Goal: Task Accomplishment & Management: Manage account settings

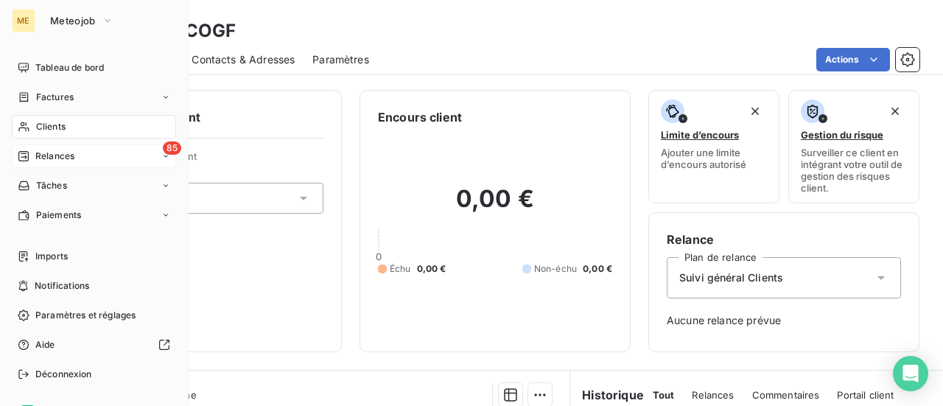
click at [57, 150] on div "85 Relances" at bounding box center [94, 156] width 164 height 24
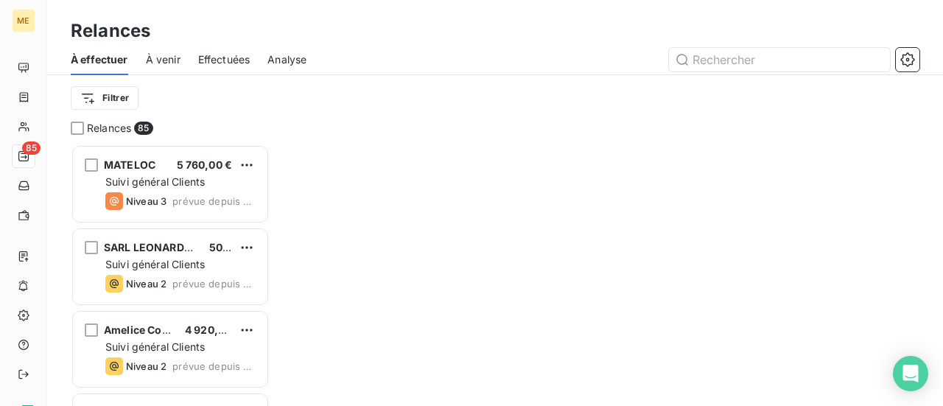
scroll to position [251, 187]
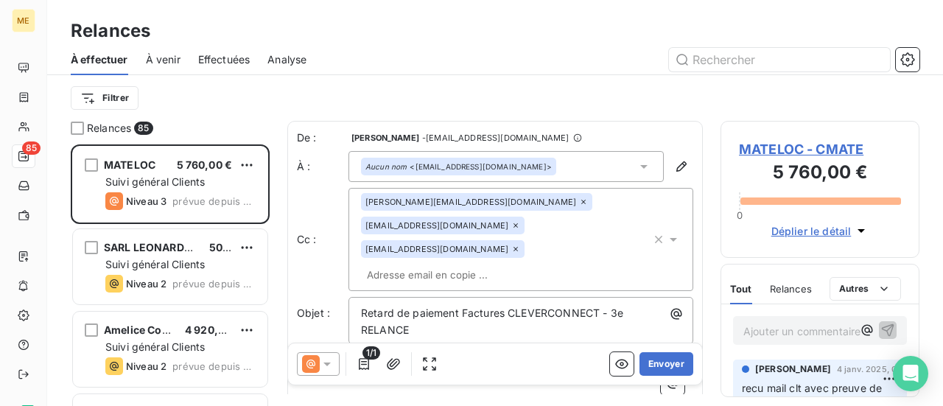
click at [772, 151] on span "MATELOC - CMATE" at bounding box center [820, 149] width 162 height 20
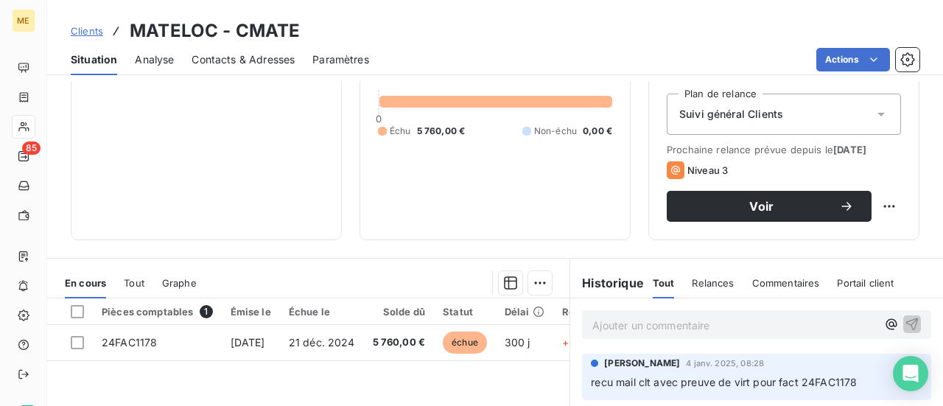
scroll to position [295, 0]
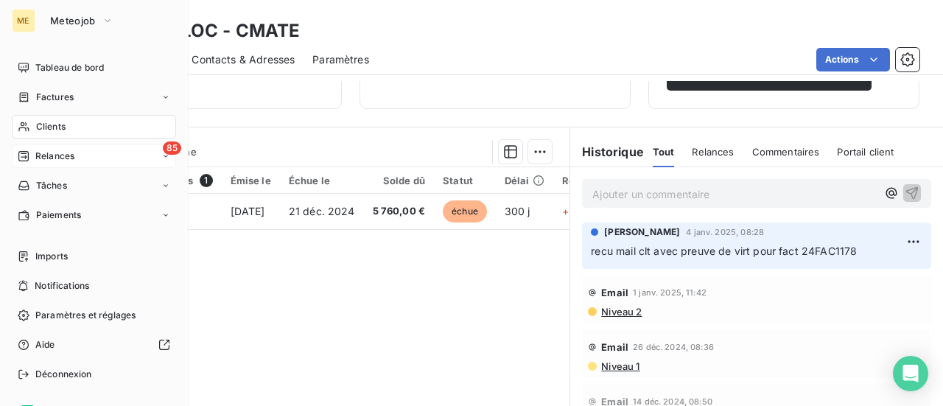
click at [53, 158] on span "Relances" at bounding box center [54, 156] width 39 height 13
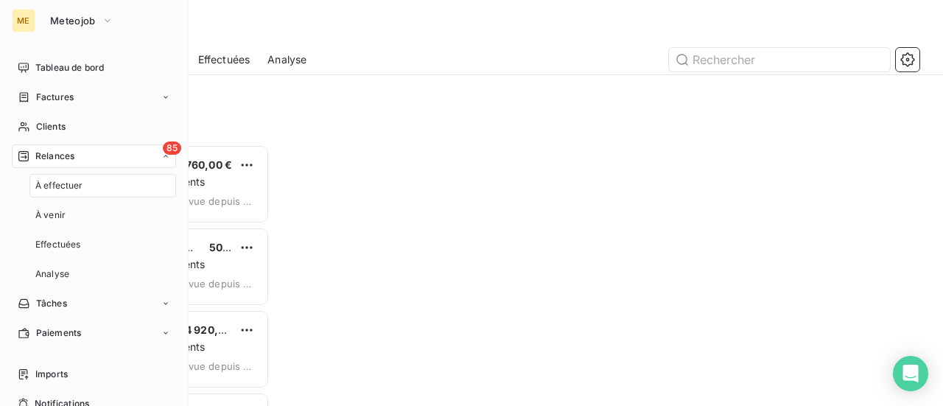
scroll to position [251, 187]
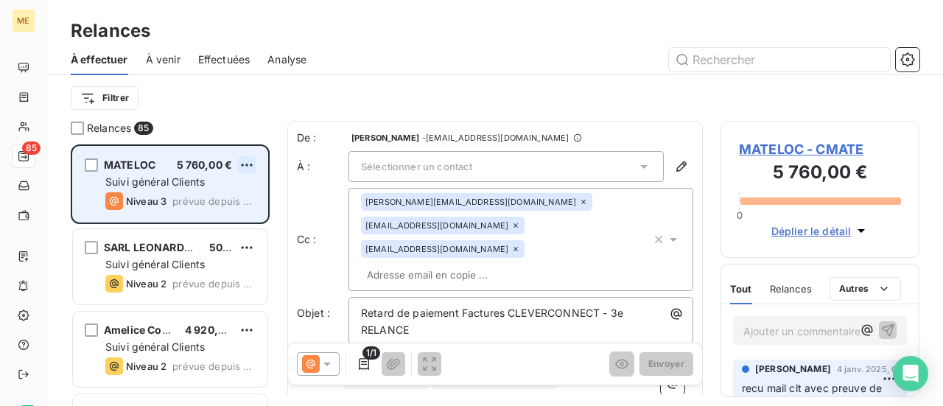
click at [251, 168] on html "ME 85 Relances À effectuer À venir Effectuées Analyse Filtrer Relances 85 MATEL…" at bounding box center [471, 203] width 943 height 406
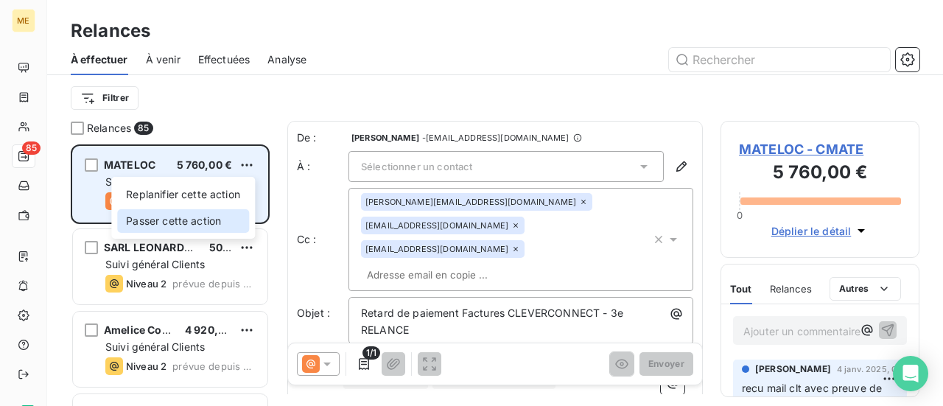
click at [230, 223] on div "Passer cette action" at bounding box center [183, 221] width 132 height 24
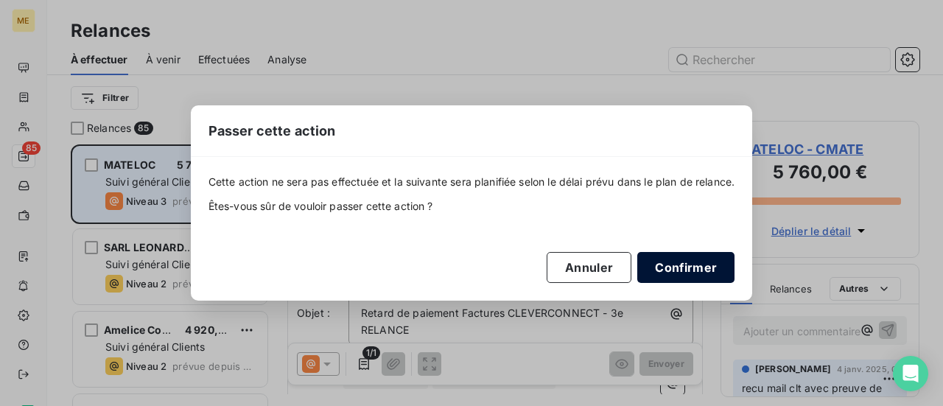
click at [721, 260] on button "Confirmer" at bounding box center [685, 267] width 97 height 31
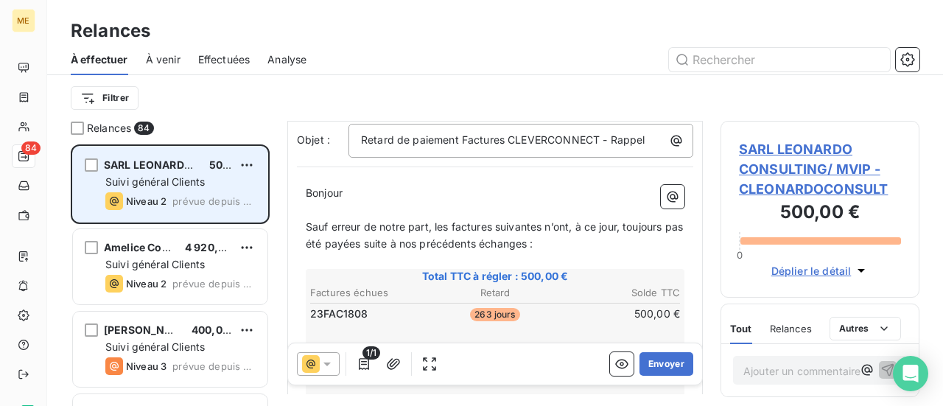
scroll to position [149, 0]
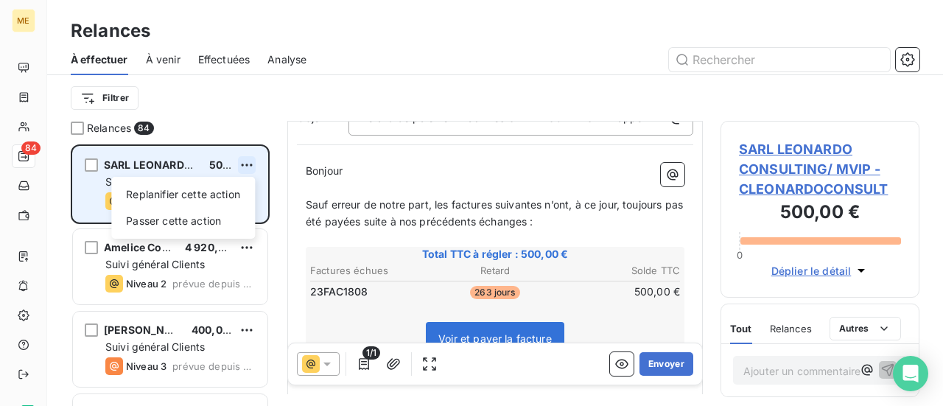
click at [249, 166] on html "ME 84 Relances À effectuer À venir Effectuées Analyse Filtrer Relances 84 SARL …" at bounding box center [471, 203] width 943 height 406
click at [232, 216] on div "Passer cette action" at bounding box center [183, 221] width 132 height 24
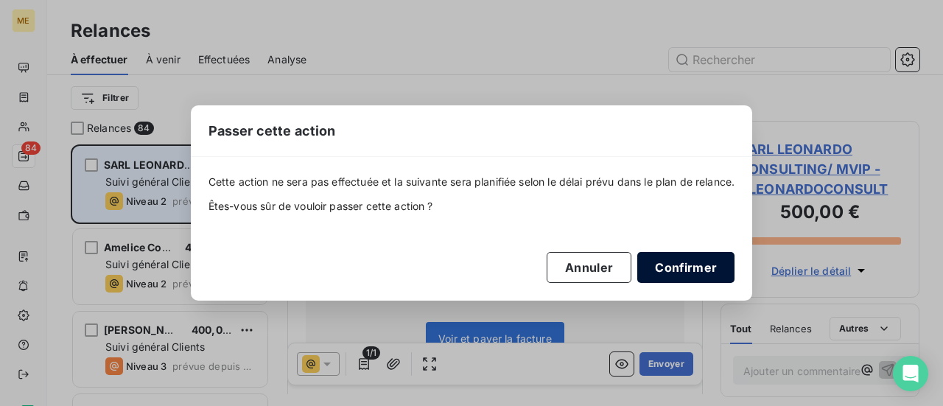
click at [681, 269] on button "Confirmer" at bounding box center [685, 267] width 97 height 31
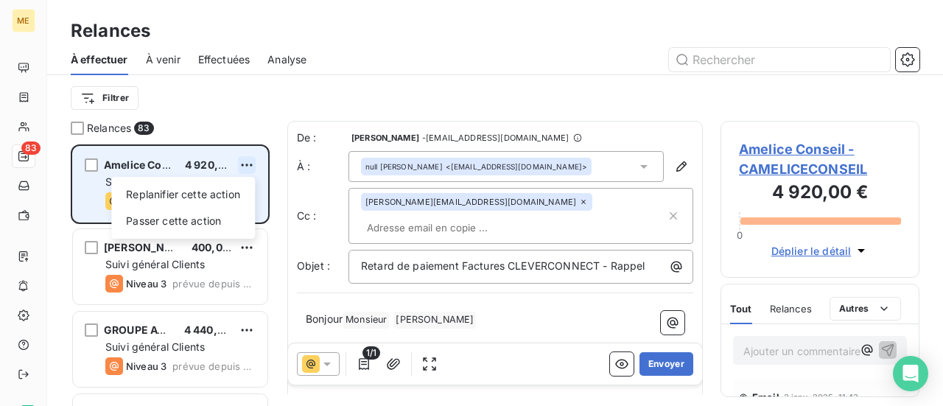
click at [248, 169] on html "ME 83 Relances À effectuer À venir Effectuées Analyse Filtrer Relances 83 Ameli…" at bounding box center [471, 203] width 943 height 406
click at [234, 216] on div "Passer cette action" at bounding box center [183, 221] width 132 height 24
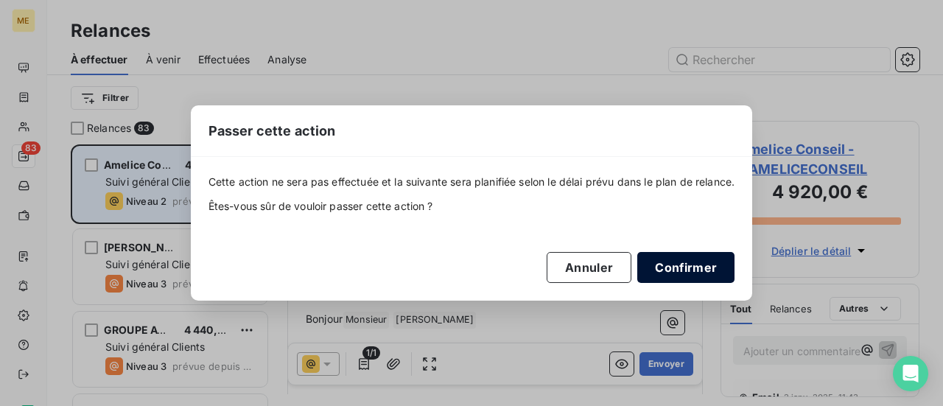
click at [679, 269] on button "Confirmer" at bounding box center [685, 267] width 97 height 31
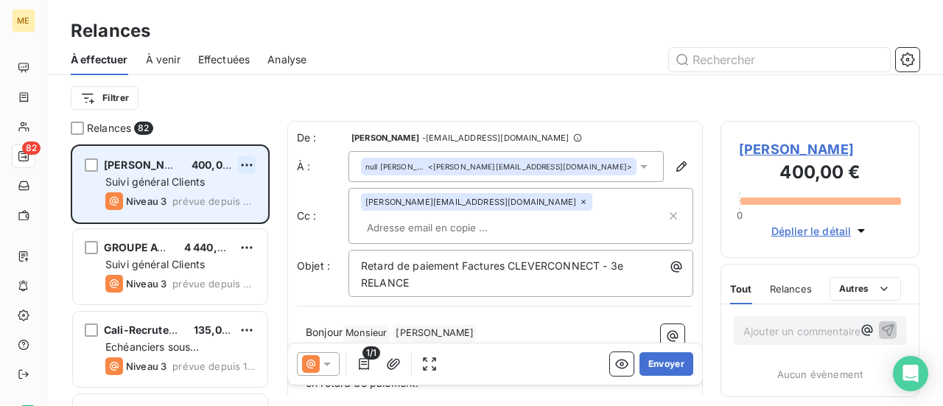
click at [253, 162] on html "ME 82 Relances À effectuer À venir Effectuées Analyse Filtrer Relances 82 [PERS…" at bounding box center [471, 203] width 943 height 406
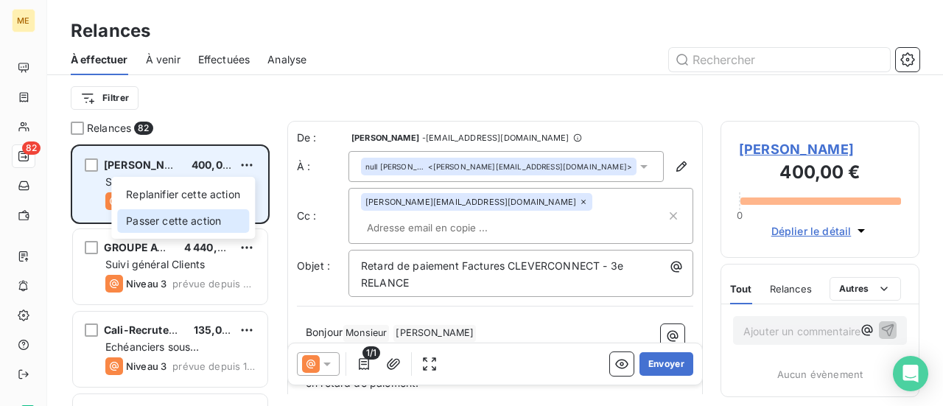
click at [227, 222] on div "Passer cette action" at bounding box center [183, 221] width 132 height 24
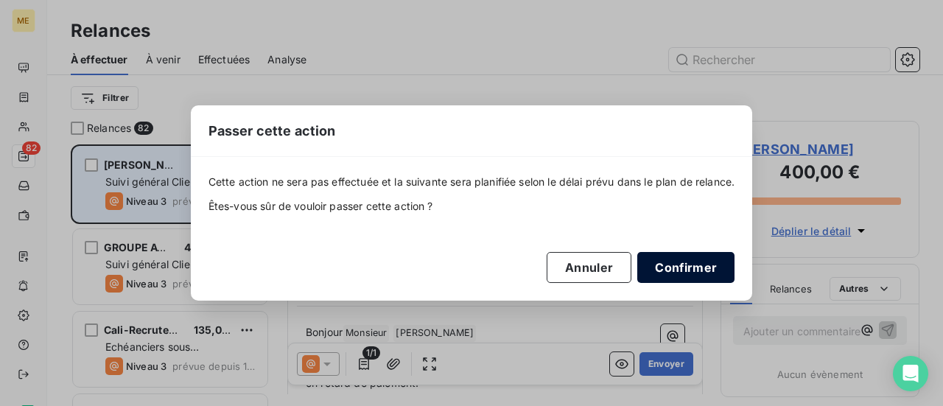
click at [687, 262] on button "Confirmer" at bounding box center [685, 267] width 97 height 31
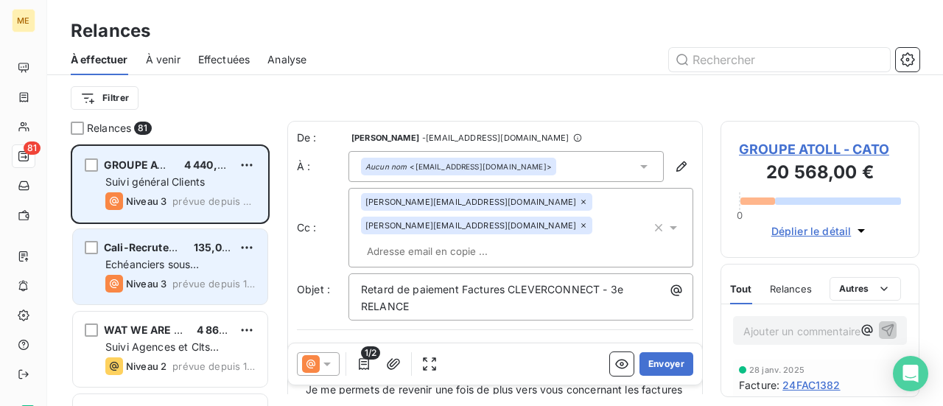
click at [199, 270] on div "Echéanciers sous prélèvements" at bounding box center [180, 264] width 150 height 15
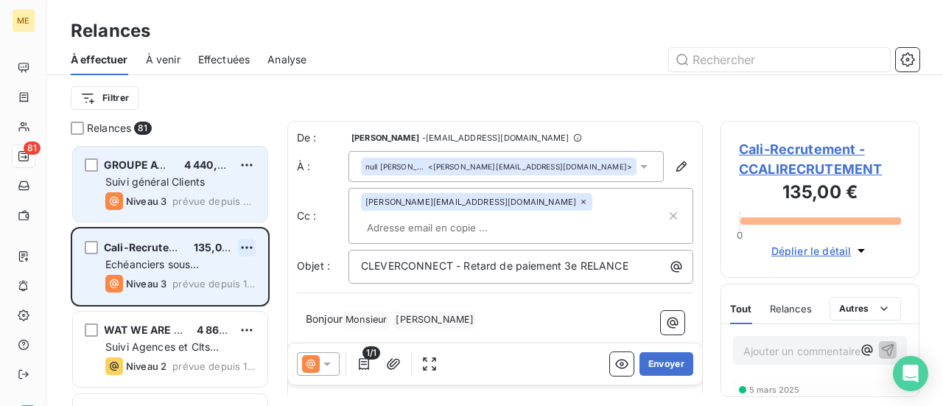
click at [249, 246] on html "ME 81 Relances À effectuer À venir Effectuées Analyse Filtrer Relances 81 GROUP…" at bounding box center [471, 203] width 943 height 406
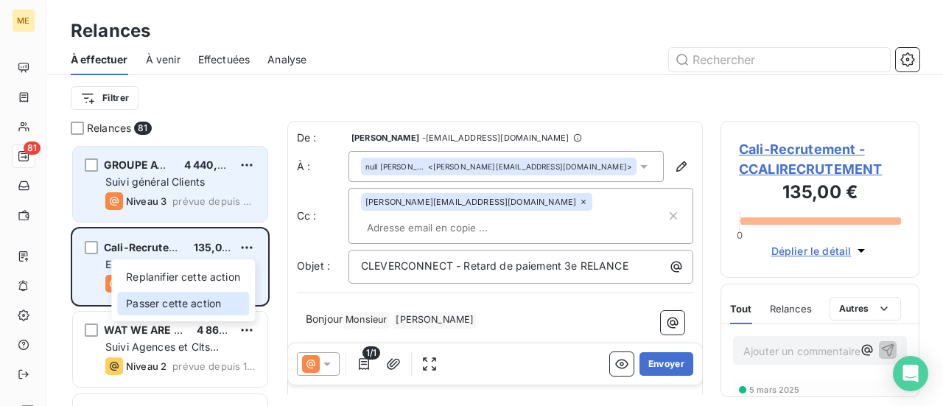
click at [220, 305] on div "Passer cette action" at bounding box center [183, 304] width 132 height 24
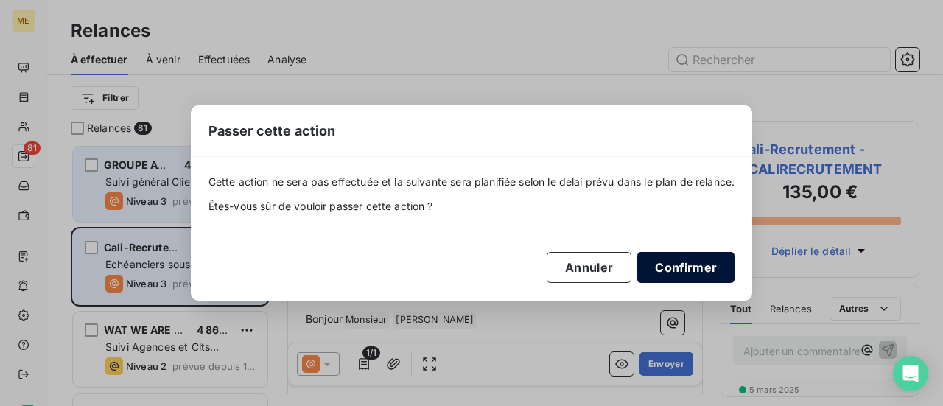
click at [673, 260] on button "Confirmer" at bounding box center [685, 267] width 97 height 31
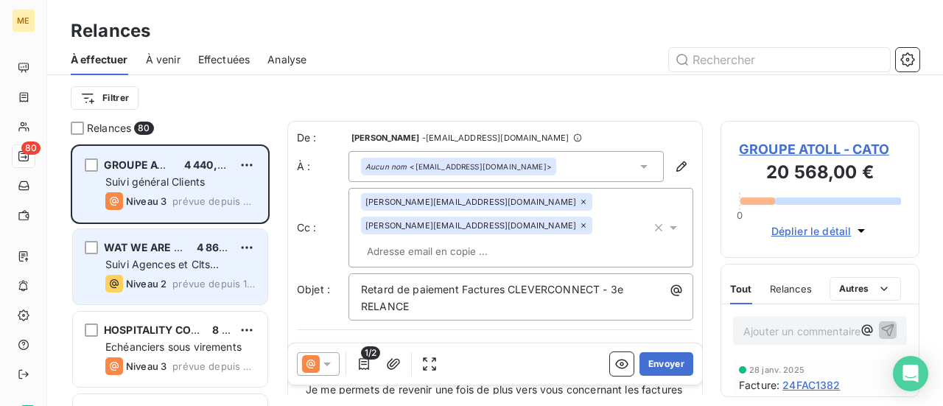
click at [231, 265] on div "Suivi Agences et Clts particuliers" at bounding box center [180, 264] width 150 height 15
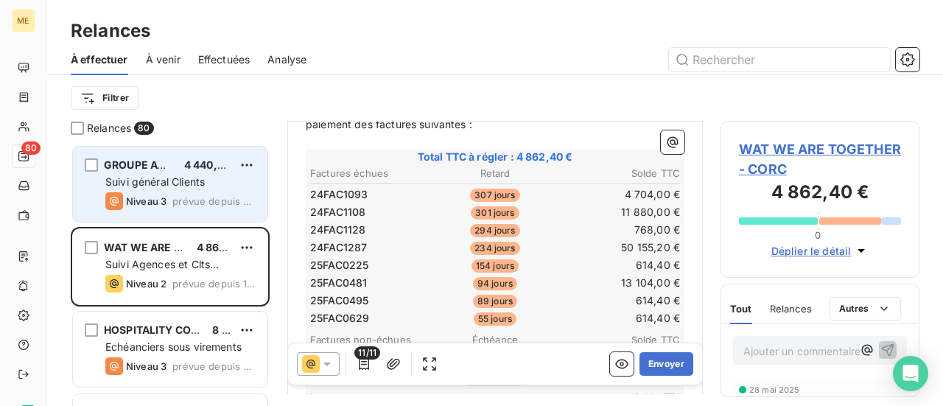
scroll to position [149, 0]
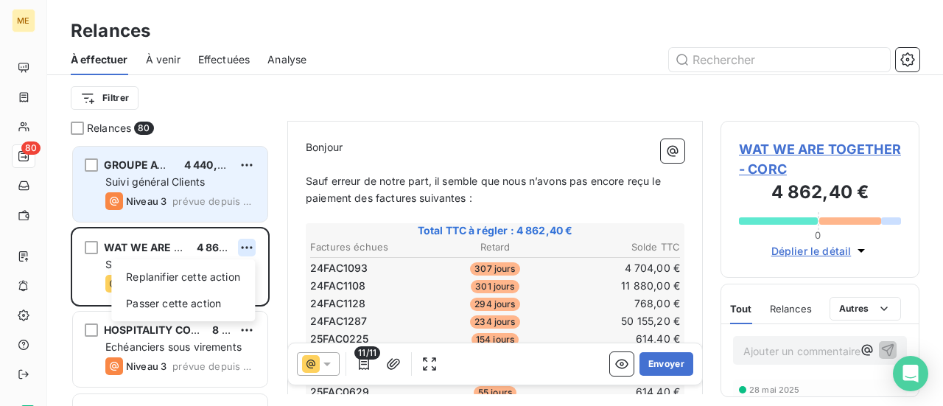
click at [243, 247] on html "ME 80 Relances À effectuer À venir Effectuées Analyse Filtrer Relances 80 GROUP…" at bounding box center [471, 203] width 943 height 406
click at [219, 301] on div "Passer cette action" at bounding box center [183, 304] width 132 height 24
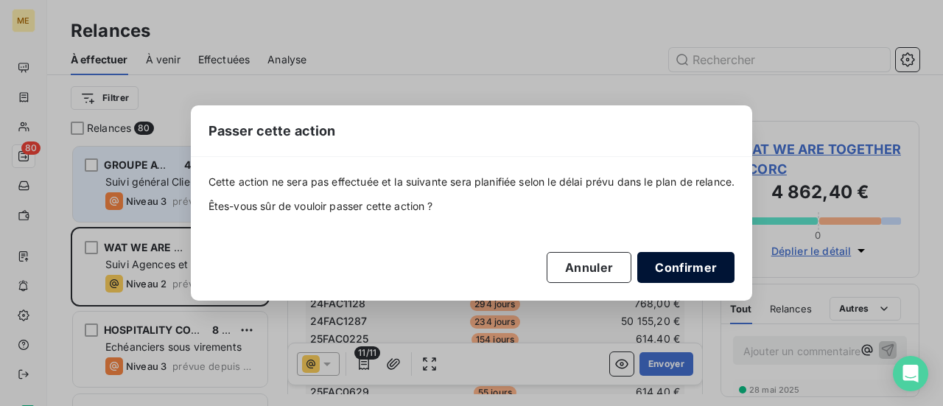
click at [712, 271] on button "Confirmer" at bounding box center [685, 267] width 97 height 31
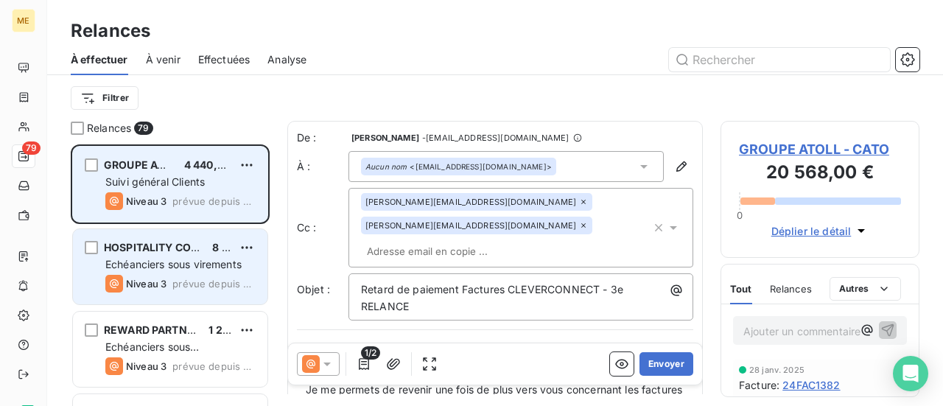
click at [164, 262] on span "Echéanciers sous virements" at bounding box center [173, 264] width 136 height 13
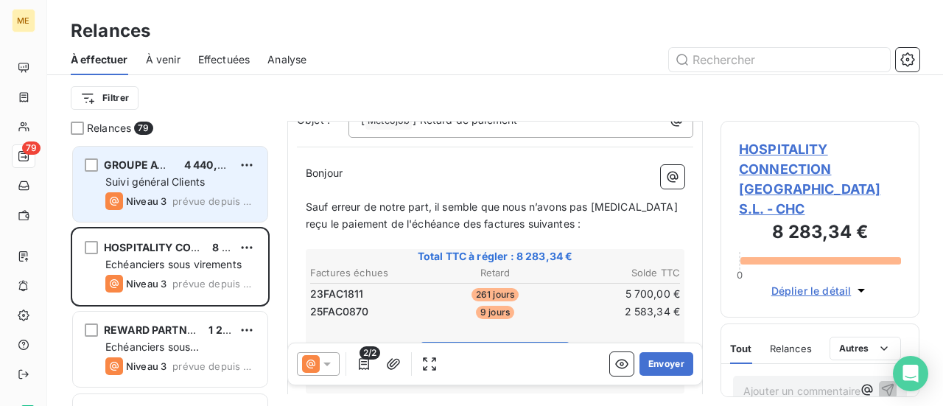
scroll to position [223, 0]
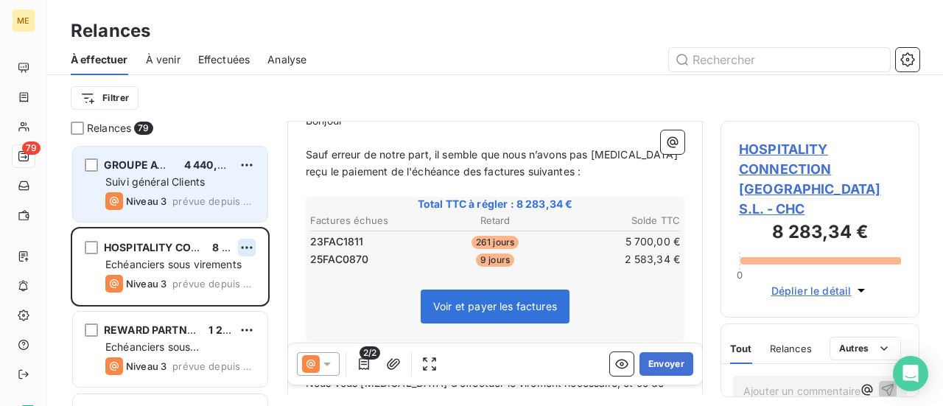
click at [246, 251] on html "ME 79 Relances À effectuer À venir Effectuées Analyse Filtrer Relances 79 GROUP…" at bounding box center [471, 203] width 943 height 406
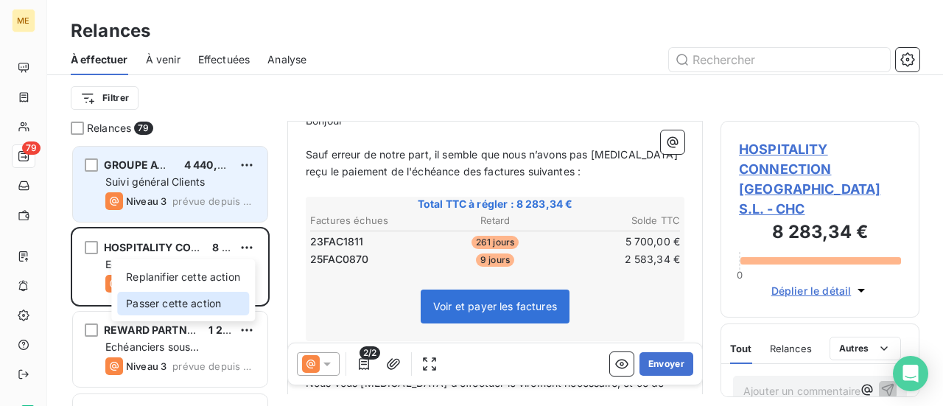
click at [221, 304] on div "Passer cette action" at bounding box center [183, 304] width 132 height 24
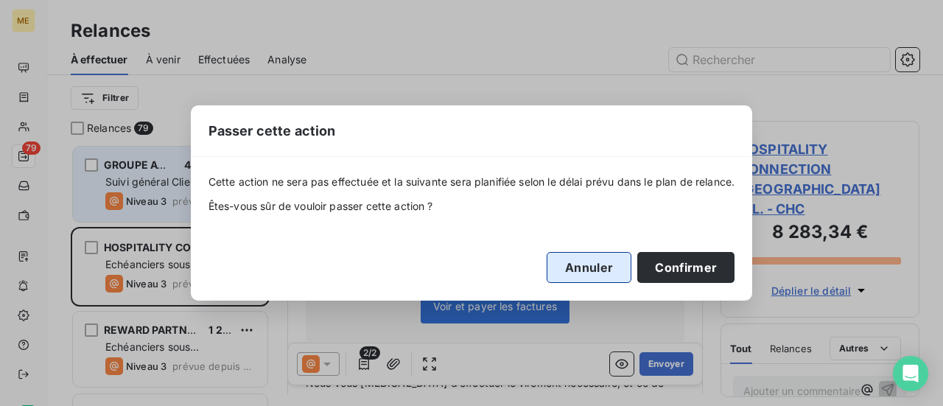
click at [609, 273] on button "Annuler" at bounding box center [589, 267] width 85 height 31
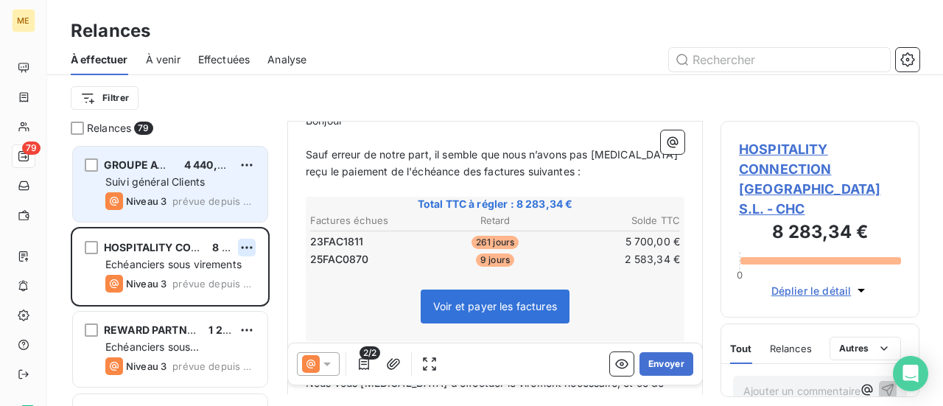
click at [243, 248] on html "ME 79 Relances À effectuer À venir Effectuées Analyse Filtrer Relances 79 GROUP…" at bounding box center [471, 203] width 943 height 406
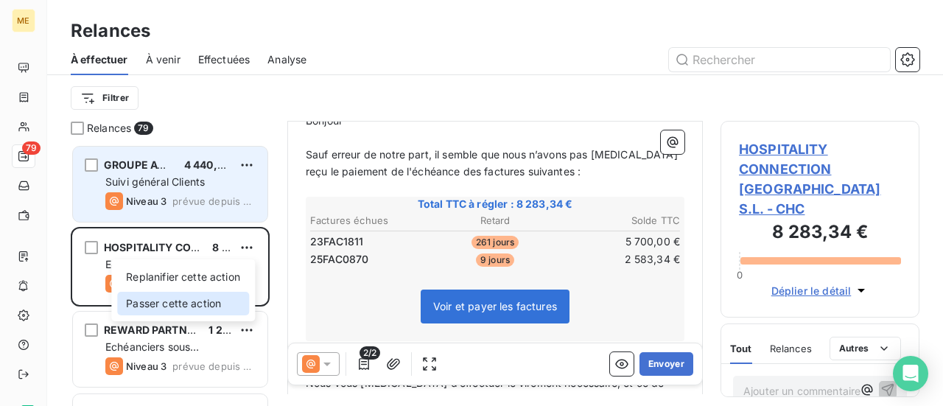
click at [214, 310] on div "Passer cette action" at bounding box center [183, 304] width 132 height 24
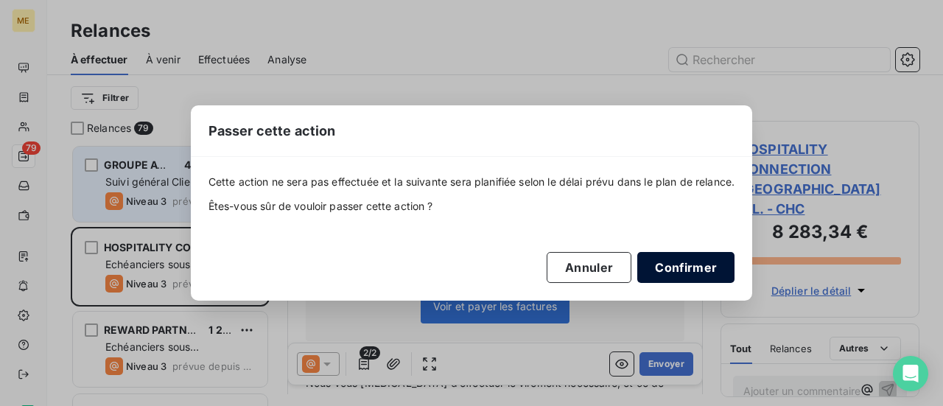
click at [694, 270] on button "Confirmer" at bounding box center [685, 267] width 97 height 31
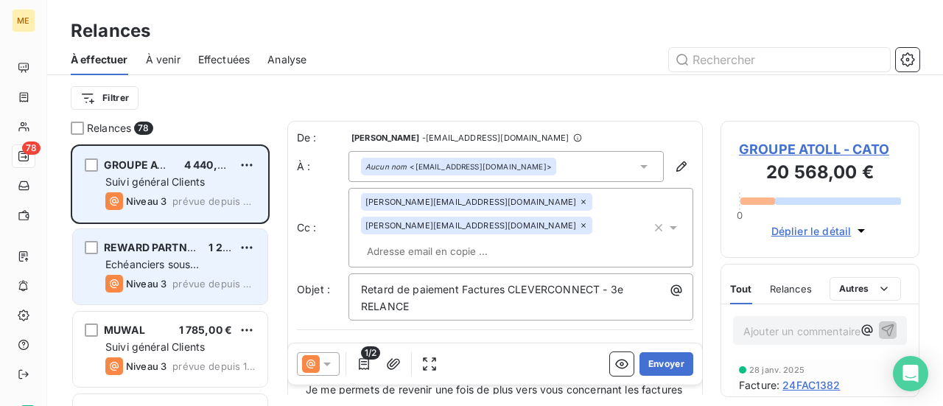
click at [242, 263] on div "Echéanciers sous prélèvements" at bounding box center [180, 264] width 150 height 15
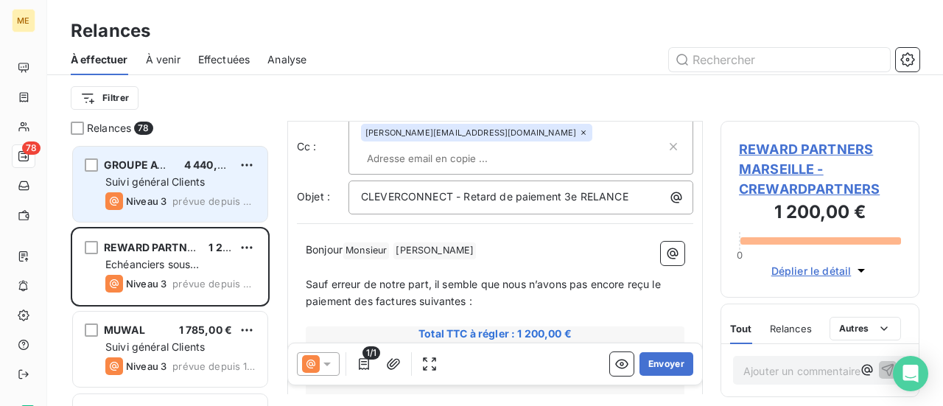
scroll to position [149, 0]
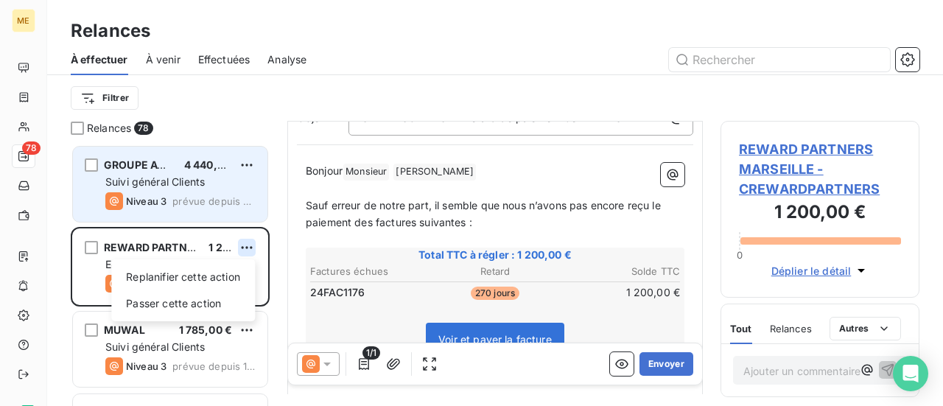
click at [245, 248] on html "ME 78 Relances À effectuer À venir Effectuées Analyse Filtrer Relances 78 GROUP…" at bounding box center [471, 203] width 943 height 406
click at [220, 300] on div "Passer cette action" at bounding box center [183, 304] width 132 height 24
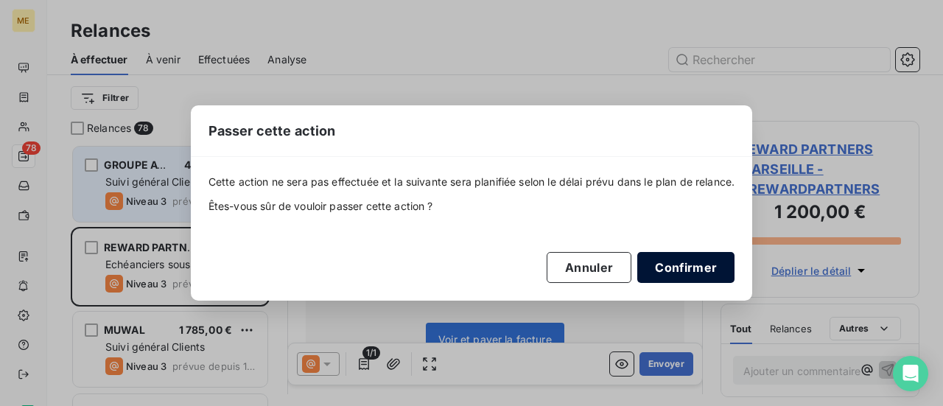
click at [701, 272] on button "Confirmer" at bounding box center [685, 267] width 97 height 31
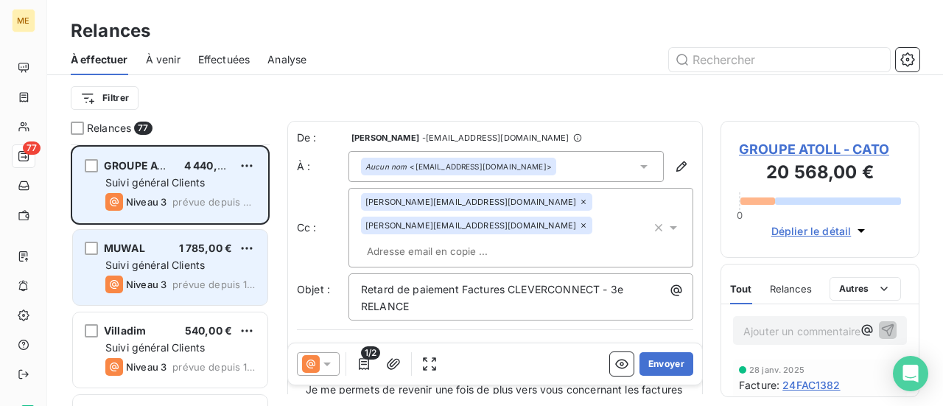
scroll to position [74, 0]
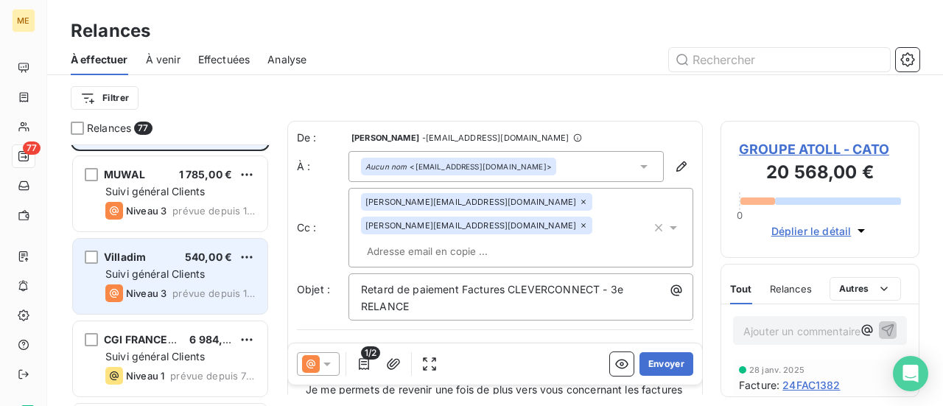
click at [209, 281] on div "Villadim 540,00 € Suivi général Clients Niveau 3 prévue depuis 11 jours" at bounding box center [170, 276] width 195 height 75
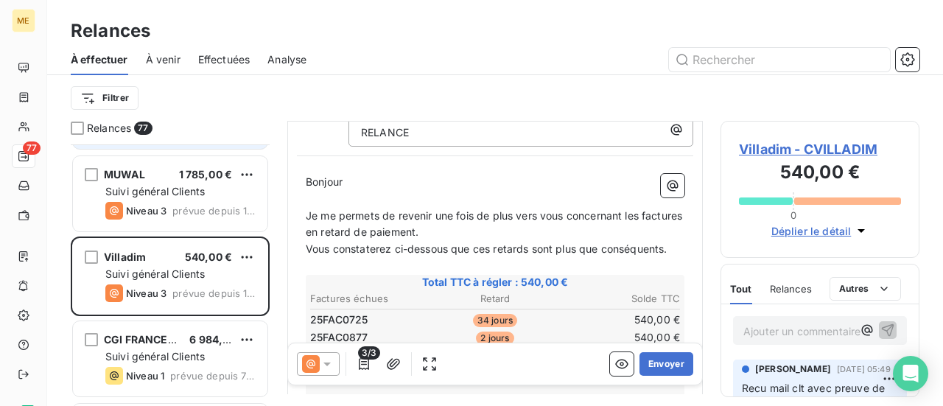
scroll to position [221, 0]
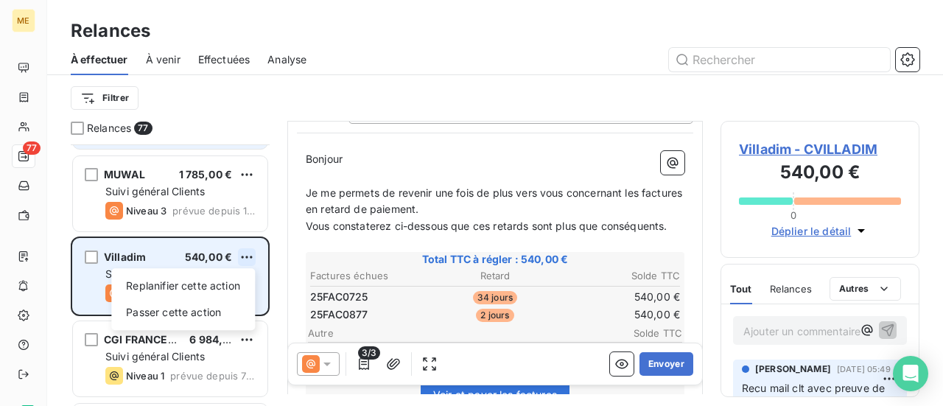
click at [247, 257] on html "ME 77 Relances À effectuer À venir Effectuées Analyse Filtrer Relances 77 GROUP…" at bounding box center [471, 203] width 943 height 406
click at [225, 313] on div "Passer cette action" at bounding box center [183, 313] width 132 height 24
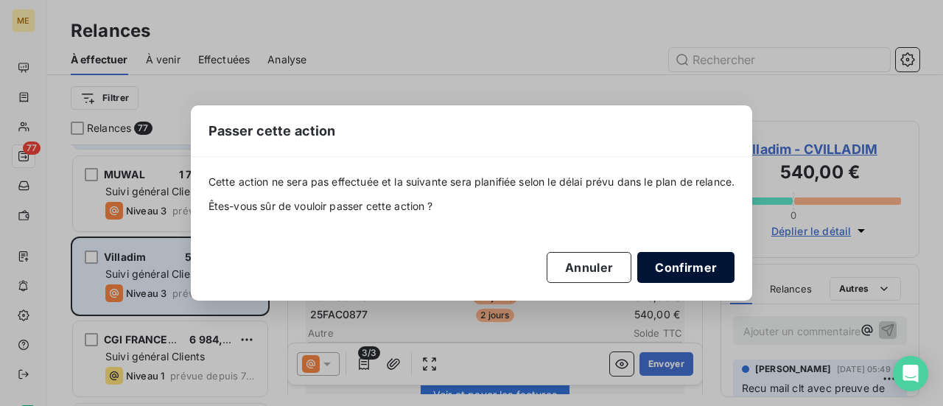
click at [699, 267] on button "Confirmer" at bounding box center [685, 267] width 97 height 31
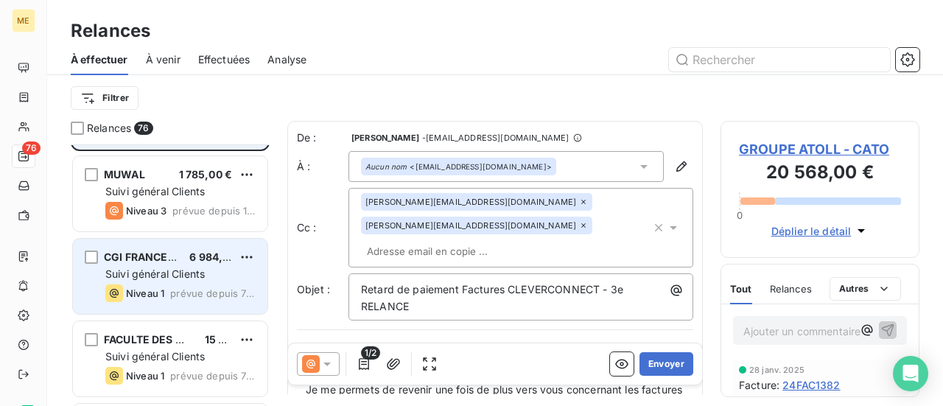
click at [221, 276] on div "Suivi général Clients" at bounding box center [180, 274] width 150 height 15
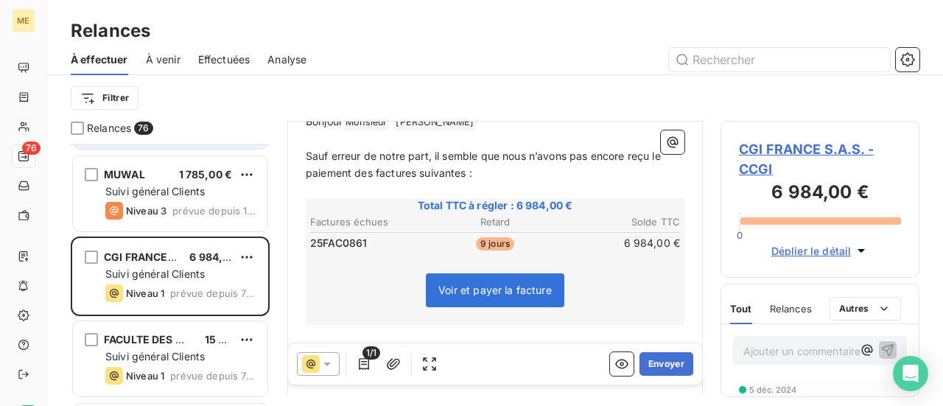
scroll to position [221, 0]
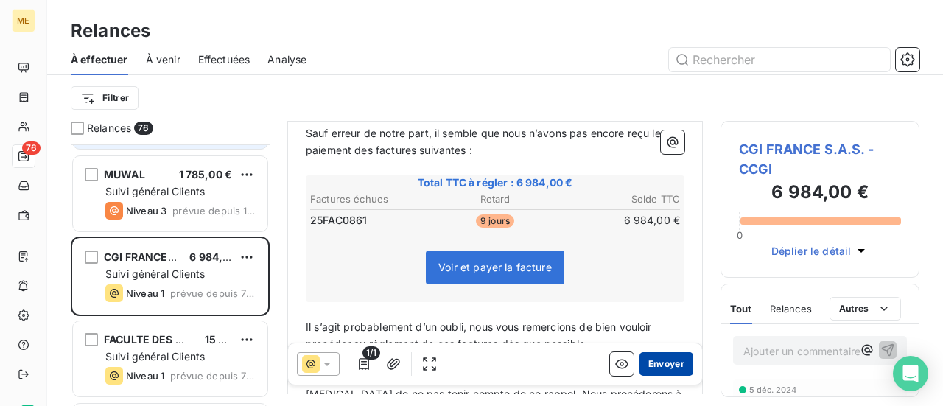
click at [662, 365] on button "Envoyer" at bounding box center [667, 364] width 54 height 24
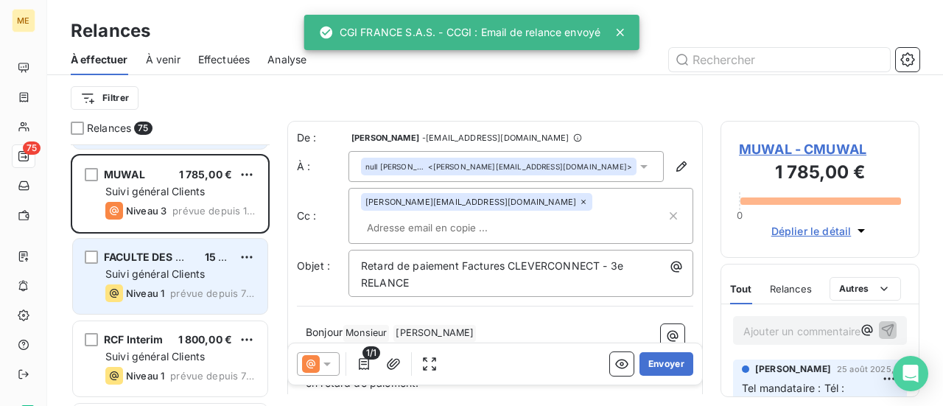
click at [198, 276] on span "Suivi général Clients" at bounding box center [154, 273] width 99 height 13
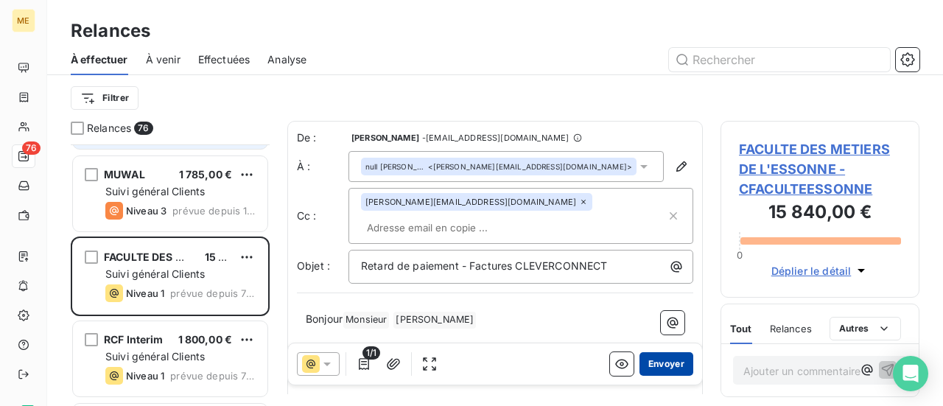
click at [653, 361] on button "Envoyer" at bounding box center [667, 364] width 54 height 24
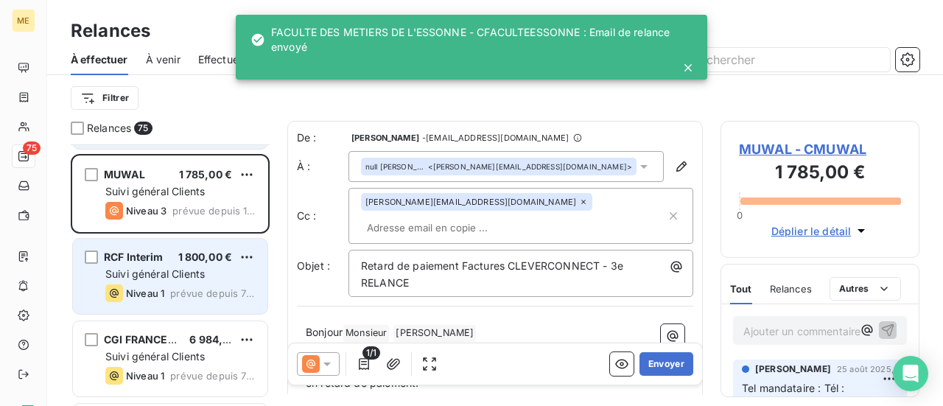
click at [193, 281] on div "RCF Interim 1 800,00 € Suivi général Clients Niveau 1 prévue depuis 7 jours" at bounding box center [170, 276] width 195 height 75
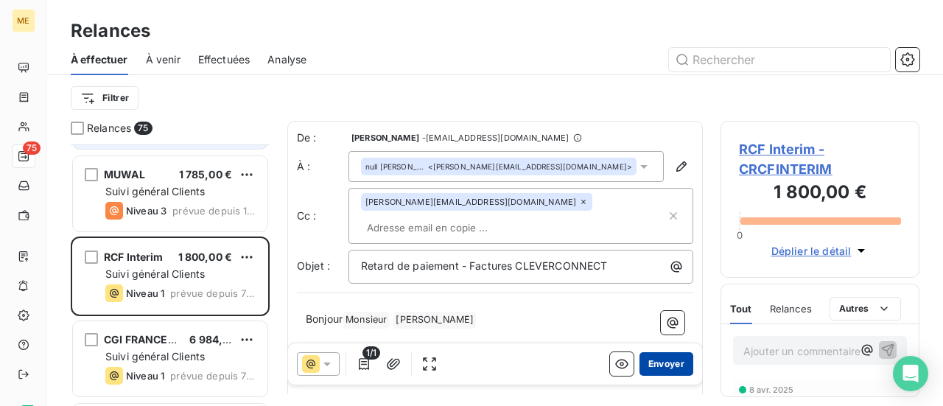
click at [668, 368] on button "Envoyer" at bounding box center [667, 364] width 54 height 24
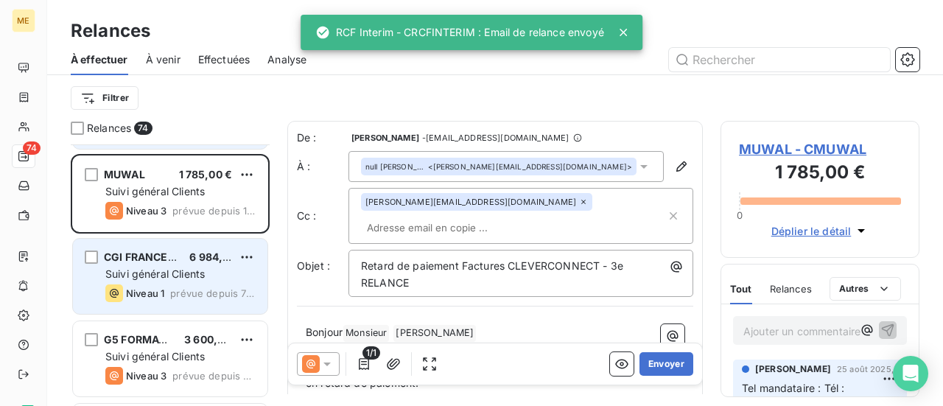
click at [210, 273] on div "Suivi général Clients" at bounding box center [180, 274] width 150 height 15
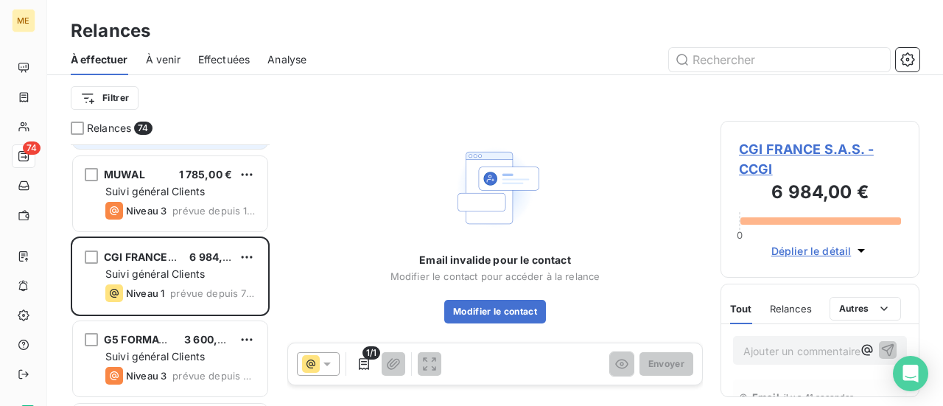
click at [819, 155] on span "CGI FRANCE S.A.S. - CCGI" at bounding box center [820, 159] width 162 height 40
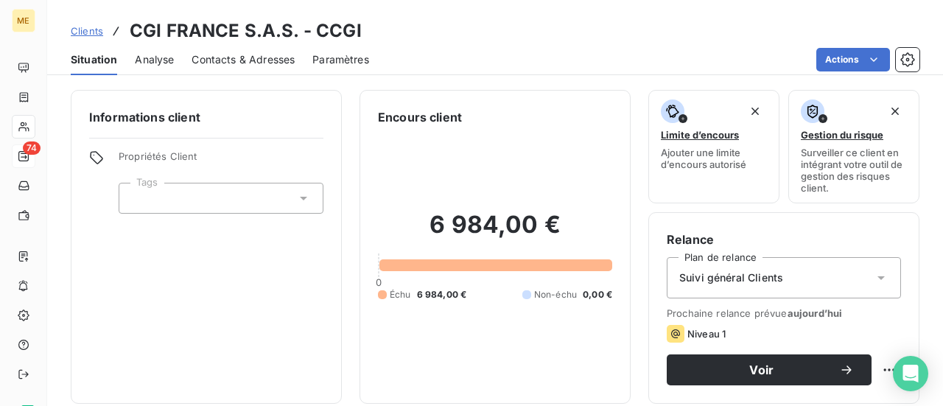
click at [259, 64] on span "Contacts & Adresses" at bounding box center [243, 59] width 103 height 15
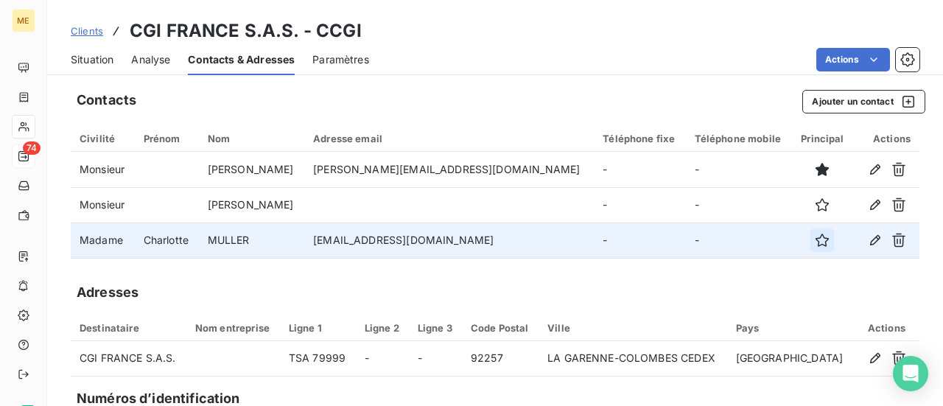
click at [815, 243] on icon "button" at bounding box center [822, 240] width 15 height 15
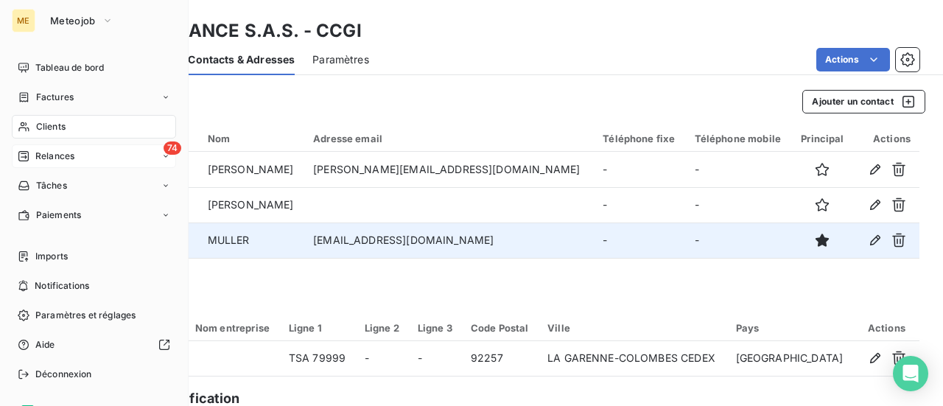
click at [55, 151] on span "Relances" at bounding box center [54, 156] width 39 height 13
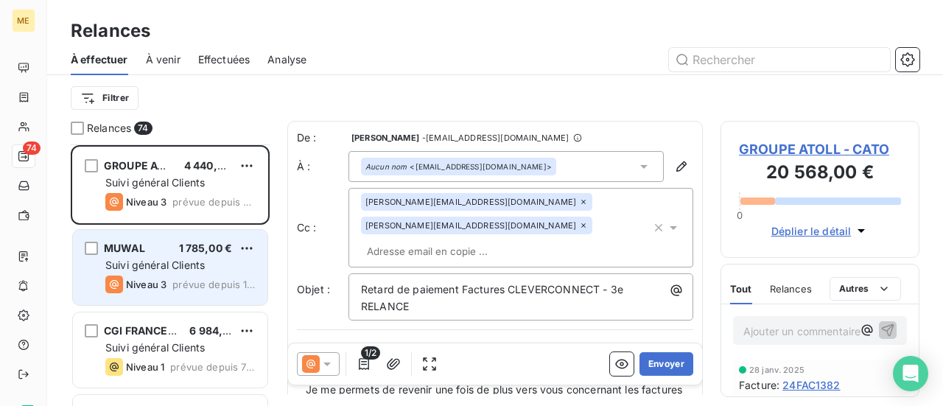
scroll to position [74, 0]
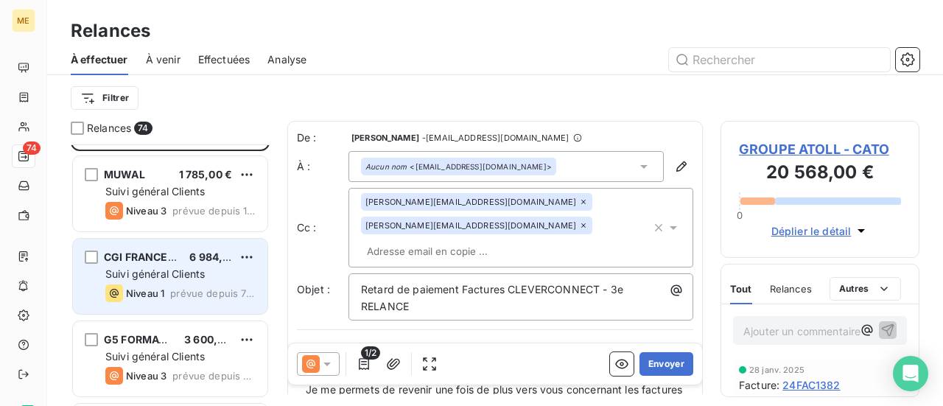
click at [197, 261] on span "6 984,00 €" at bounding box center [217, 257] width 57 height 13
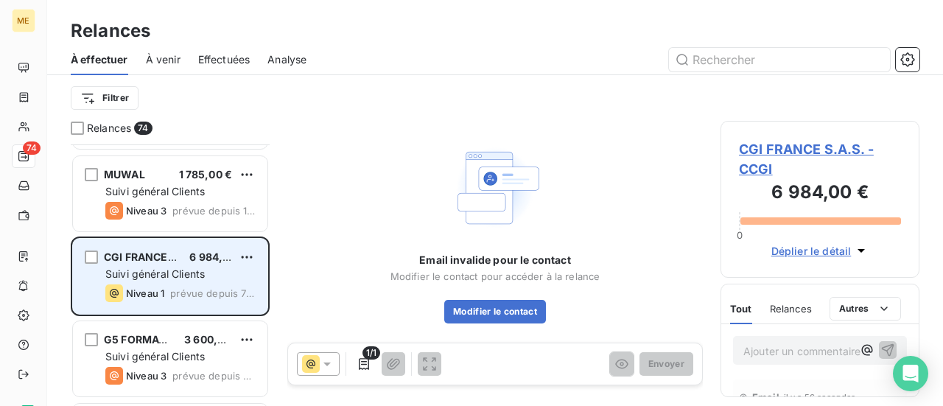
scroll to position [147, 0]
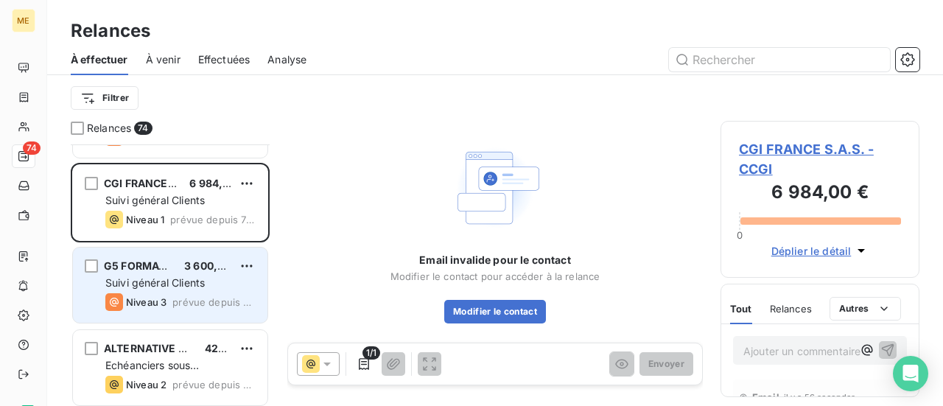
click at [195, 279] on span "Suivi général Clients" at bounding box center [154, 282] width 99 height 13
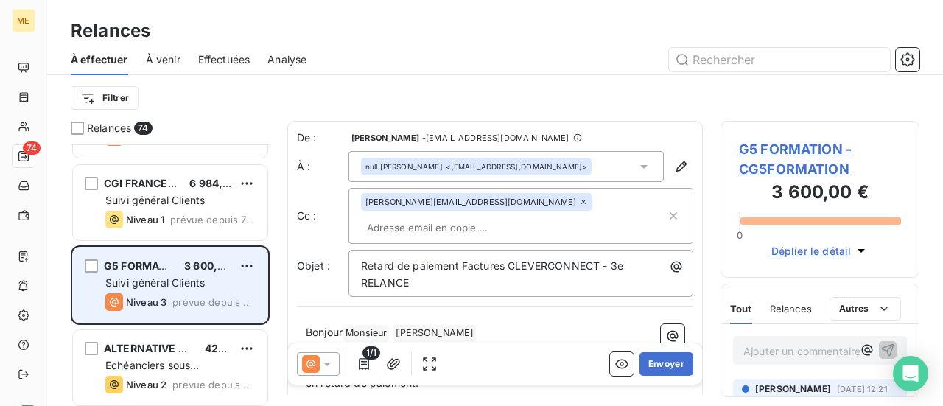
scroll to position [221, 0]
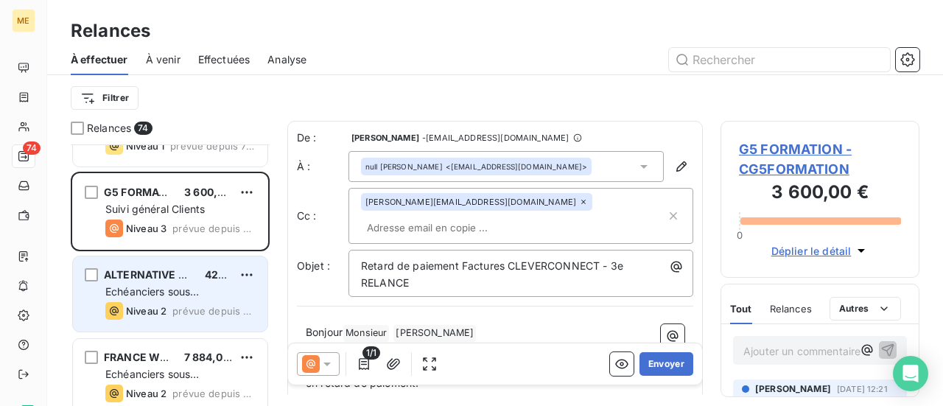
click at [195, 279] on div "ALTERNATIVE RECRUTEMENT 420,00 €" at bounding box center [180, 274] width 150 height 13
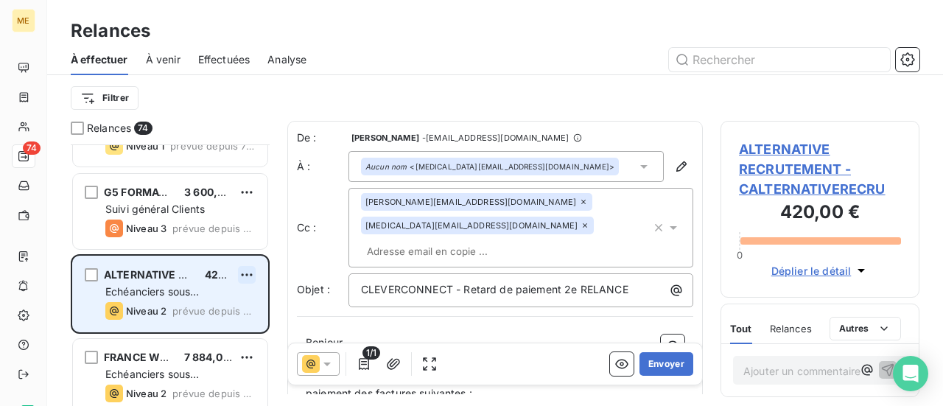
click at [246, 276] on html "ME 74 Relances À effectuer À venir Effectuées Analyse Filtrer Relances 74 MUWAL…" at bounding box center [471, 203] width 943 height 406
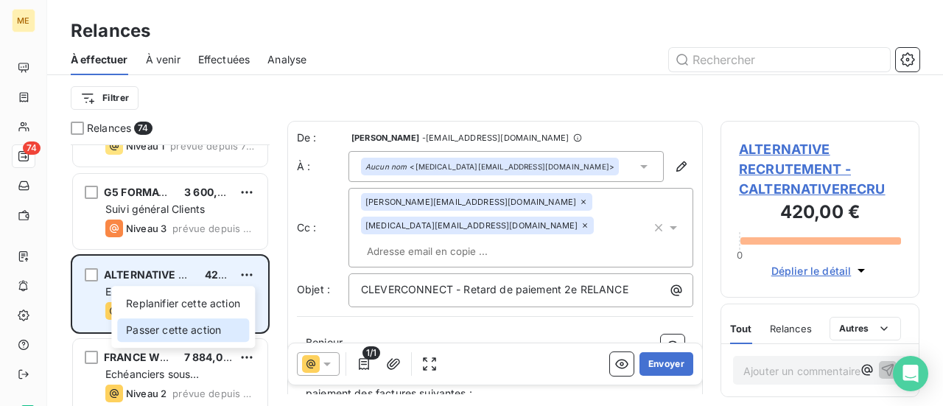
click at [227, 337] on div "Passer cette action" at bounding box center [183, 330] width 132 height 24
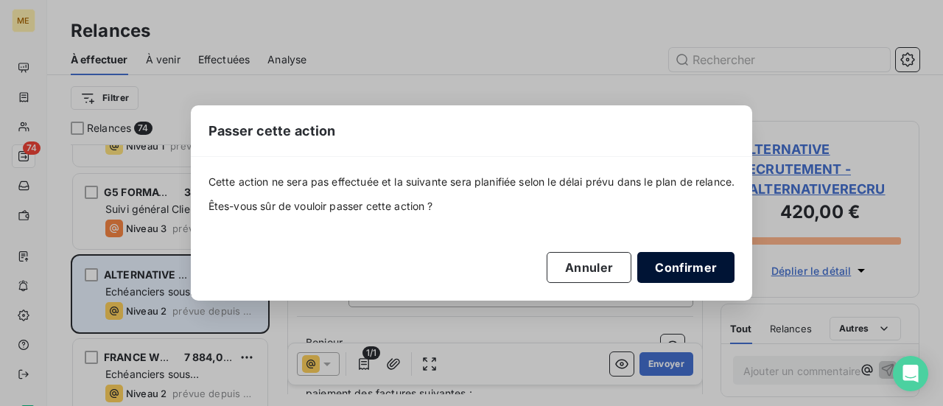
click at [707, 272] on button "Confirmer" at bounding box center [685, 267] width 97 height 31
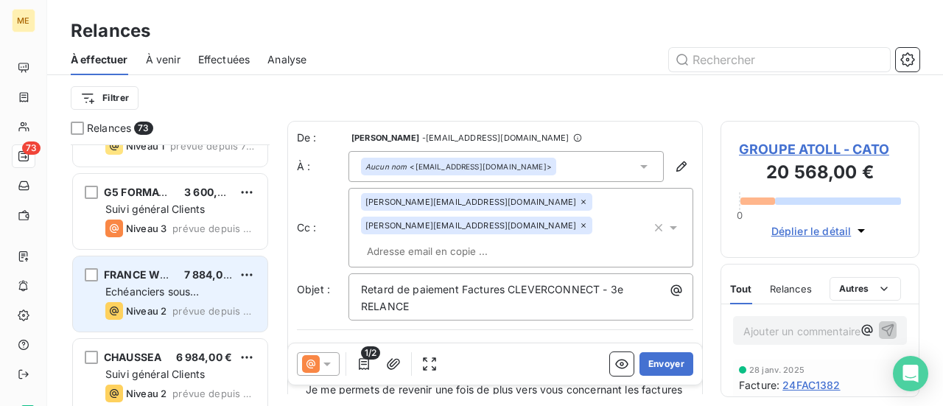
click at [220, 302] on div "Niveau 2 prévue depuis 5 jours" at bounding box center [180, 311] width 150 height 18
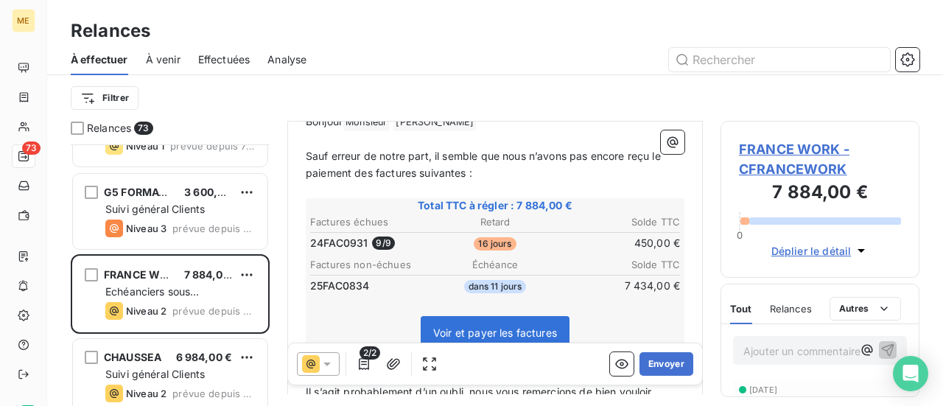
scroll to position [221, 0]
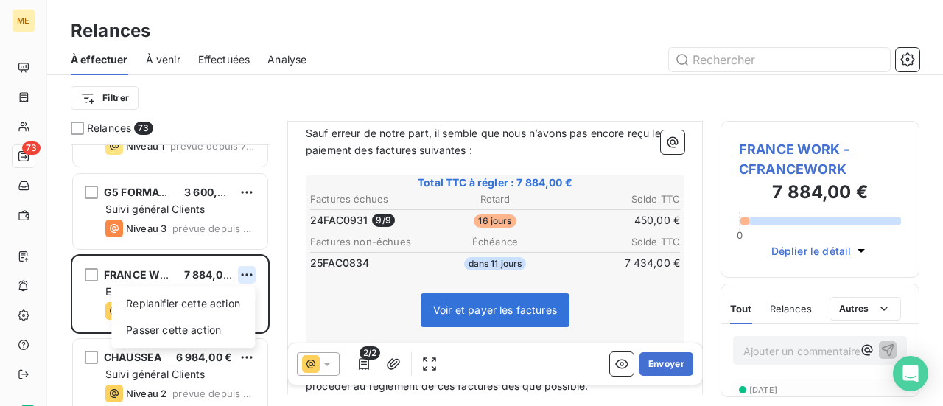
click at [245, 276] on html "ME 73 Relances À effectuer À venir Effectuées Analyse Filtrer Relances 73 MUWAL…" at bounding box center [471, 203] width 943 height 406
click at [212, 334] on div "Passer cette action" at bounding box center [183, 330] width 132 height 24
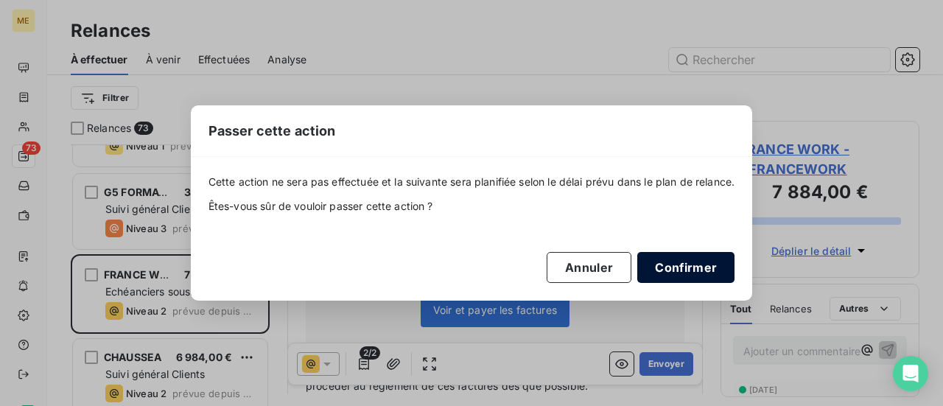
click at [685, 266] on button "Confirmer" at bounding box center [685, 267] width 97 height 31
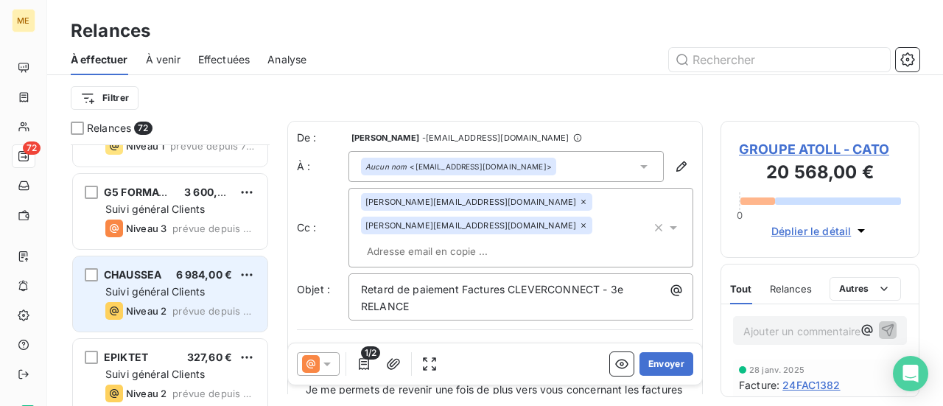
click at [185, 293] on span "Suivi général Clients" at bounding box center [154, 291] width 99 height 13
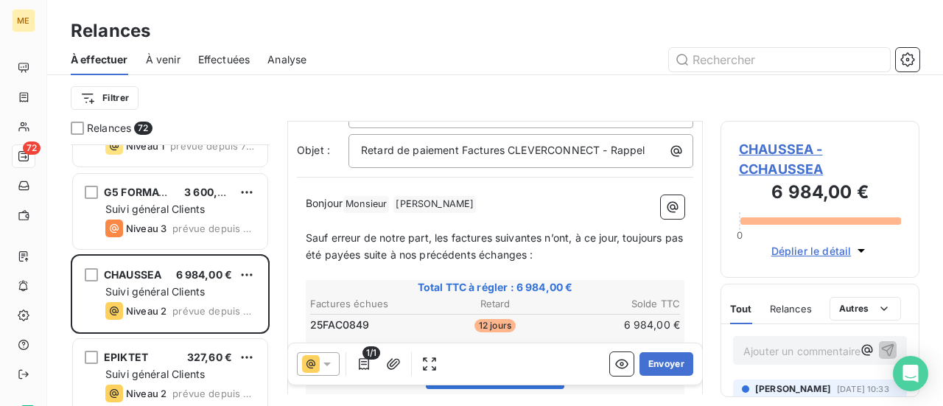
scroll to position [147, 0]
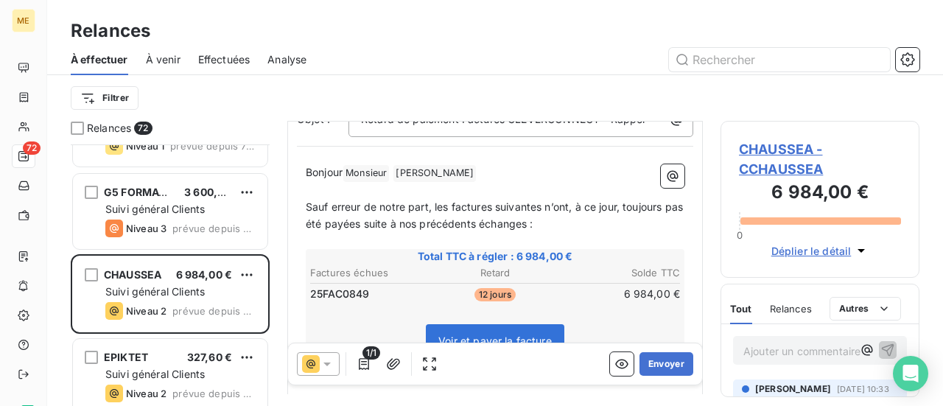
click at [765, 170] on span "CHAUSSEA - CCHAUSSEA" at bounding box center [820, 159] width 162 height 40
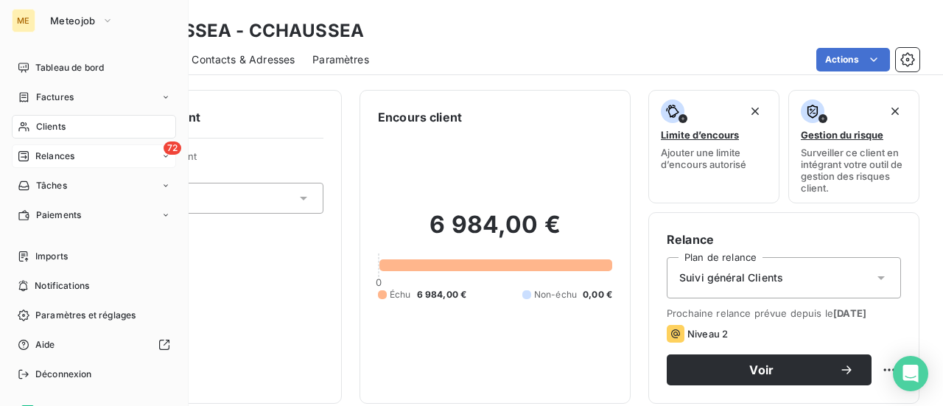
click at [55, 164] on div "72 Relances" at bounding box center [94, 156] width 164 height 24
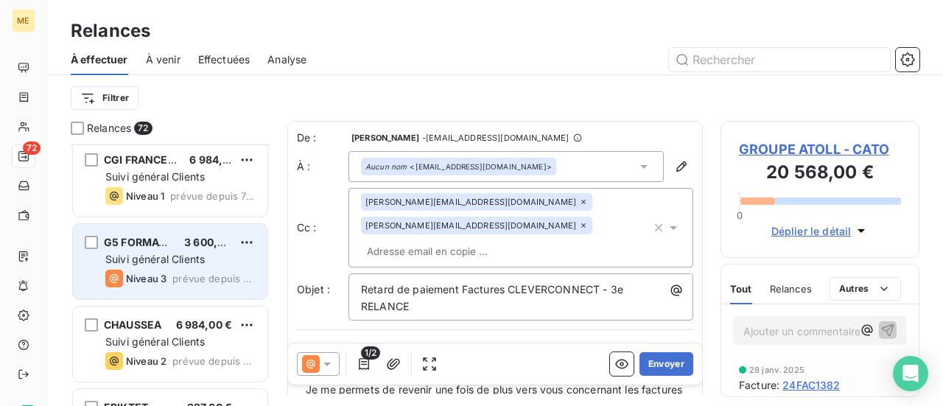
scroll to position [147, 0]
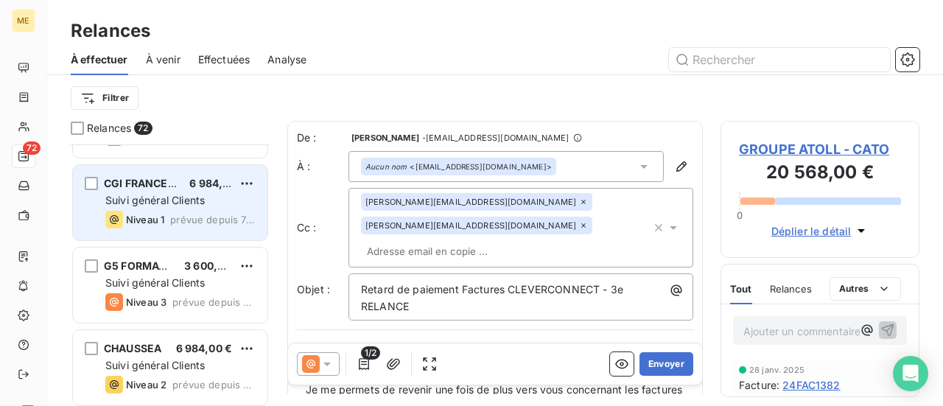
click at [202, 200] on span "Suivi général Clients" at bounding box center [154, 200] width 99 height 13
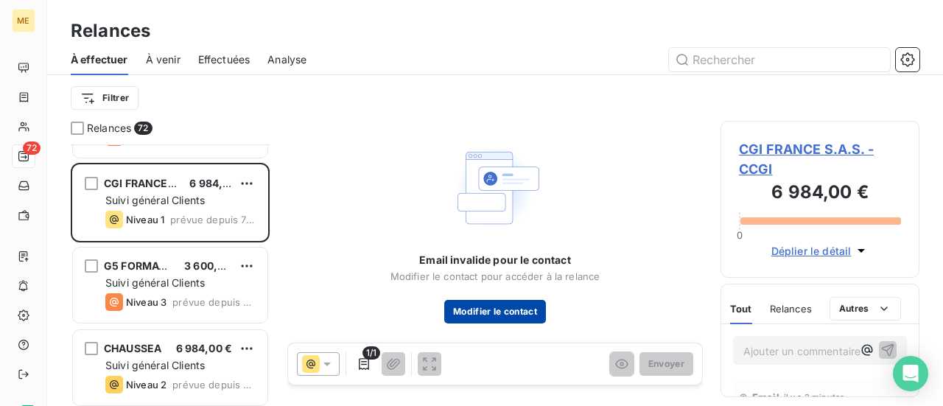
click at [499, 310] on button "Modifier le contact" at bounding box center [495, 312] width 102 height 24
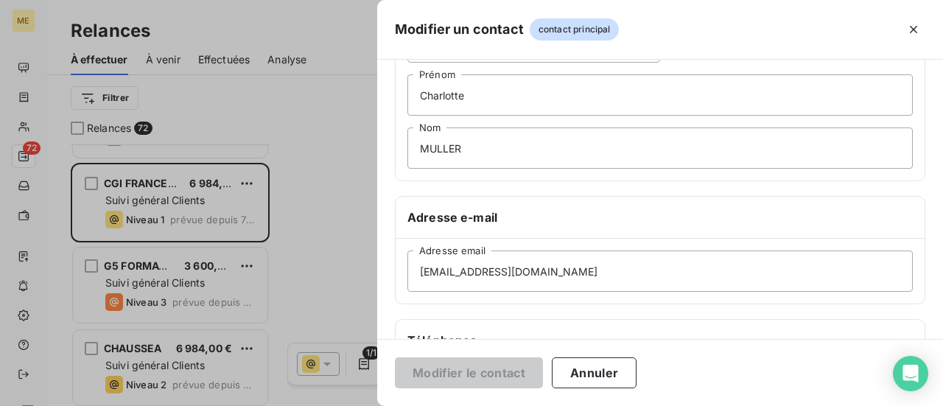
scroll to position [147, 0]
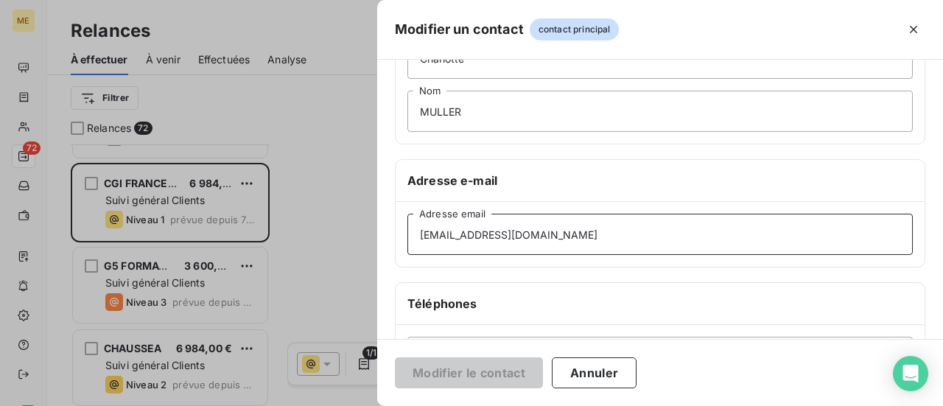
click at [584, 239] on input "[EMAIL_ADDRESS][DOMAIN_NAME]" at bounding box center [659, 234] width 505 height 41
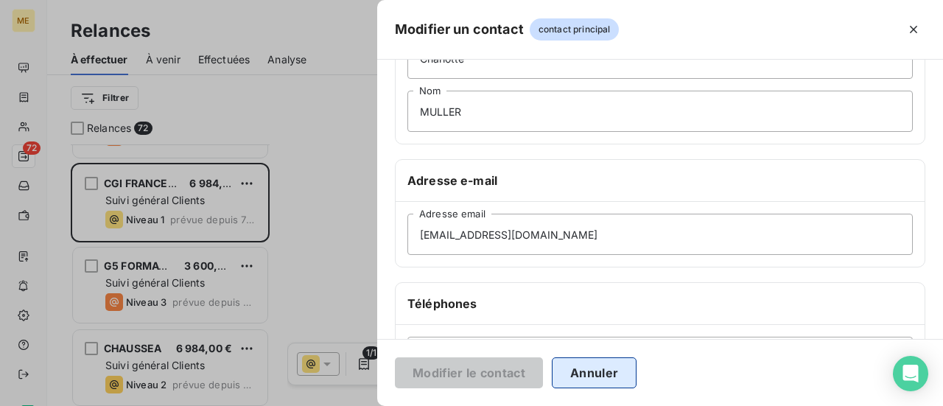
click at [610, 376] on button "Annuler" at bounding box center [594, 372] width 85 height 31
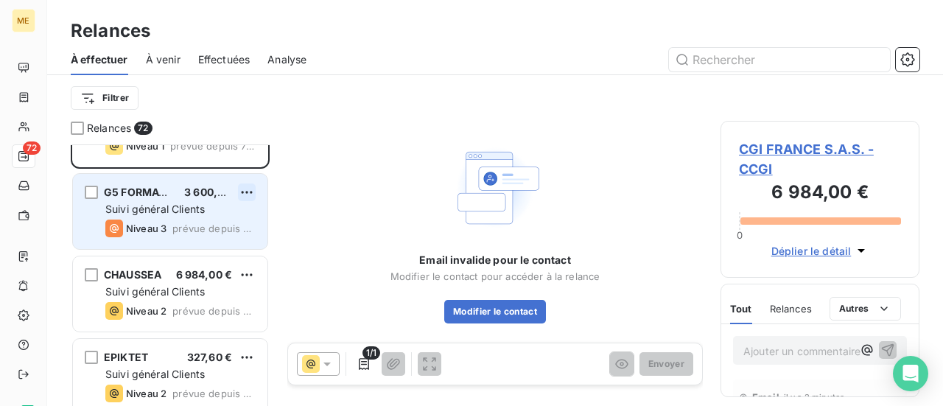
scroll to position [295, 0]
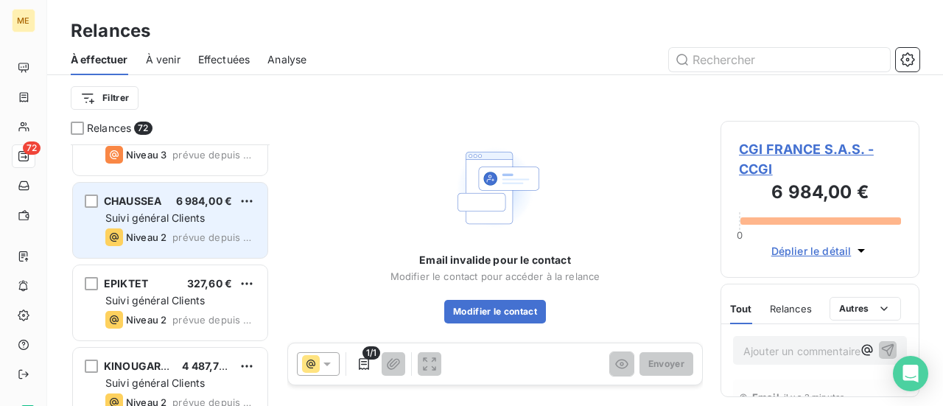
click at [205, 220] on span "Suivi général Clients" at bounding box center [154, 217] width 99 height 13
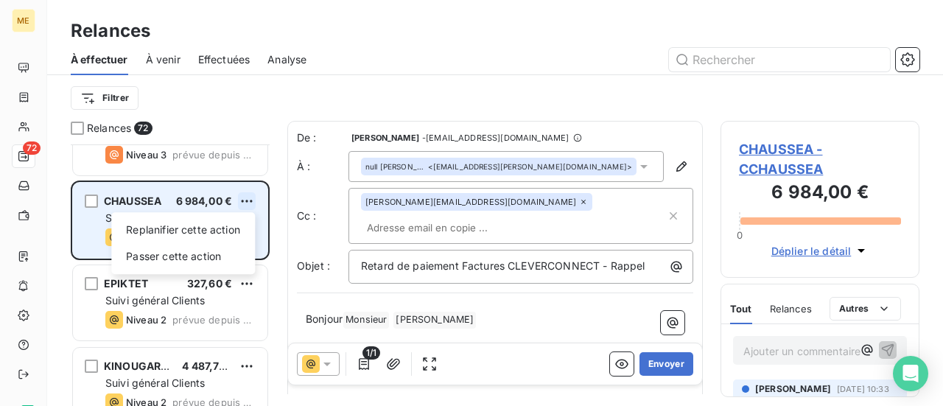
click at [240, 202] on html "ME 72 Relances À effectuer À venir Effectuées Analyse Filtrer Relances 72 CGI F…" at bounding box center [471, 203] width 943 height 406
click at [233, 264] on div "Passer cette action" at bounding box center [183, 257] width 132 height 24
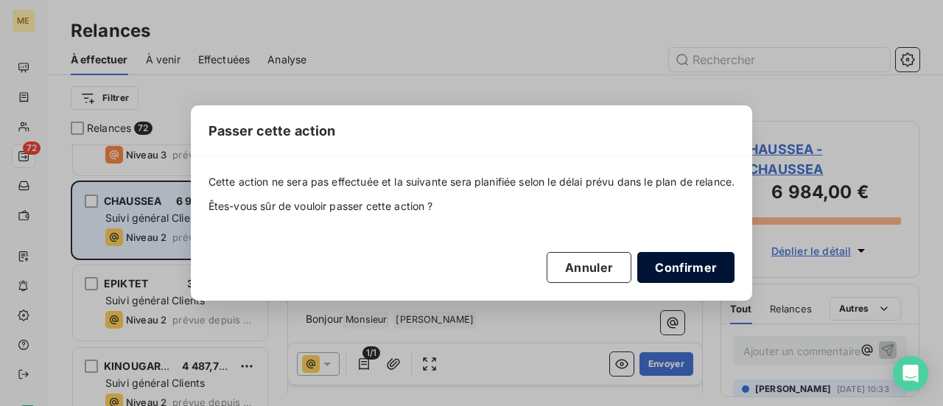
click at [703, 268] on button "Confirmer" at bounding box center [685, 267] width 97 height 31
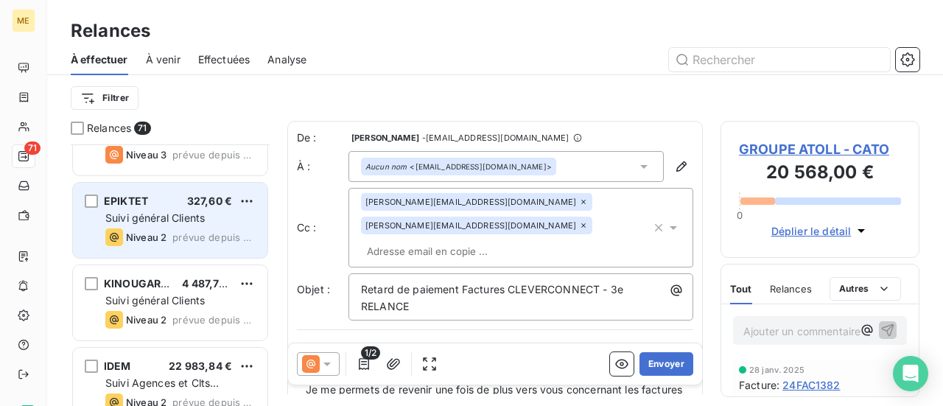
click at [181, 229] on div "Niveau 2 prévue depuis 3 jours" at bounding box center [180, 237] width 150 height 18
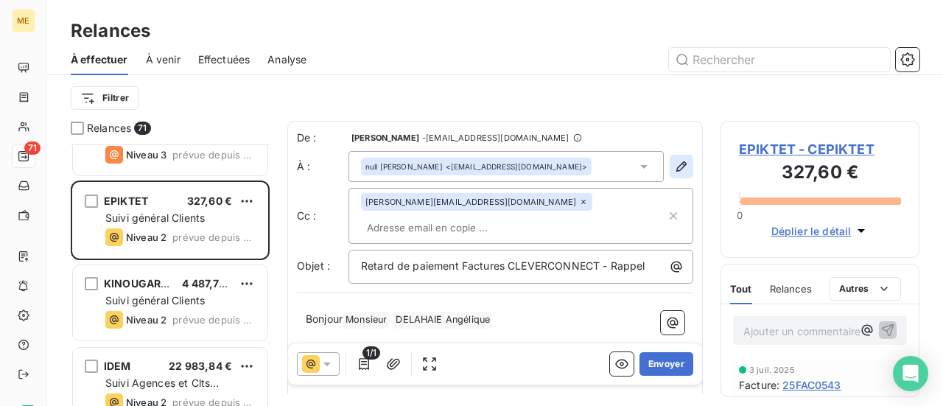
click at [674, 172] on icon "button" at bounding box center [681, 166] width 15 height 15
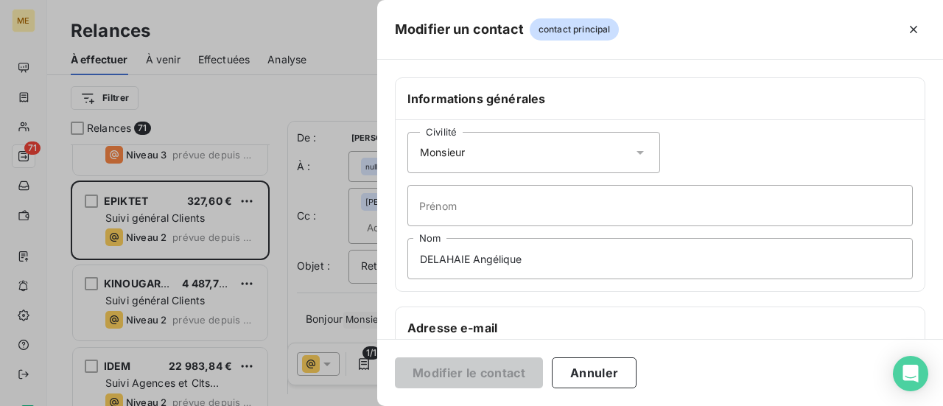
click at [637, 152] on icon at bounding box center [640, 153] width 7 height 4
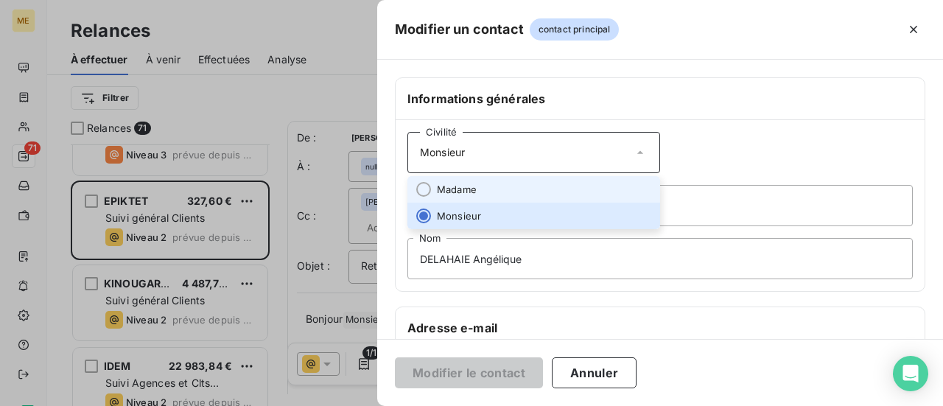
click at [573, 189] on li "Madame" at bounding box center [533, 189] width 253 height 27
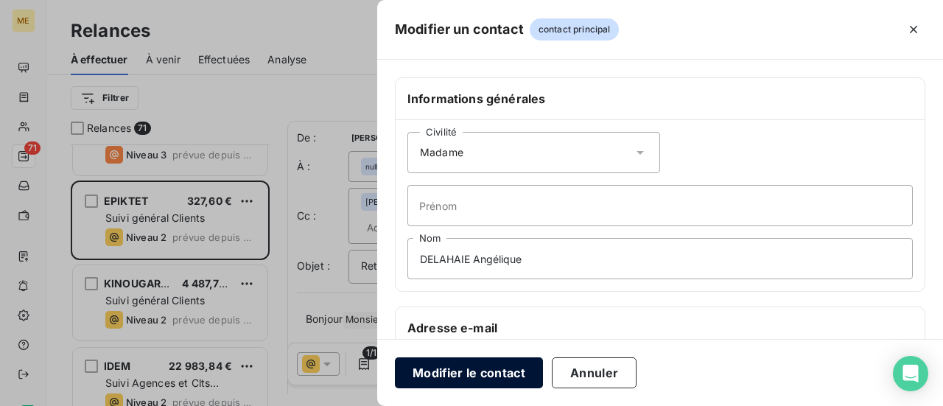
click at [472, 376] on button "Modifier le contact" at bounding box center [469, 372] width 148 height 31
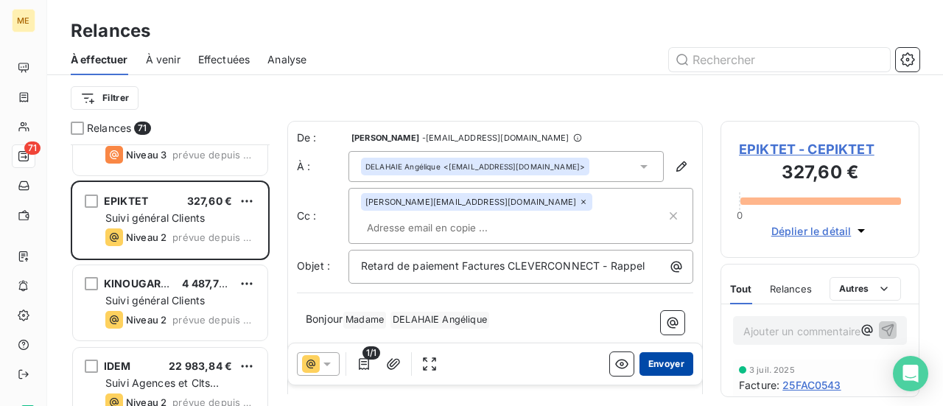
click at [655, 363] on button "Envoyer" at bounding box center [667, 364] width 54 height 24
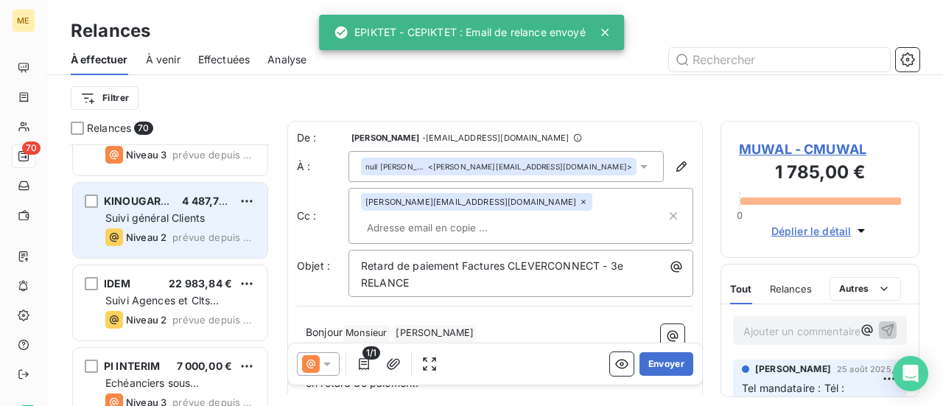
click at [198, 225] on div "KINOUGARDE 4 487,76 € Suivi général Clients Niveau 2 prévue depuis 3 jours" at bounding box center [170, 220] width 195 height 75
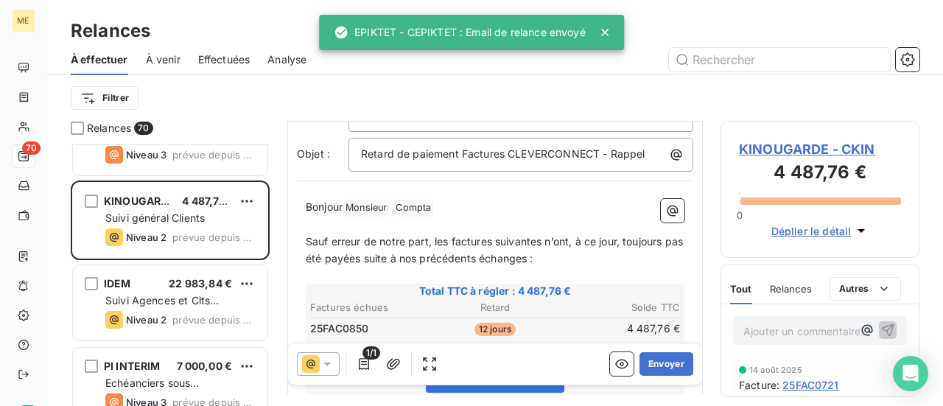
scroll to position [147, 0]
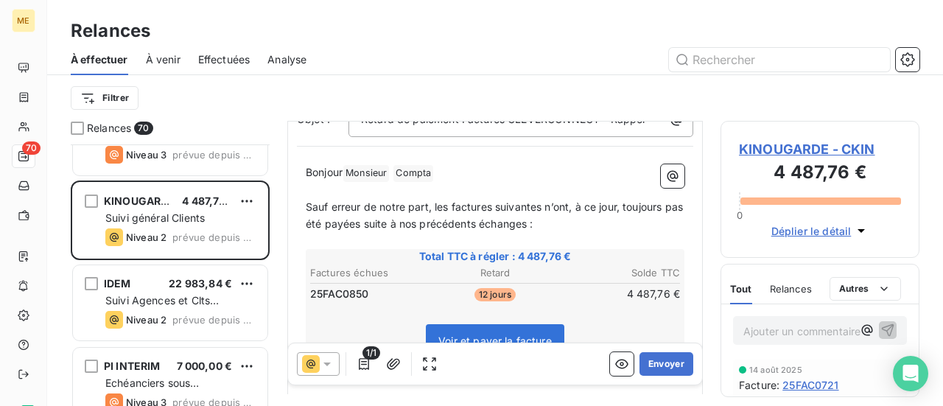
click at [327, 362] on icon at bounding box center [327, 364] width 15 height 15
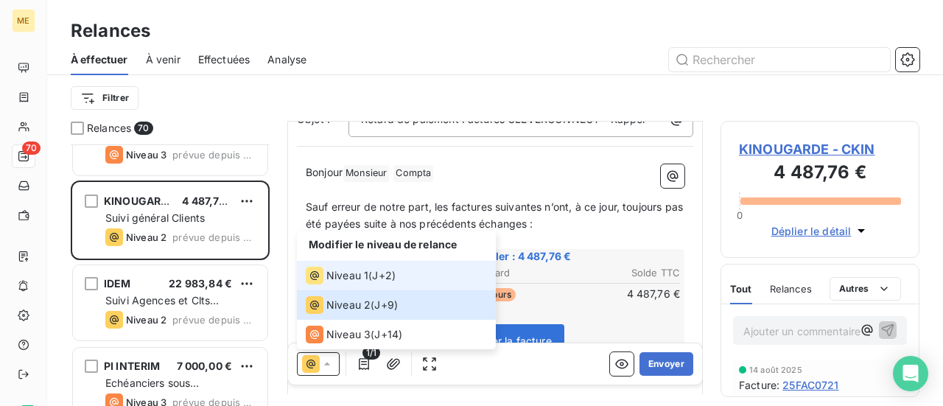
click at [371, 281] on div "Niveau 1 ( J+2 )" at bounding box center [351, 276] width 90 height 18
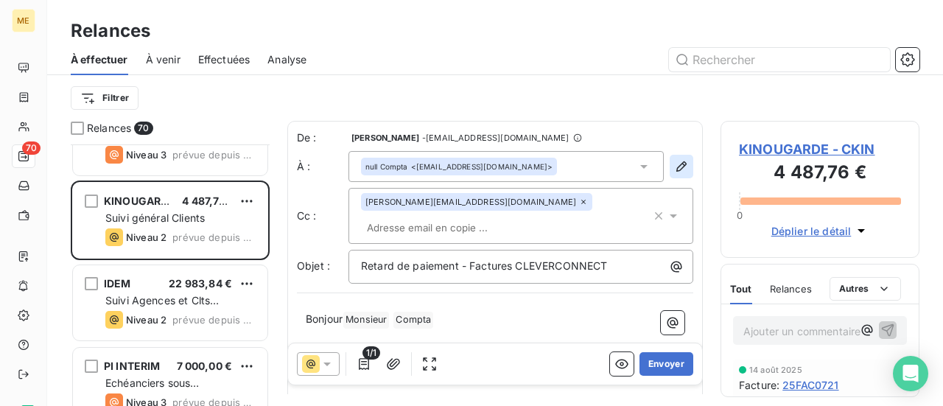
click at [674, 162] on icon "button" at bounding box center [681, 166] width 15 height 15
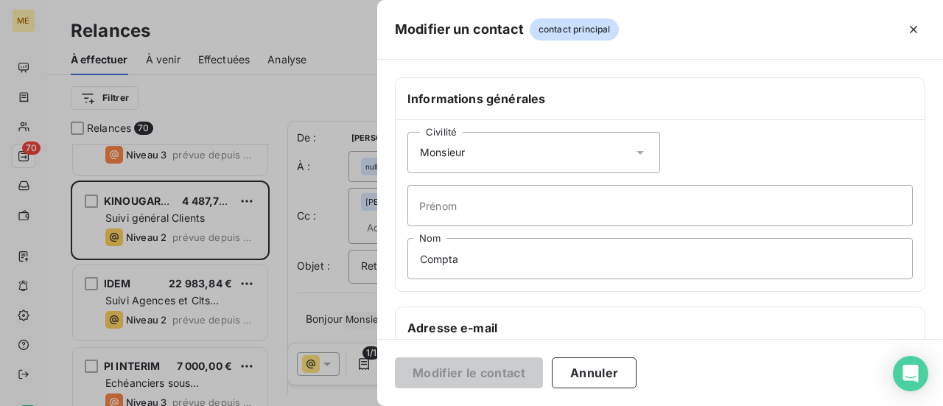
click at [637, 153] on icon at bounding box center [640, 153] width 7 height 4
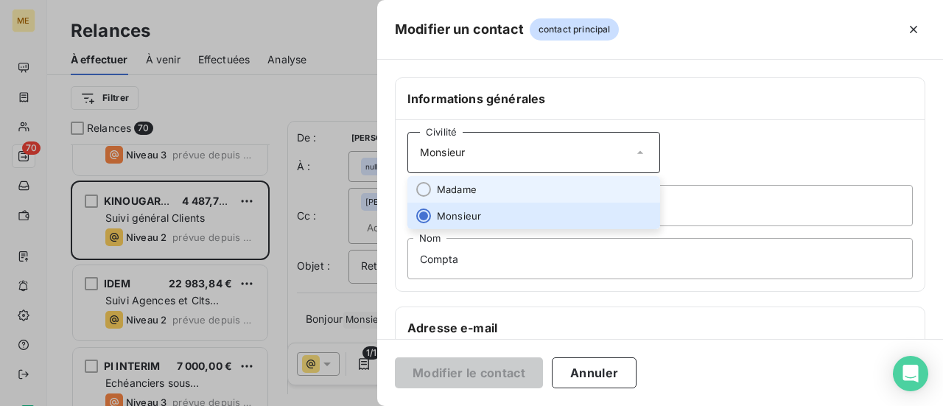
click at [582, 188] on li "Madame" at bounding box center [533, 189] width 253 height 27
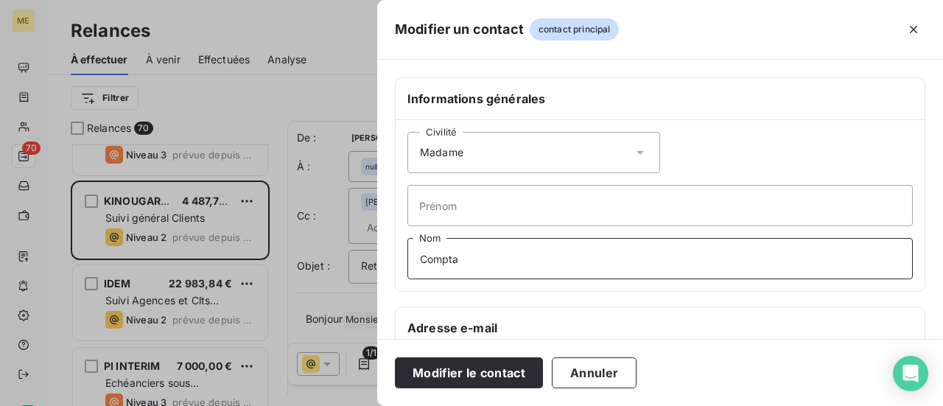
drag, startPoint x: 503, startPoint y: 262, endPoint x: 374, endPoint y: 262, distance: 128.9
click at [374, 405] on div "Modifier un contact contact principal Informations générales Civilité Madame Pr…" at bounding box center [471, 406] width 943 height 0
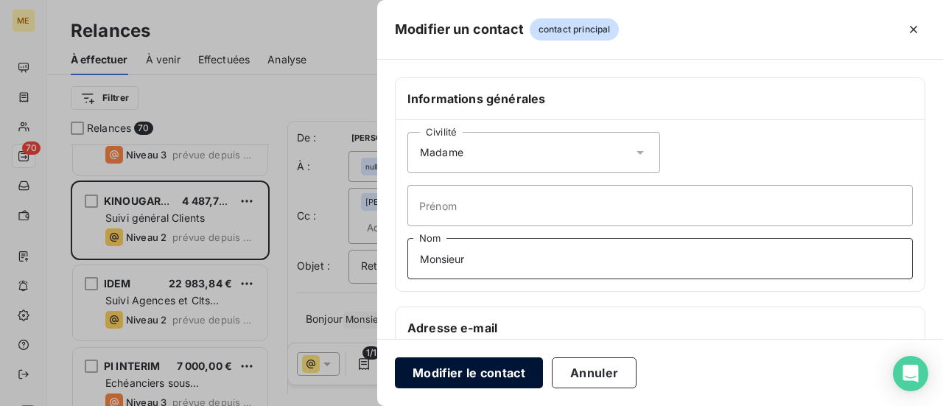
type input "Monsieur"
click at [474, 371] on button "Modifier le contact" at bounding box center [469, 372] width 148 height 31
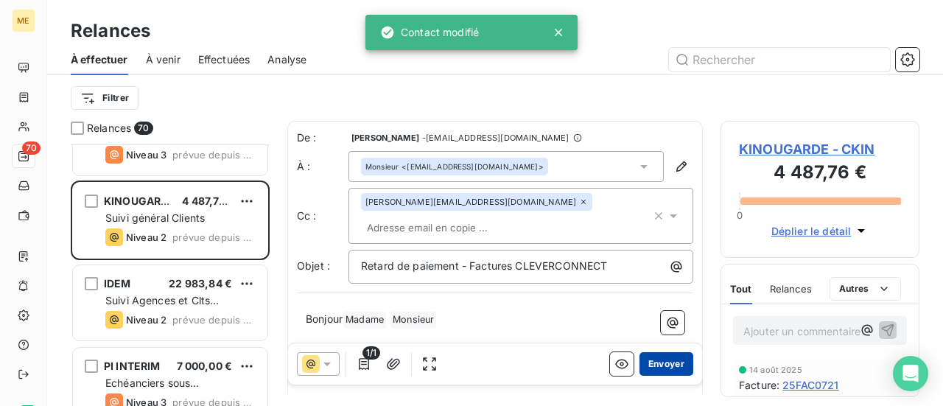
click at [665, 365] on button "Envoyer" at bounding box center [667, 364] width 54 height 24
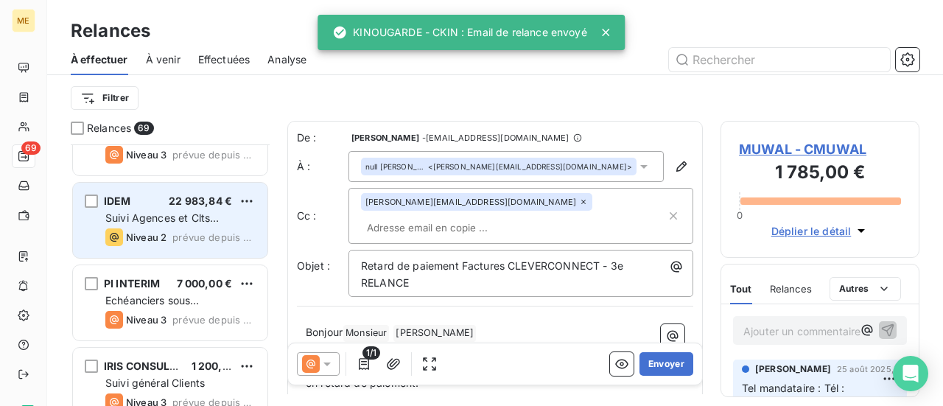
click at [206, 214] on span "Suivi Agences et Clts particuliers" at bounding box center [161, 224] width 113 height 27
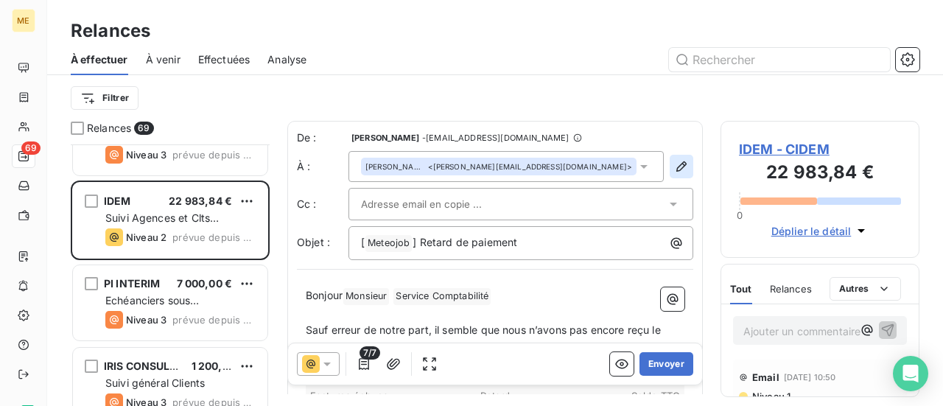
click at [674, 169] on icon "button" at bounding box center [681, 166] width 15 height 15
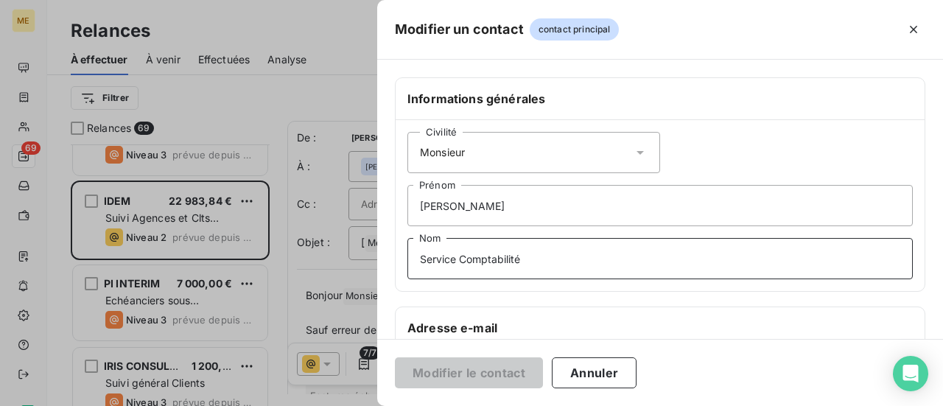
drag, startPoint x: 573, startPoint y: 258, endPoint x: 346, endPoint y: 253, distance: 227.7
click at [346, 405] on div "Modifier un contact contact principal Informations générales Civilité Monsieur …" at bounding box center [471, 406] width 943 height 0
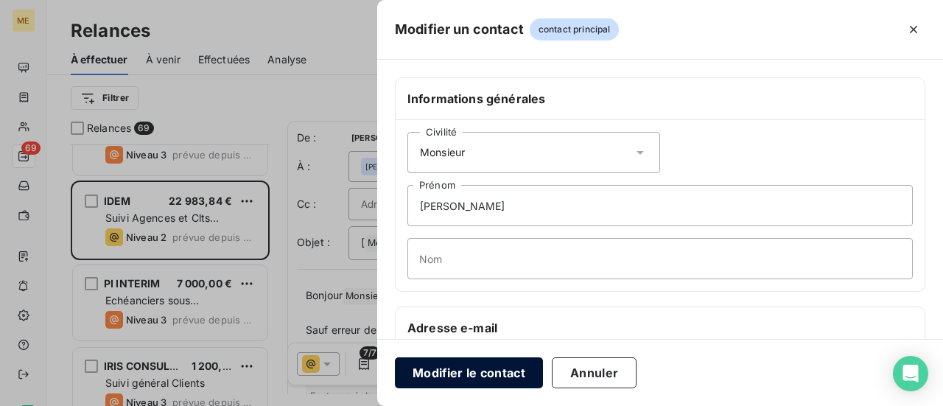
click at [480, 366] on button "Modifier le contact" at bounding box center [469, 372] width 148 height 31
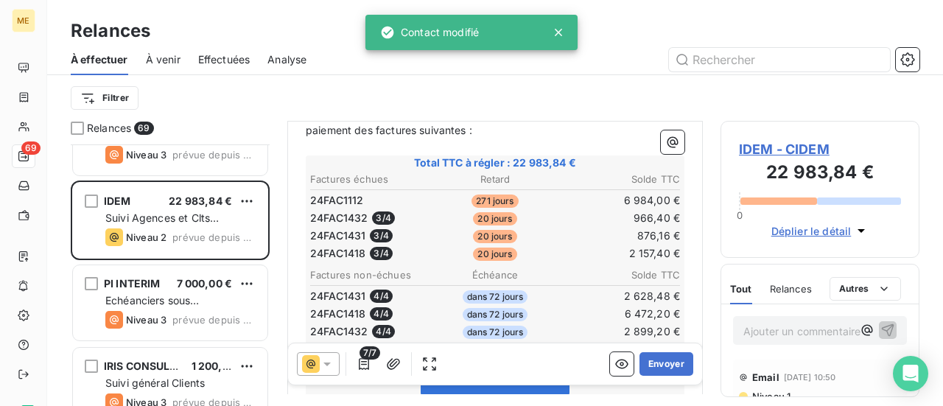
scroll to position [223, 0]
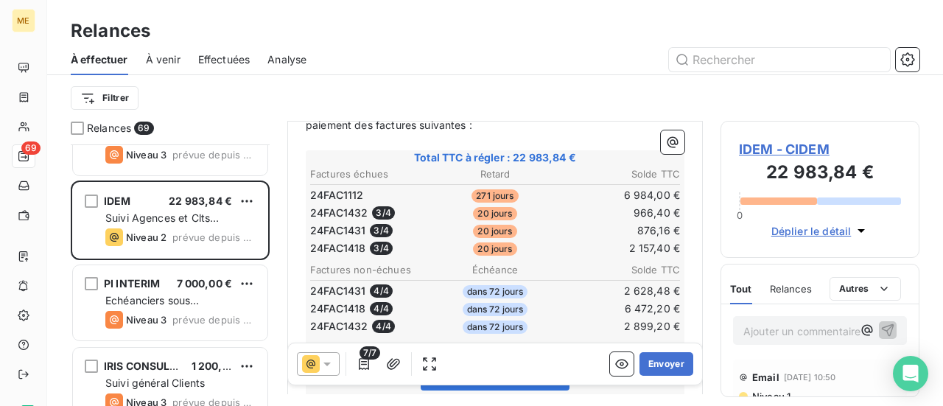
click at [805, 147] on span "IDEM - CIDEM" at bounding box center [820, 149] width 162 height 20
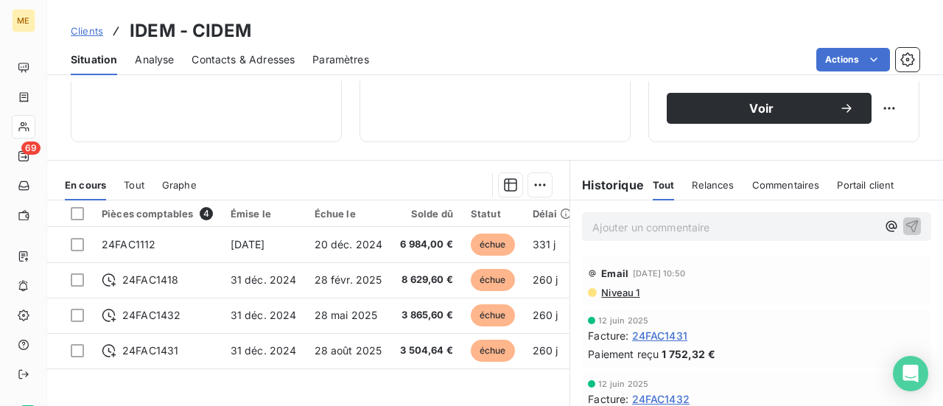
scroll to position [295, 0]
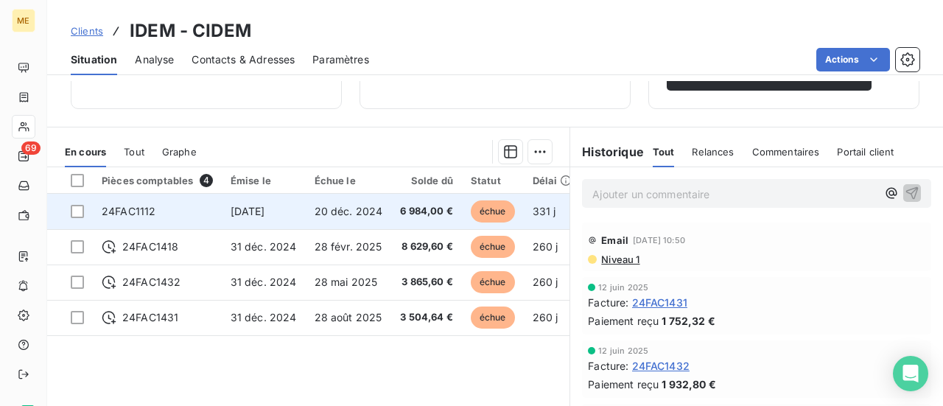
click at [400, 214] on span "6 984,00 €" at bounding box center [426, 211] width 53 height 15
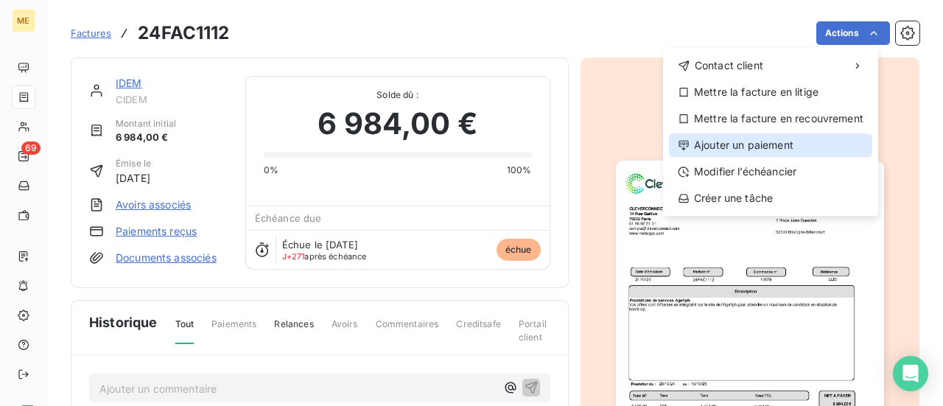
click at [794, 153] on div "Ajouter un paiement" at bounding box center [770, 145] width 203 height 24
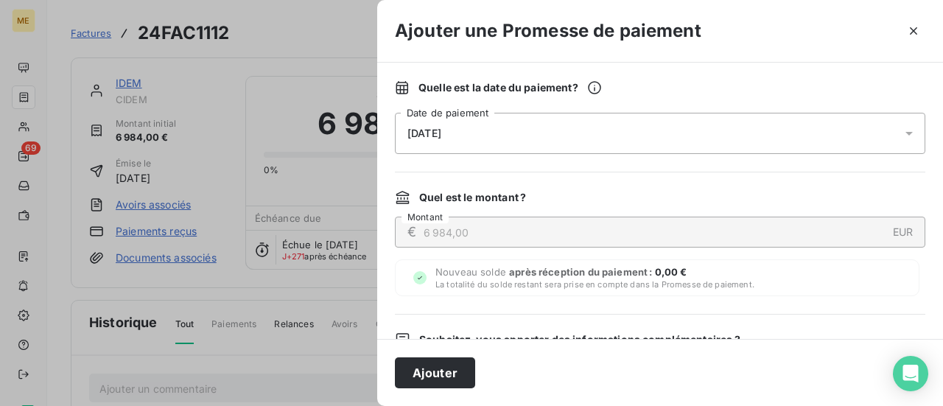
click at [906, 133] on icon at bounding box center [909, 134] width 7 height 4
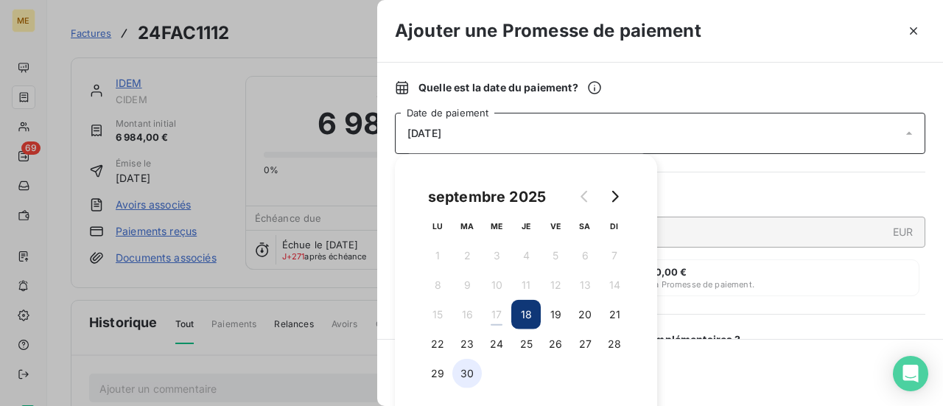
click at [477, 379] on button "30" at bounding box center [466, 373] width 29 height 29
click at [452, 359] on button "30" at bounding box center [466, 373] width 29 height 29
click at [732, 387] on div "Ajouter" at bounding box center [660, 372] width 566 height 67
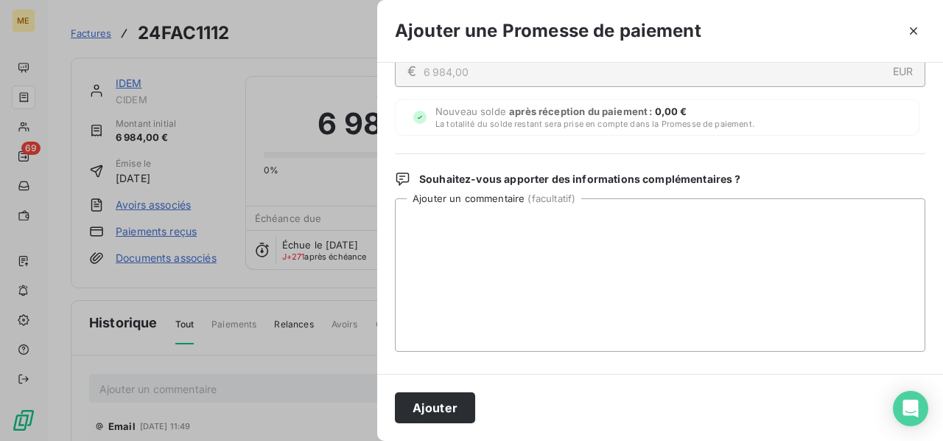
scroll to position [172, 0]
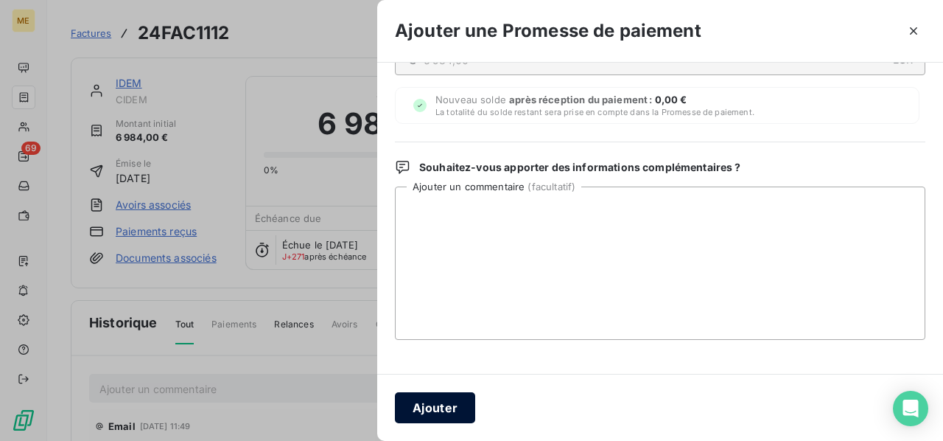
click at [454, 400] on button "Ajouter" at bounding box center [435, 407] width 80 height 31
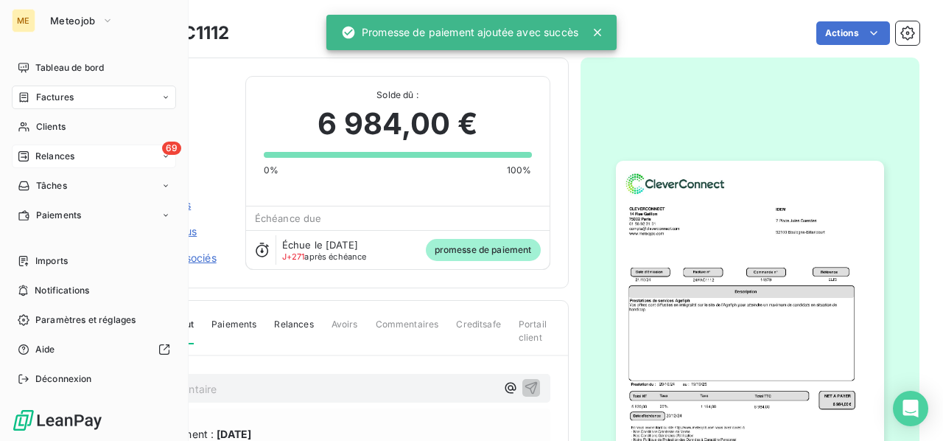
click at [52, 154] on span "Relances" at bounding box center [54, 156] width 39 height 13
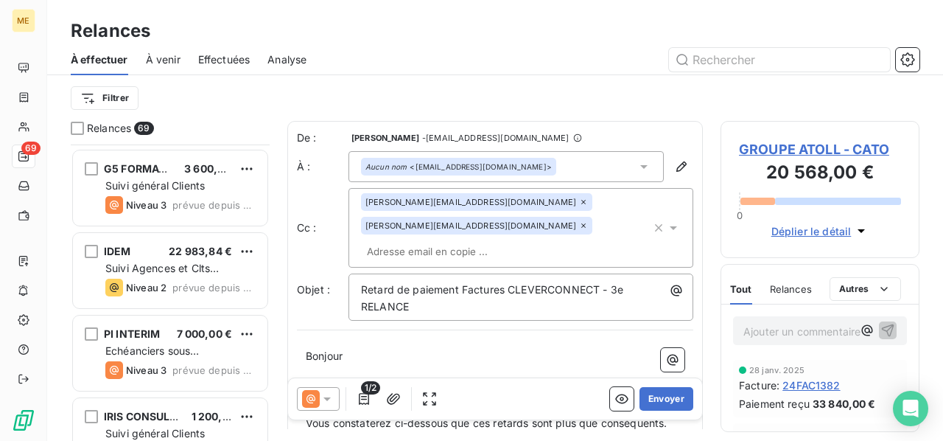
scroll to position [295, 0]
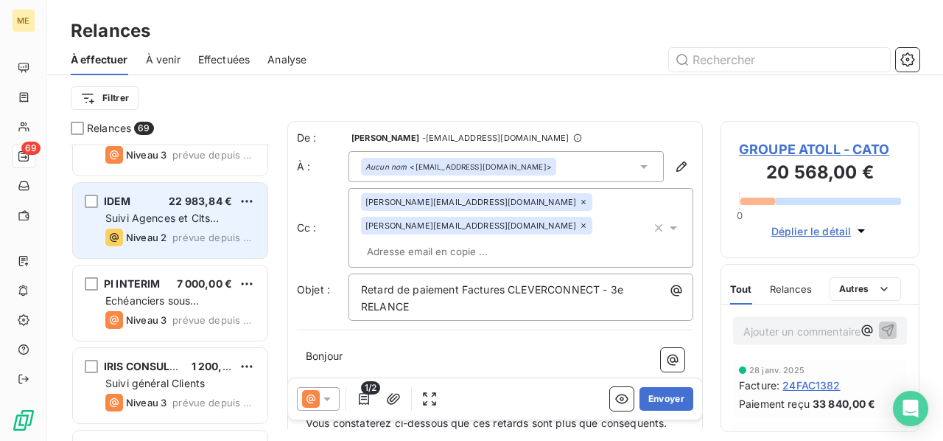
click at [184, 231] on span "prévue depuis 2 jours" at bounding box center [213, 237] width 83 height 12
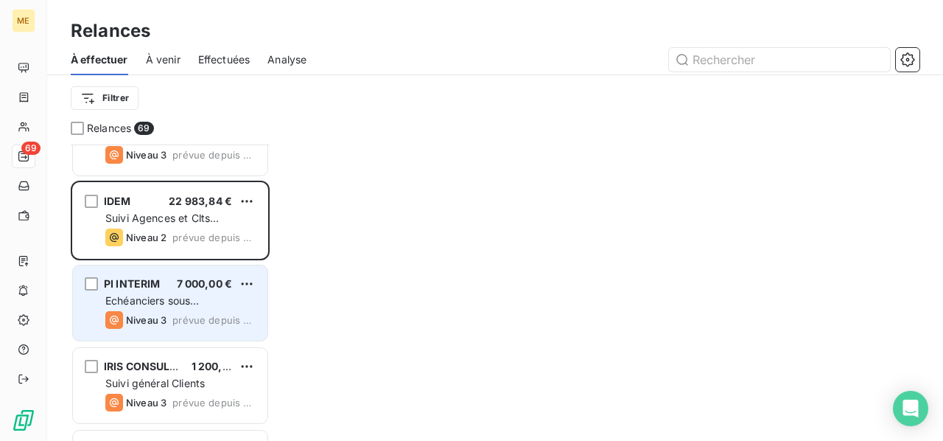
click at [161, 306] on div "Echéanciers sous prélèvements" at bounding box center [180, 300] width 150 height 15
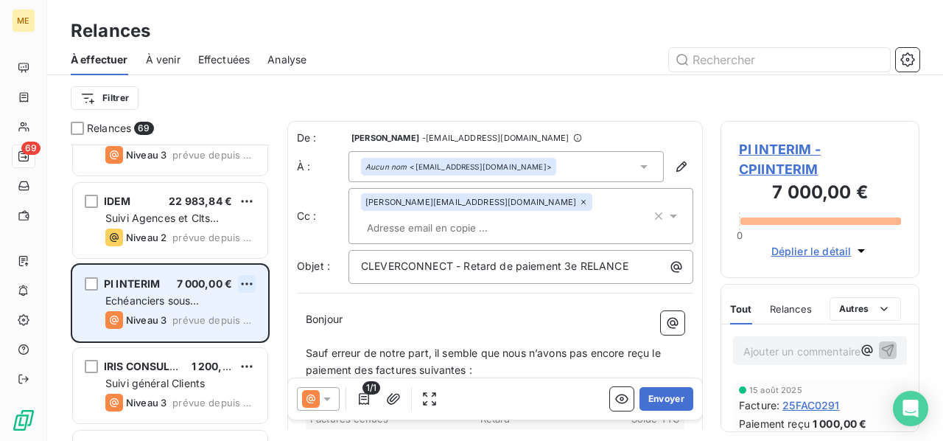
click at [249, 283] on html "ME 69 Relances À effectuer À venir Effectuées Analyse Filtrer Relances 69 CGI F…" at bounding box center [471, 220] width 943 height 441
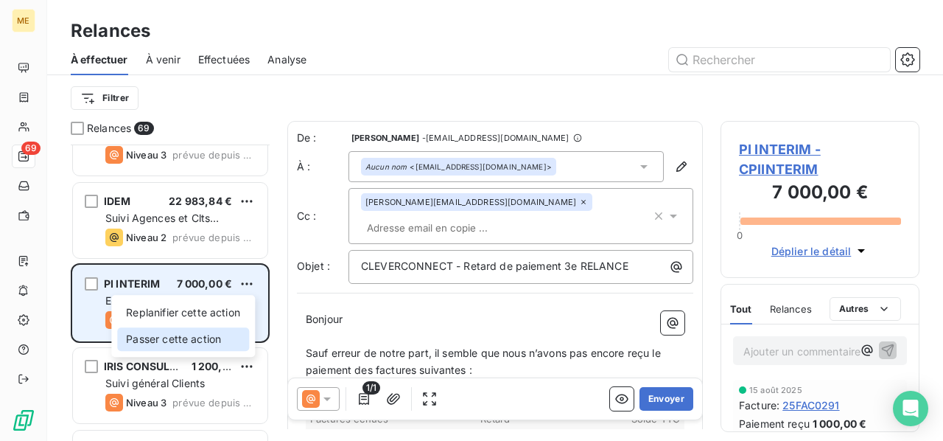
click at [226, 333] on div "Passer cette action" at bounding box center [183, 339] width 132 height 24
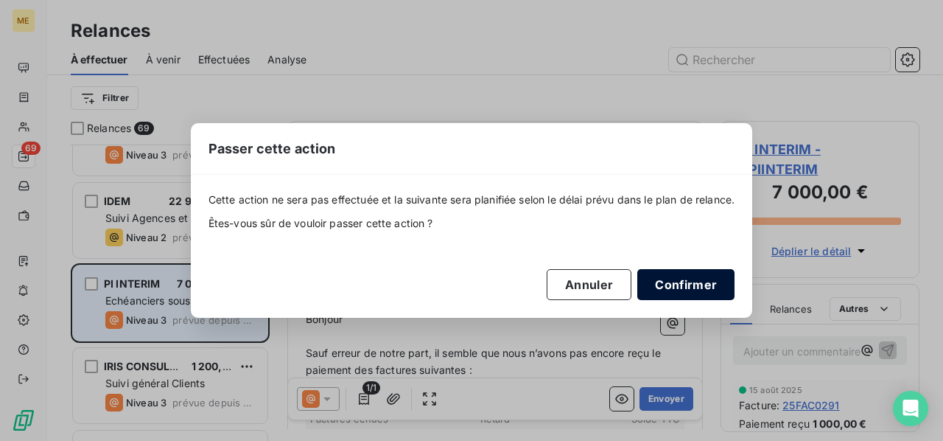
click at [707, 282] on button "Confirmer" at bounding box center [685, 284] width 97 height 31
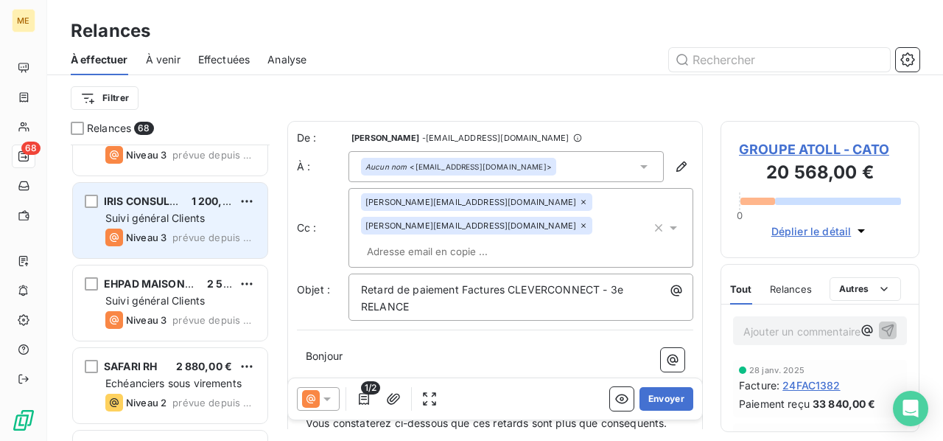
click at [187, 234] on span "prévue depuis hier" at bounding box center [213, 237] width 83 height 12
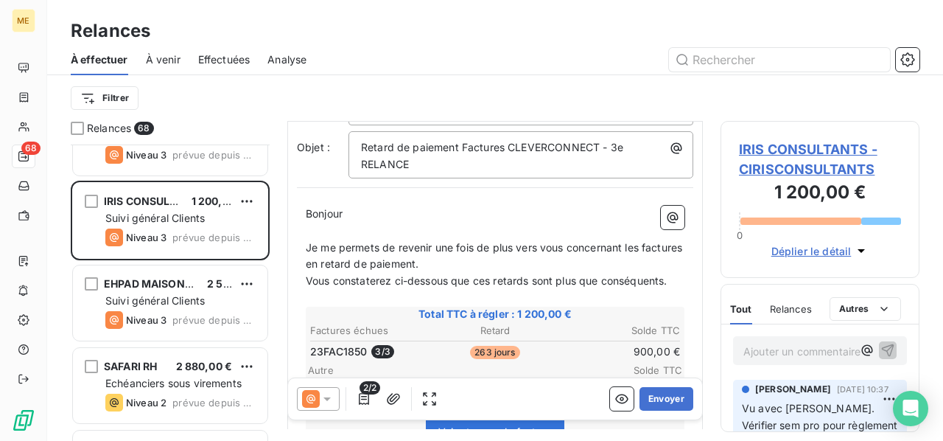
scroll to position [147, 0]
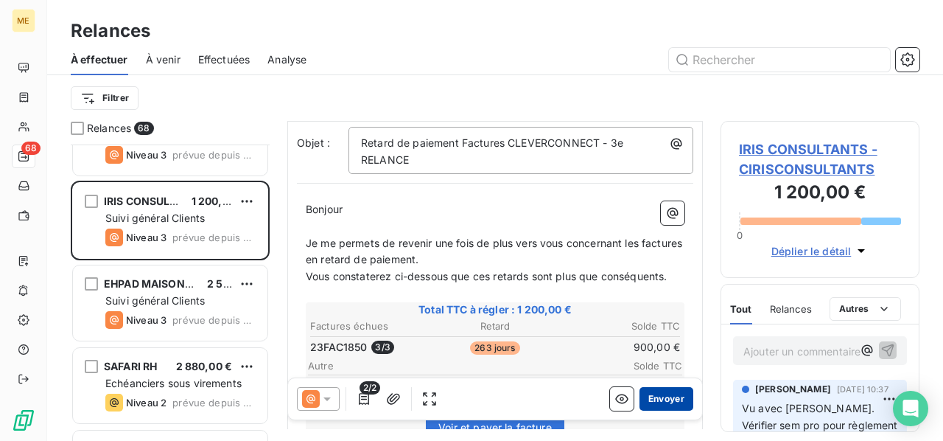
click at [656, 399] on button "Envoyer" at bounding box center [667, 399] width 54 height 24
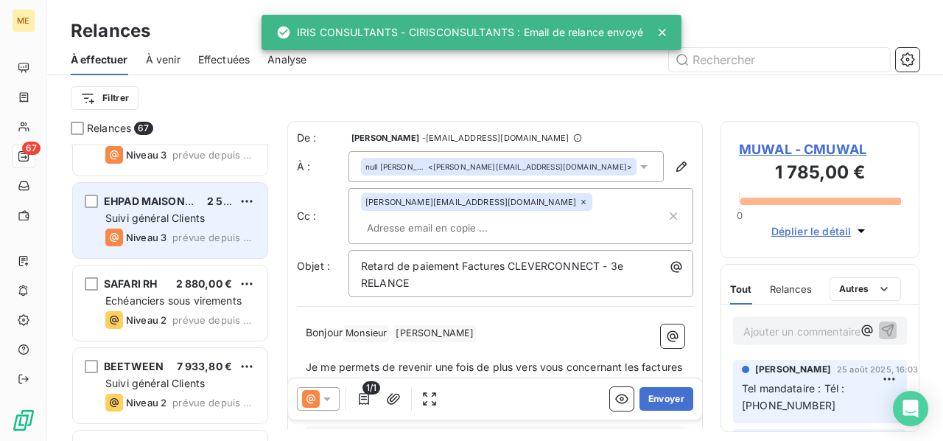
click at [206, 222] on div "Suivi général Clients" at bounding box center [180, 218] width 150 height 15
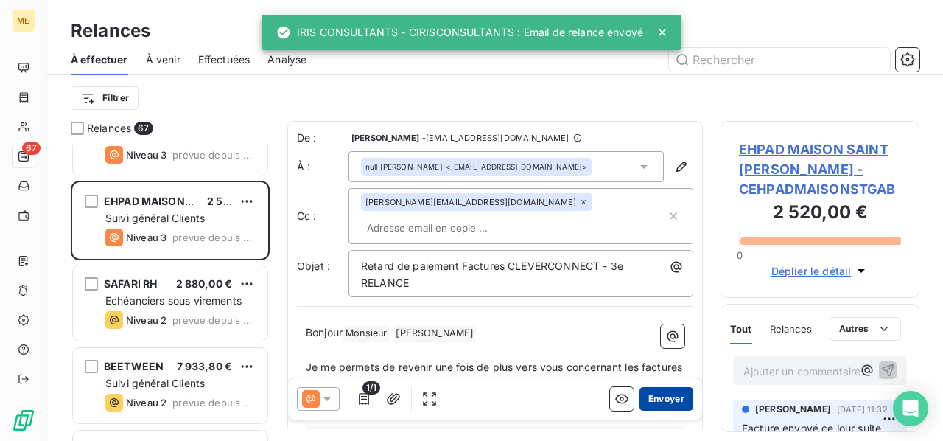
click at [659, 400] on button "Envoyer" at bounding box center [667, 399] width 54 height 24
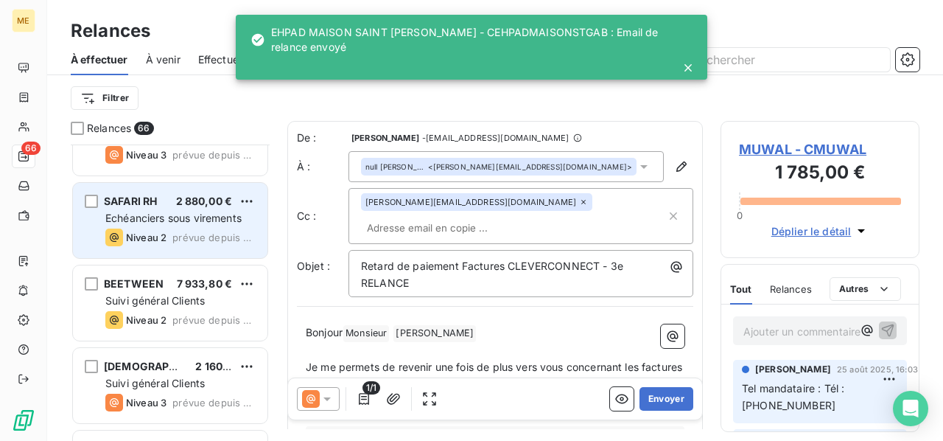
click at [134, 219] on span "Echéanciers sous virements" at bounding box center [173, 217] width 136 height 13
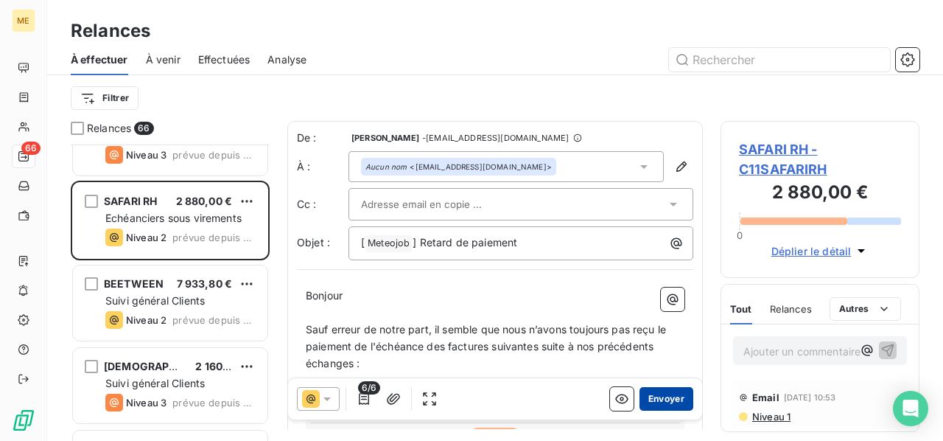
click at [665, 396] on button "Envoyer" at bounding box center [667, 399] width 54 height 24
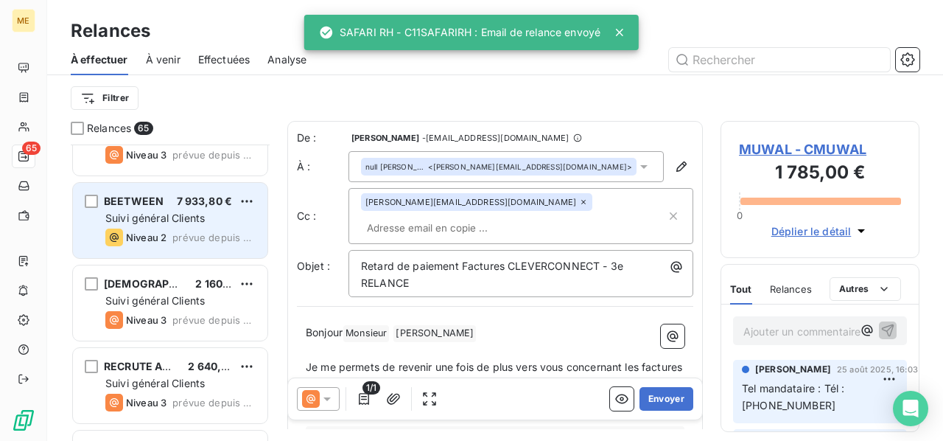
click at [130, 203] on span "BEETWEEN" at bounding box center [134, 201] width 60 height 13
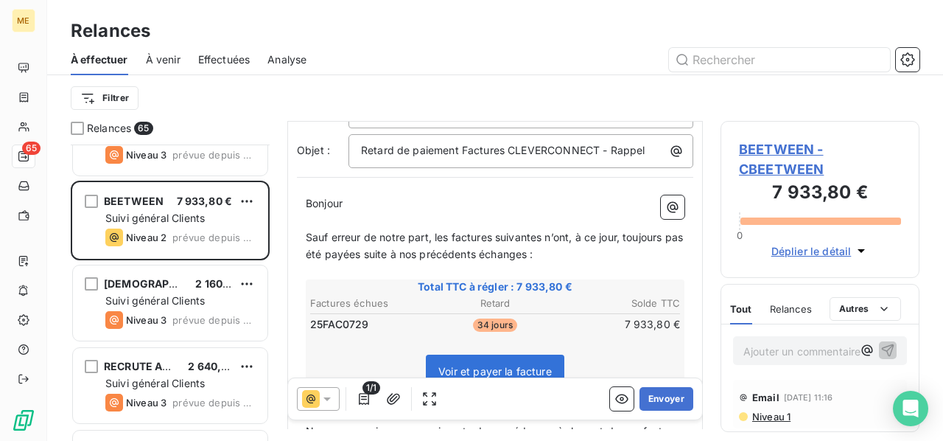
scroll to position [147, 0]
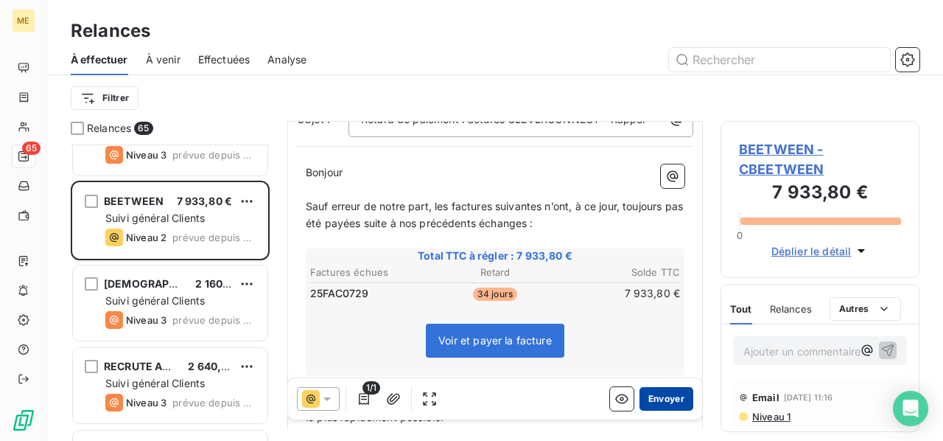
click at [654, 402] on button "Envoyer" at bounding box center [667, 399] width 54 height 24
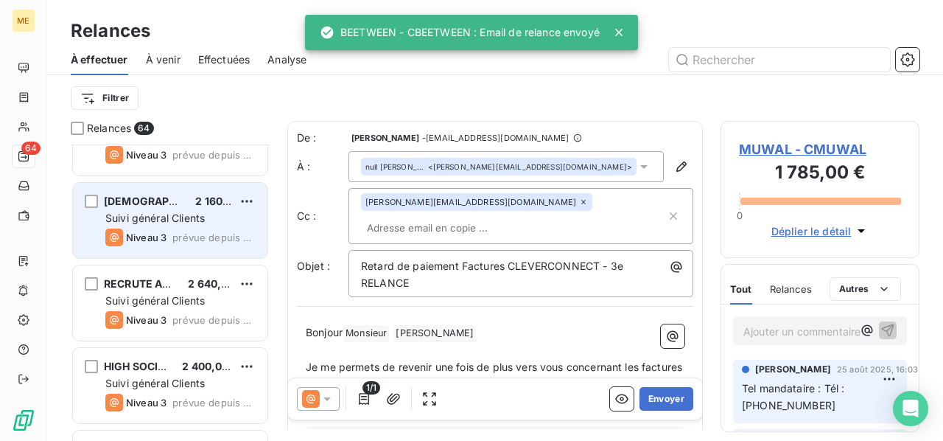
click at [144, 231] on span "Niveau 3" at bounding box center [146, 237] width 41 height 12
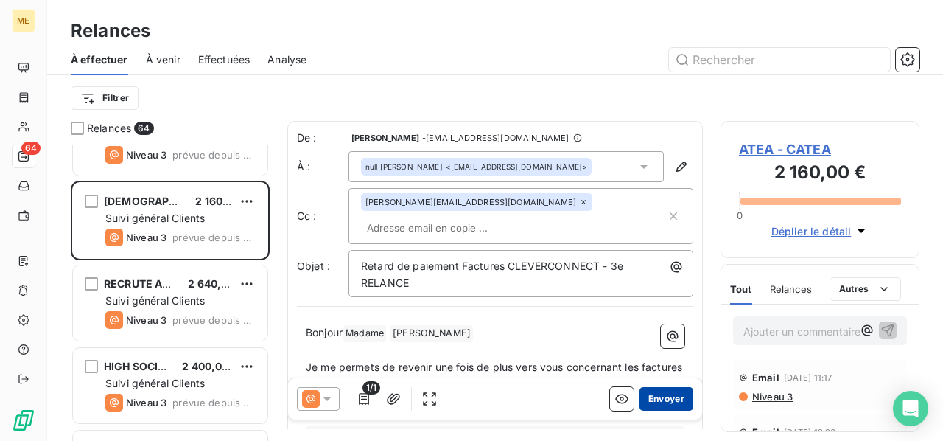
click at [660, 400] on button "Envoyer" at bounding box center [667, 399] width 54 height 24
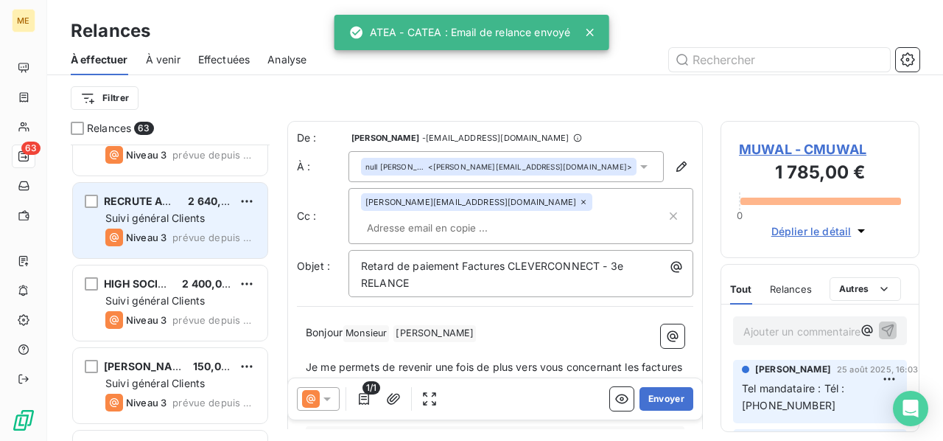
click at [178, 211] on span "Suivi général Clients" at bounding box center [154, 217] width 99 height 13
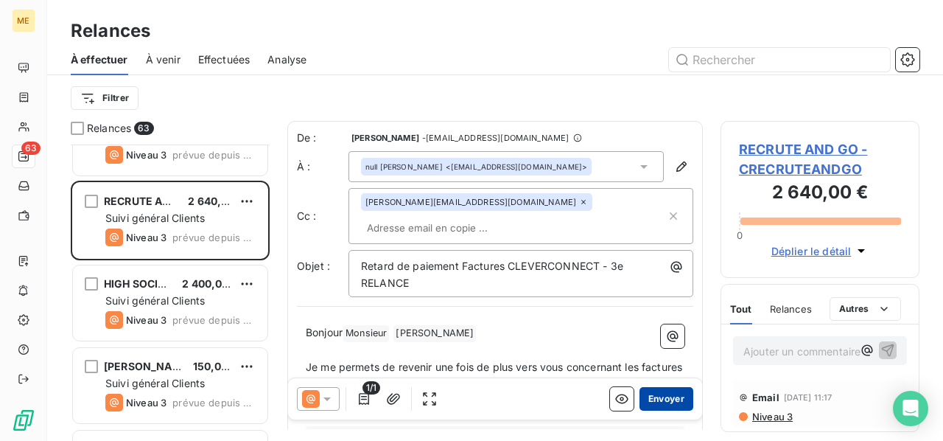
click at [669, 394] on button "Envoyer" at bounding box center [667, 399] width 54 height 24
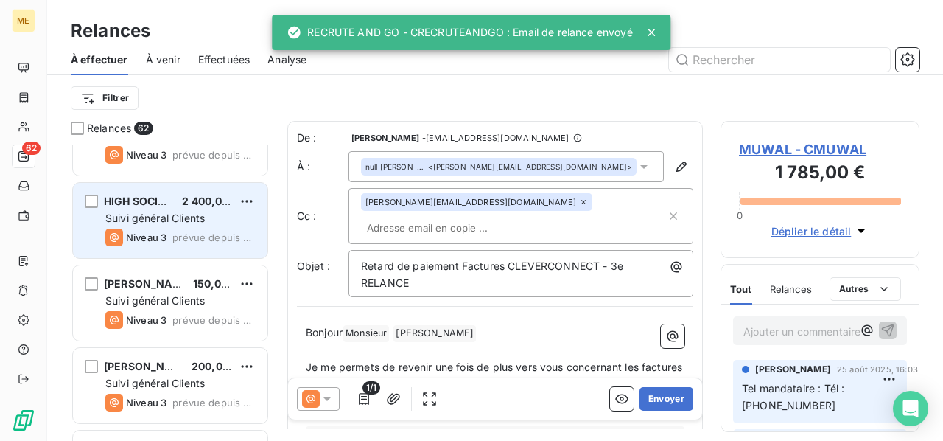
click at [174, 228] on div "Niveau 3 prévue depuis hier" at bounding box center [180, 237] width 150 height 18
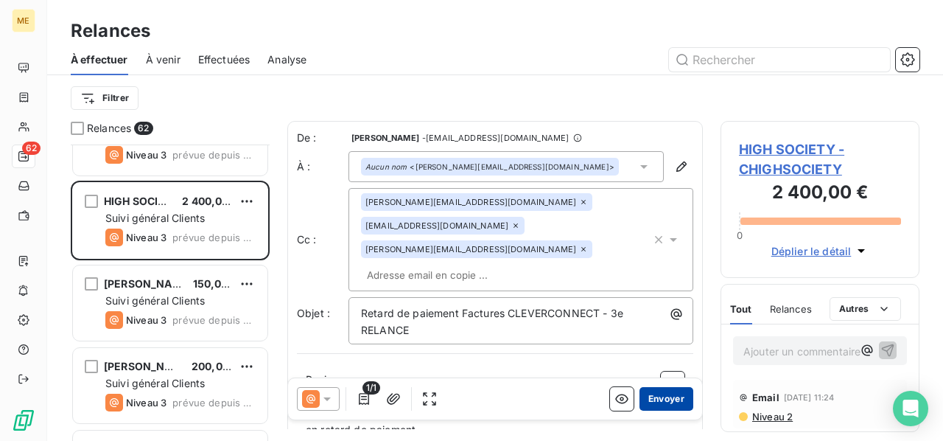
click at [665, 400] on button "Envoyer" at bounding box center [667, 399] width 54 height 24
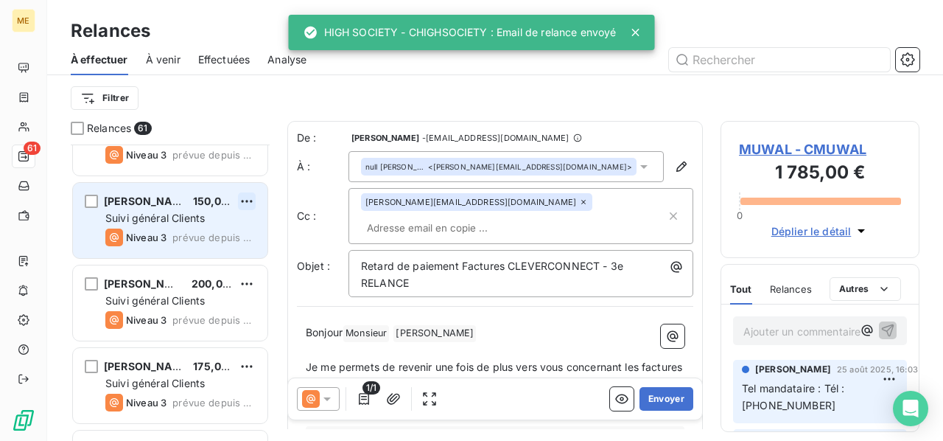
click at [244, 201] on html "ME 61 Relances À effectuer À venir Effectuées Analyse Filtrer Relances 61 CGI F…" at bounding box center [471, 220] width 943 height 441
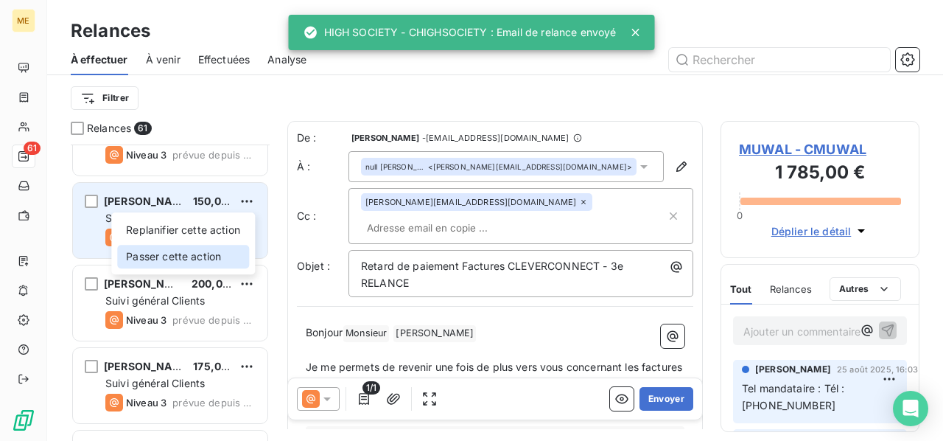
click at [208, 266] on div "Passer cette action" at bounding box center [183, 257] width 132 height 24
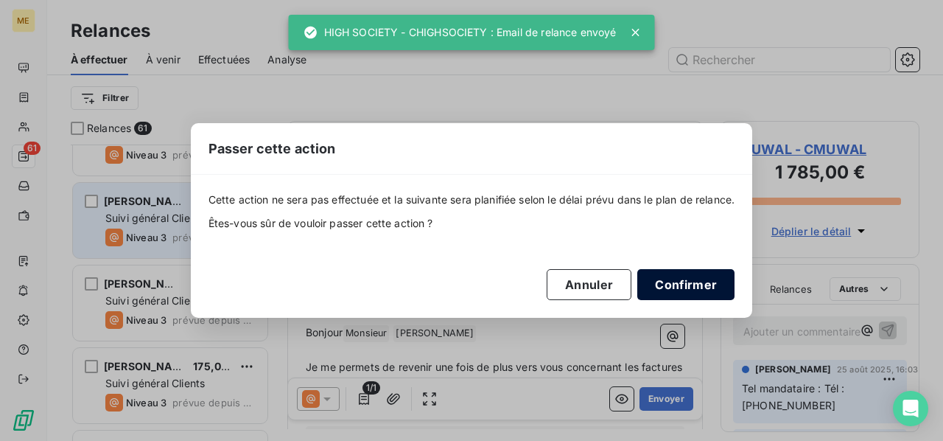
click at [673, 278] on button "Confirmer" at bounding box center [685, 284] width 97 height 31
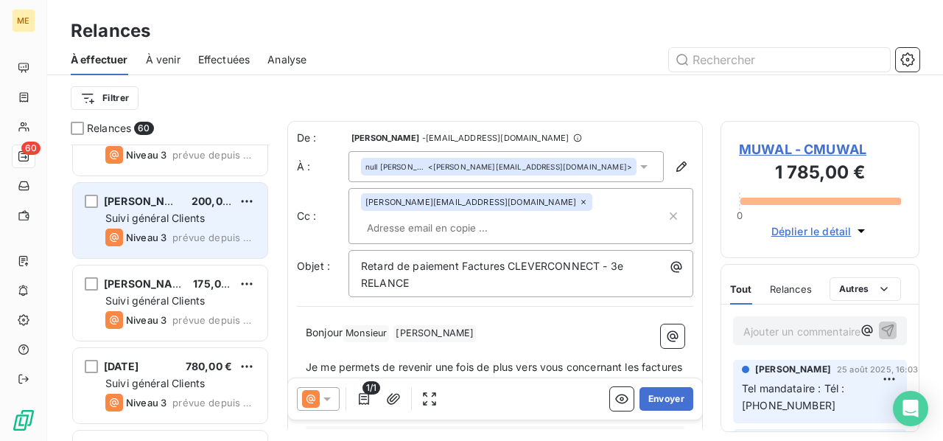
click at [213, 245] on div "[PERSON_NAME] 200,00 € Suivi général Clients Niveau 3 prévue depuis [DATE]" at bounding box center [170, 220] width 195 height 75
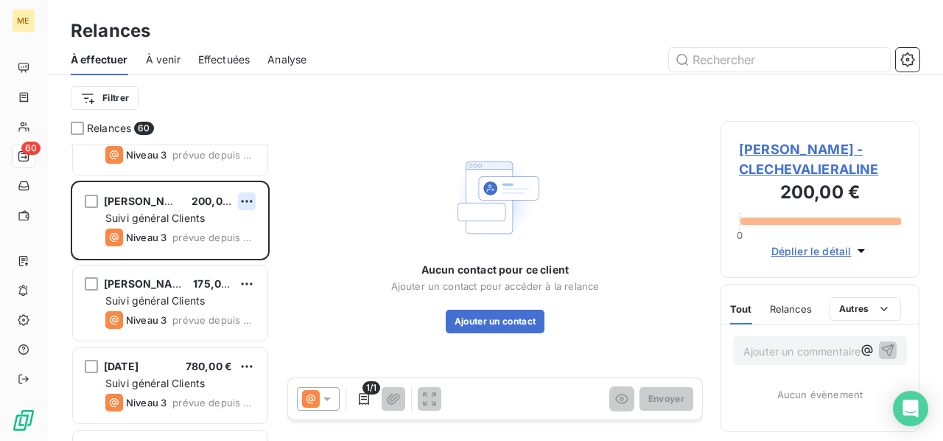
click at [249, 203] on html "ME 60 Relances À effectuer À venir Effectuées Analyse Filtrer Relances 60 CGI F…" at bounding box center [471, 220] width 943 height 441
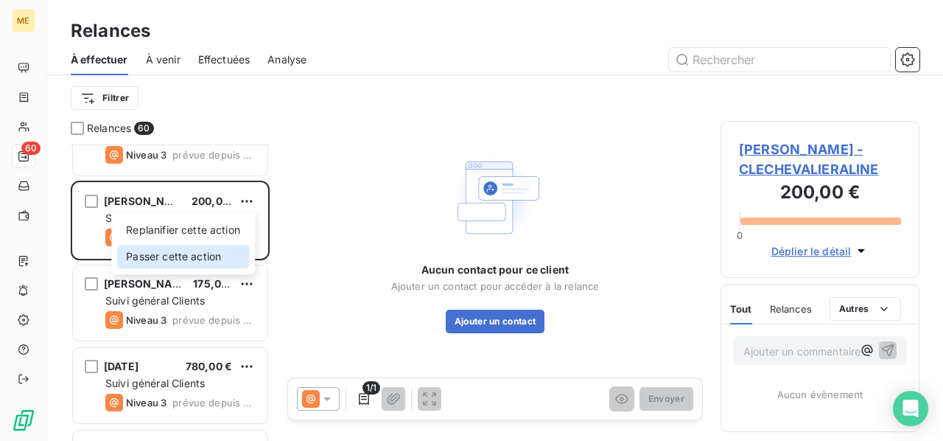
click at [209, 266] on div "Passer cette action" at bounding box center [183, 257] width 132 height 24
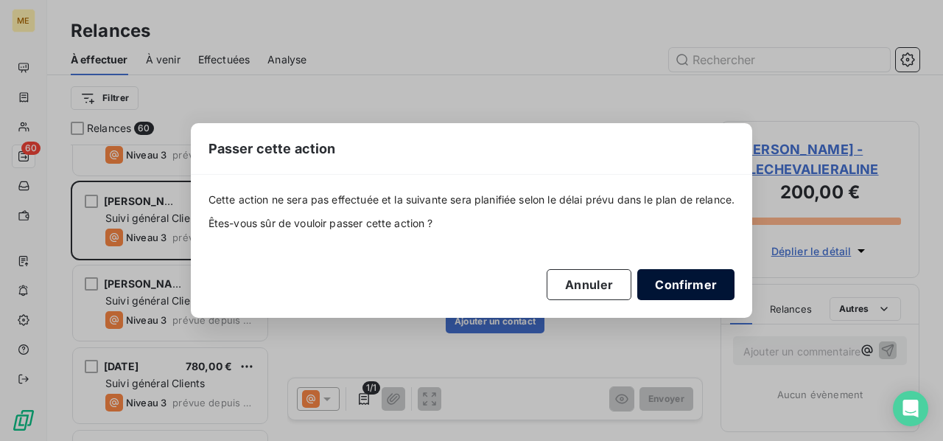
click at [678, 286] on button "Confirmer" at bounding box center [685, 284] width 97 height 31
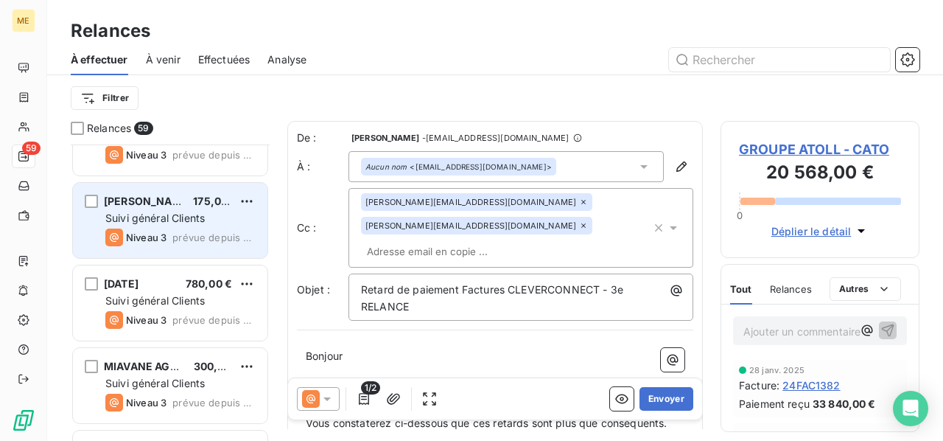
click at [207, 225] on div "[PERSON_NAME] 175,00 € Suivi général Clients Niveau 3 prévue depuis [DATE]" at bounding box center [170, 220] width 195 height 75
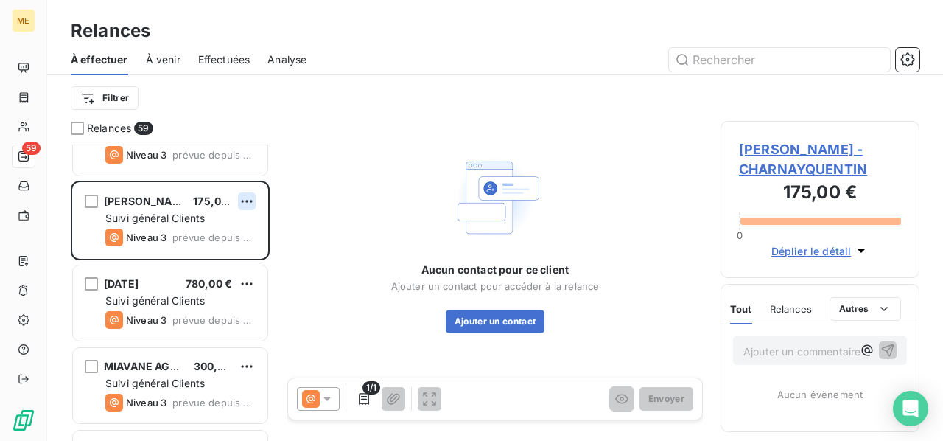
click at [250, 200] on html "ME 59 Relances À effectuer À venir Effectuées Analyse Filtrer Relances 59 CGI F…" at bounding box center [471, 220] width 943 height 441
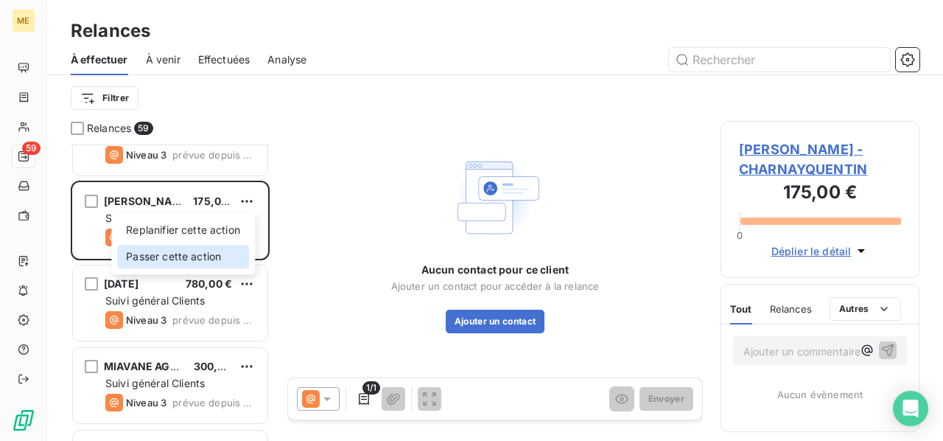
click at [223, 255] on div "Passer cette action" at bounding box center [183, 257] width 132 height 24
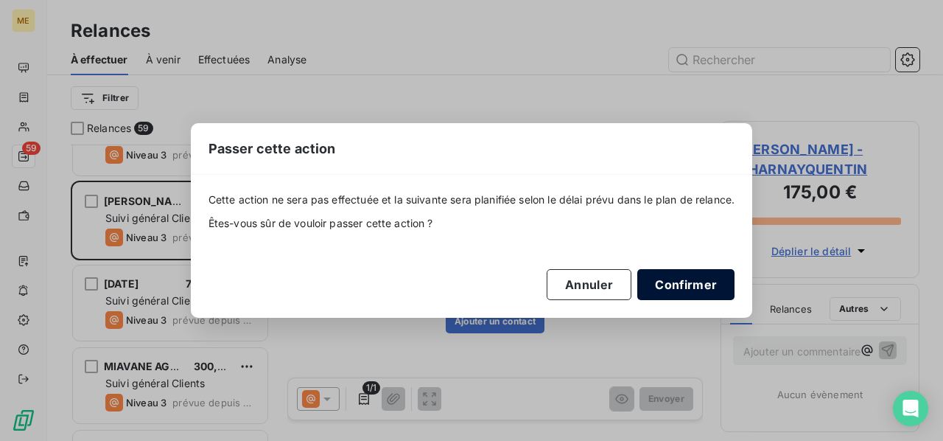
click at [699, 287] on button "Confirmer" at bounding box center [685, 284] width 97 height 31
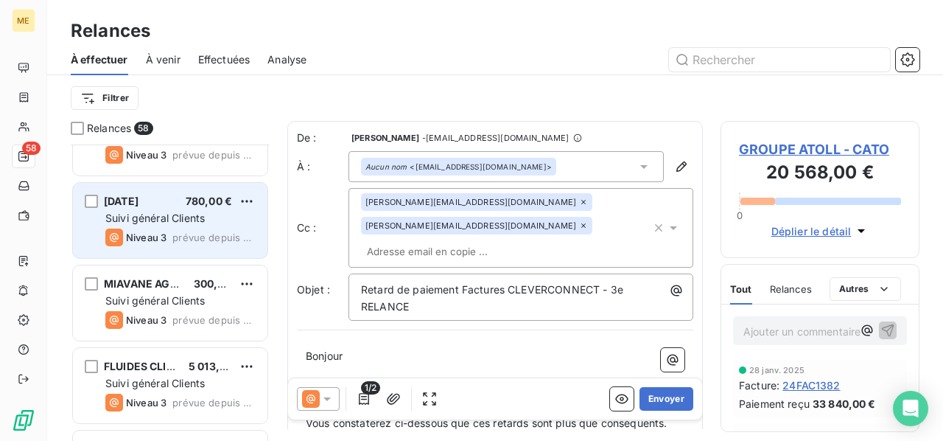
click at [144, 224] on div "Suivi général Clients" at bounding box center [180, 218] width 150 height 15
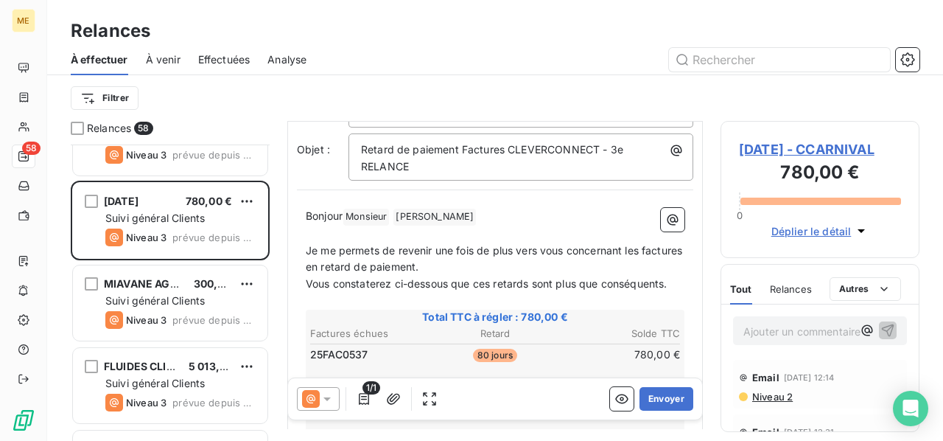
scroll to position [149, 0]
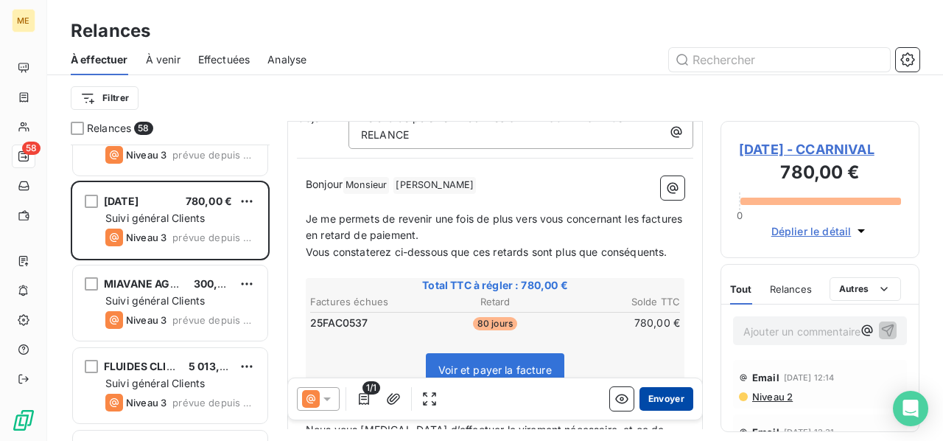
click at [673, 402] on button "Envoyer" at bounding box center [667, 399] width 54 height 24
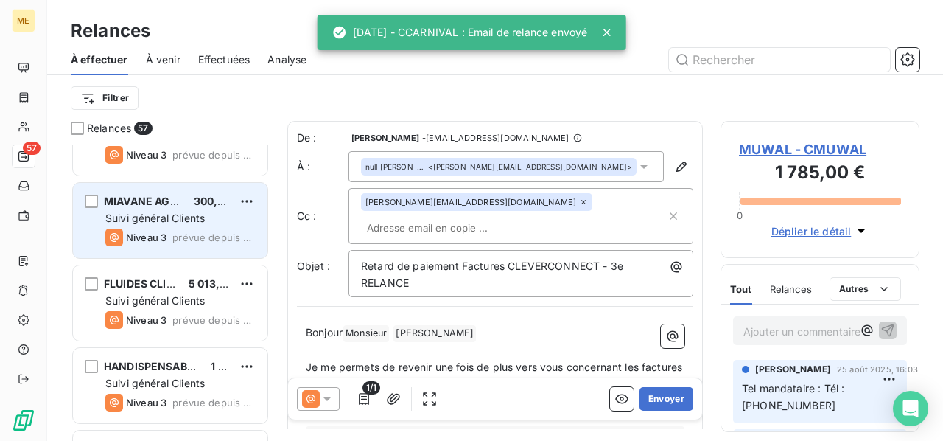
click at [165, 218] on span "Suivi général Clients" at bounding box center [154, 217] width 99 height 13
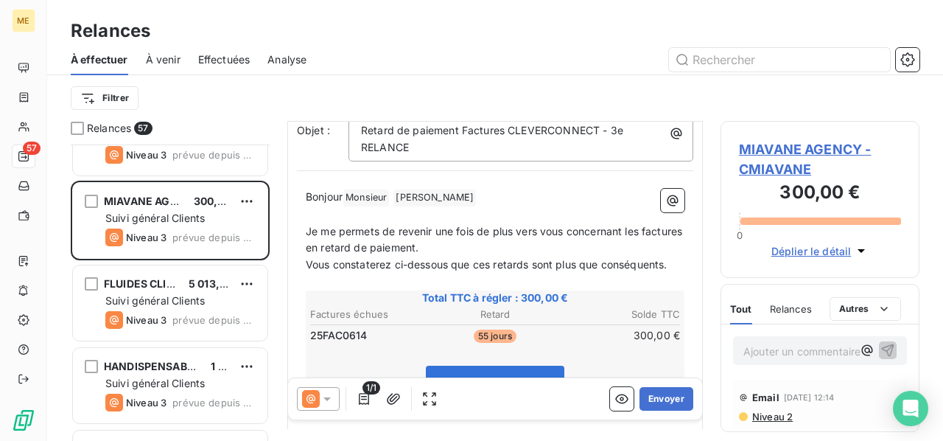
scroll to position [147, 0]
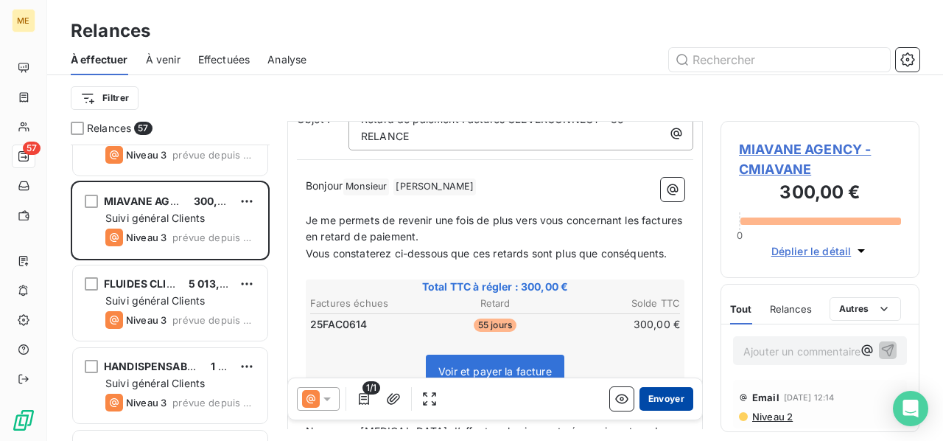
click at [659, 399] on button "Envoyer" at bounding box center [667, 399] width 54 height 24
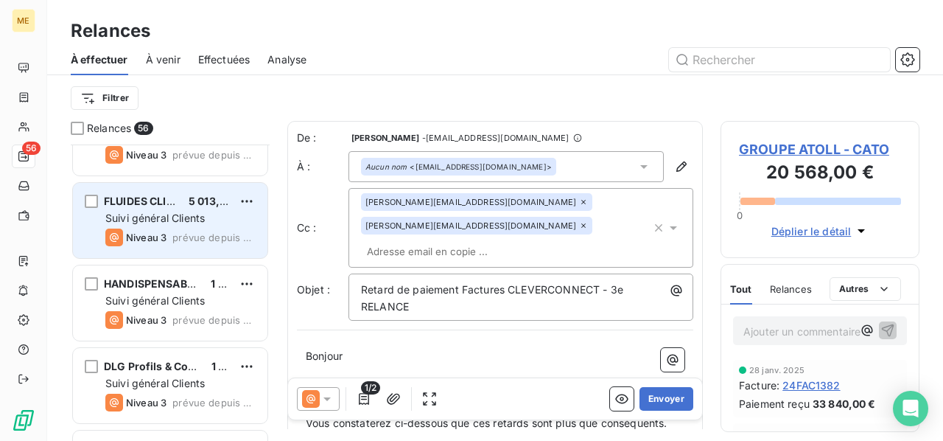
click at [171, 226] on div "FLUIDES CLIENTS 5 013,00 € Suivi général Clients Niveau 3 prévue depuis [DATE]" at bounding box center [170, 220] width 195 height 75
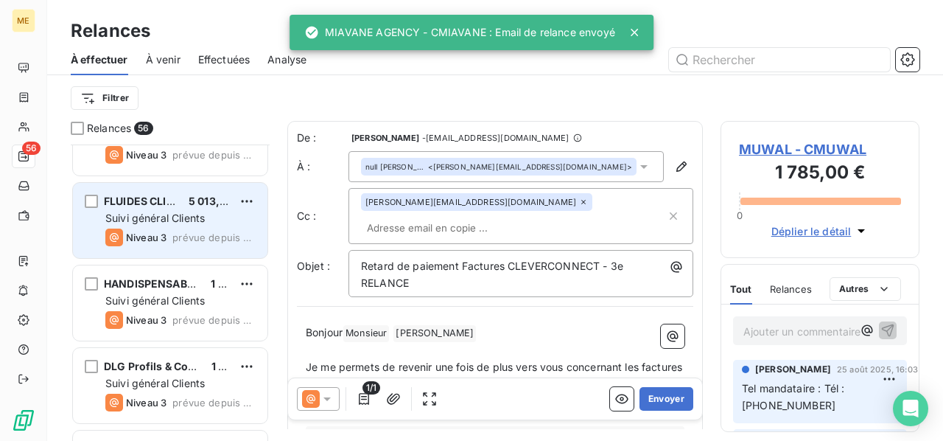
click at [192, 228] on div "Niveau 3 prévue depuis hier" at bounding box center [180, 237] width 150 height 18
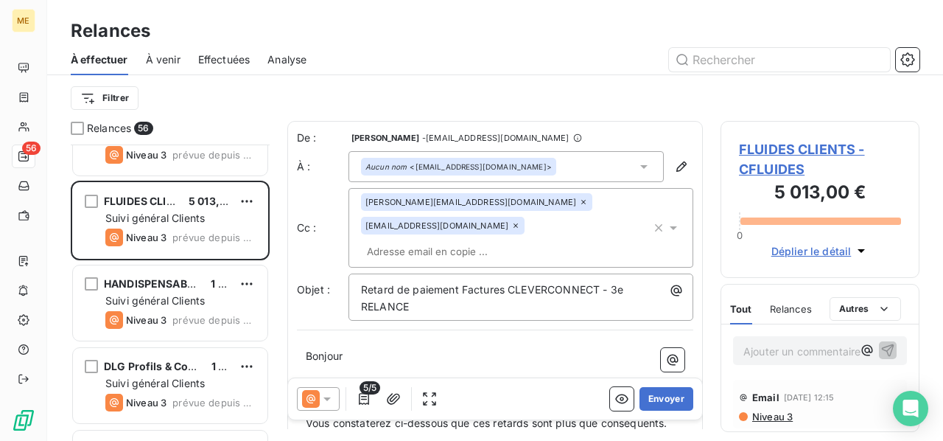
click at [520, 221] on icon at bounding box center [515, 225] width 9 height 9
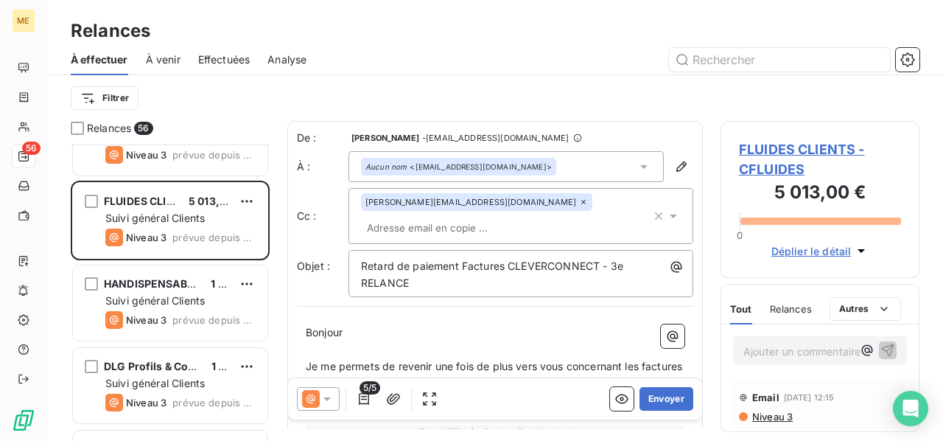
click at [416, 326] on p "Bonjour ﻿ ﻿ ﻿" at bounding box center [495, 332] width 379 height 17
click at [657, 402] on button "Envoyer" at bounding box center [667, 399] width 54 height 24
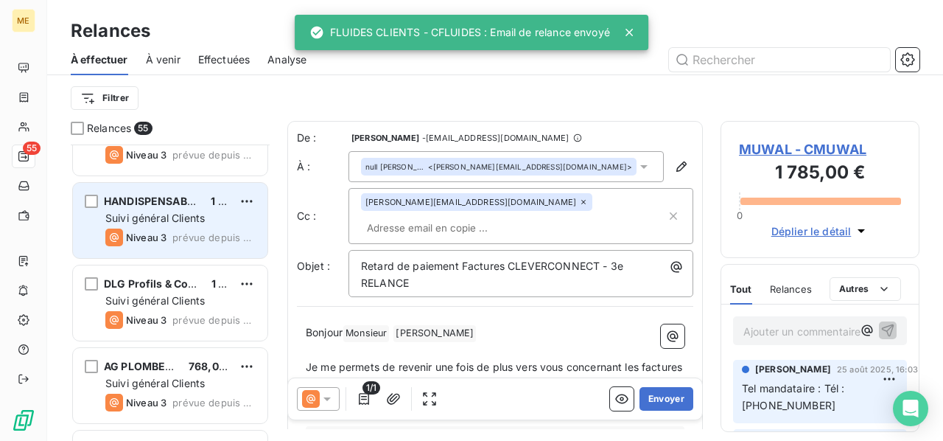
click at [209, 223] on div "Suivi général Clients" at bounding box center [180, 218] width 150 height 15
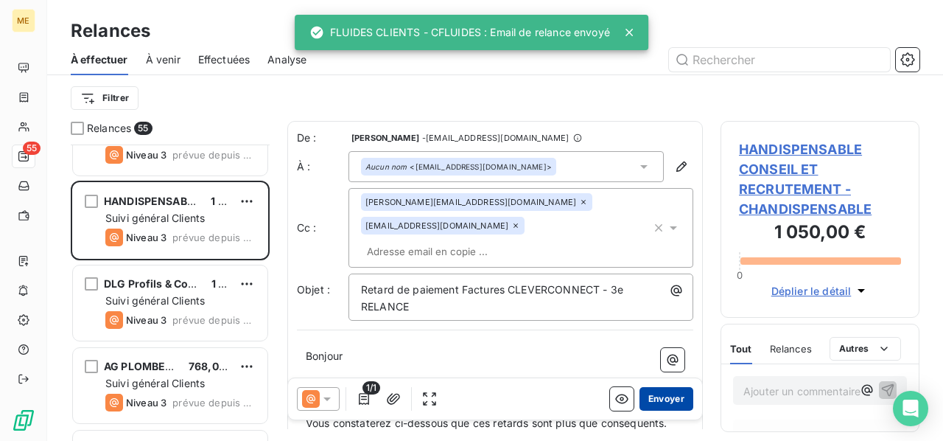
click at [666, 400] on button "Envoyer" at bounding box center [667, 399] width 54 height 24
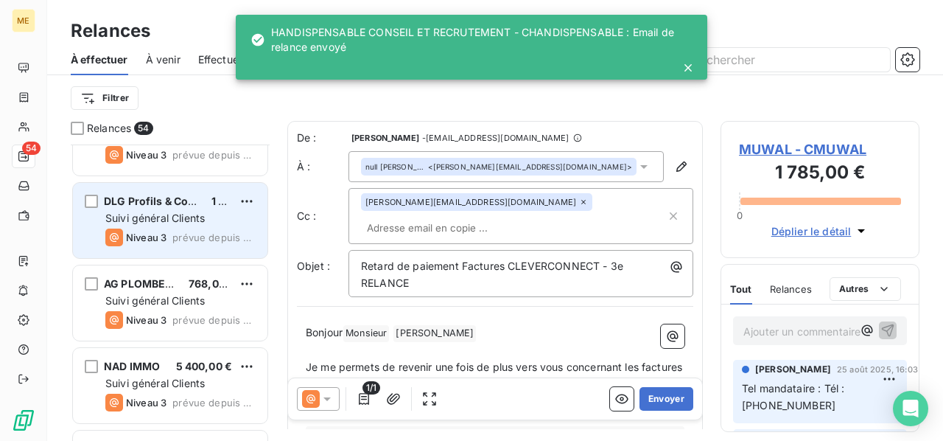
click at [169, 225] on div "DLG Profils & Compétences Bretagne 1 599,60 € Suivi général Clients Niveau 3 pr…" at bounding box center [170, 220] width 195 height 75
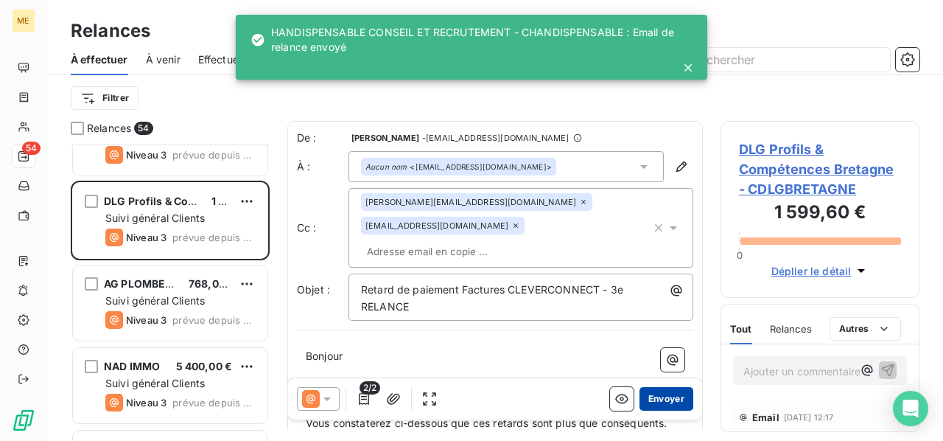
click at [657, 399] on button "Envoyer" at bounding box center [667, 399] width 54 height 24
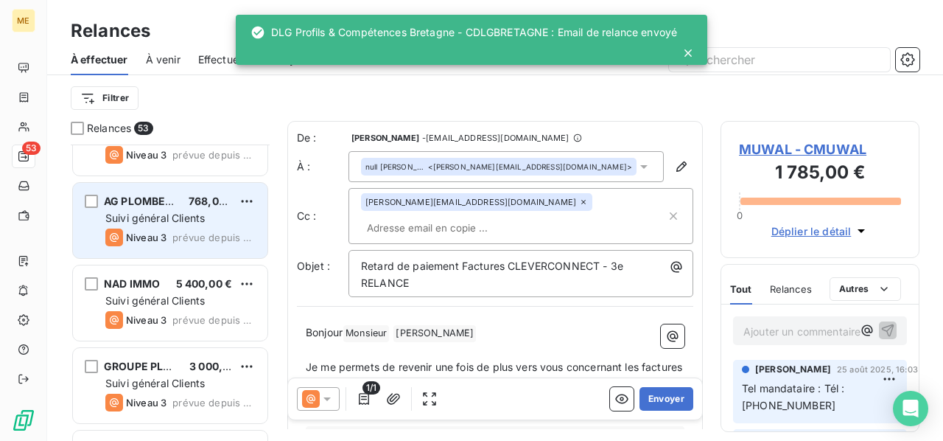
click at [158, 223] on div "Suivi général Clients" at bounding box center [180, 218] width 150 height 15
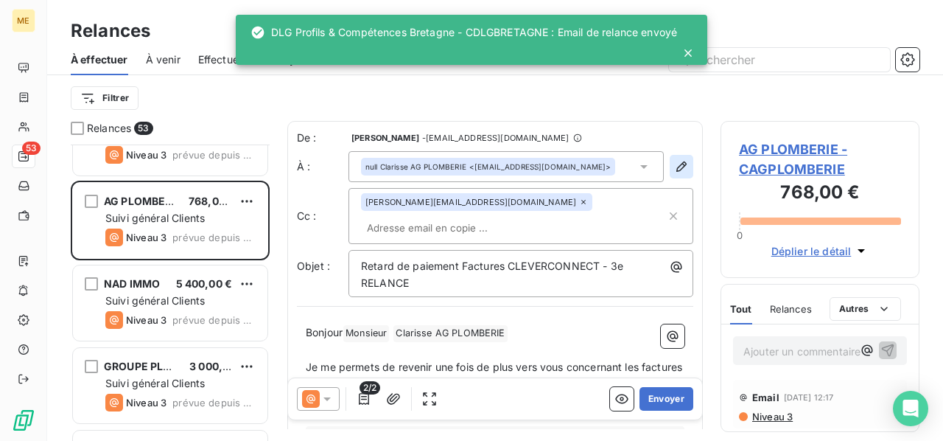
click at [676, 168] on icon "button" at bounding box center [681, 166] width 10 height 10
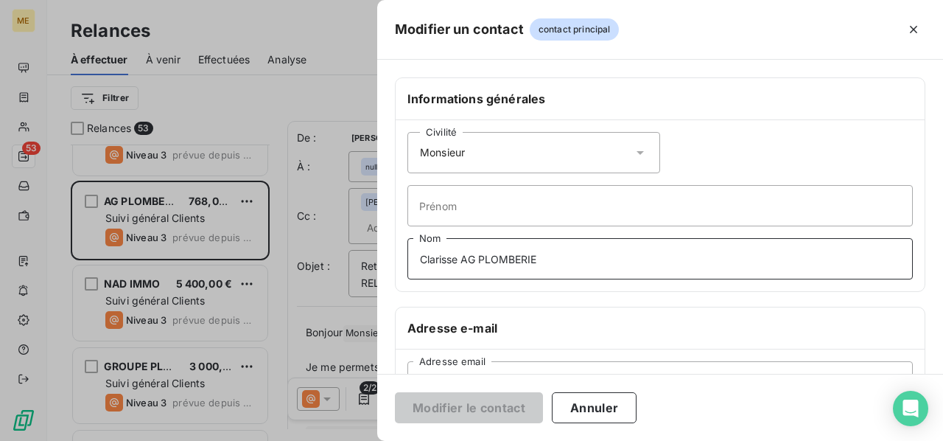
drag, startPoint x: 606, startPoint y: 248, endPoint x: 278, endPoint y: 259, distance: 328.8
click at [278, 405] on div "Modifier un contact contact principal Informations générales Civilité Monsieur …" at bounding box center [471, 441] width 943 height 0
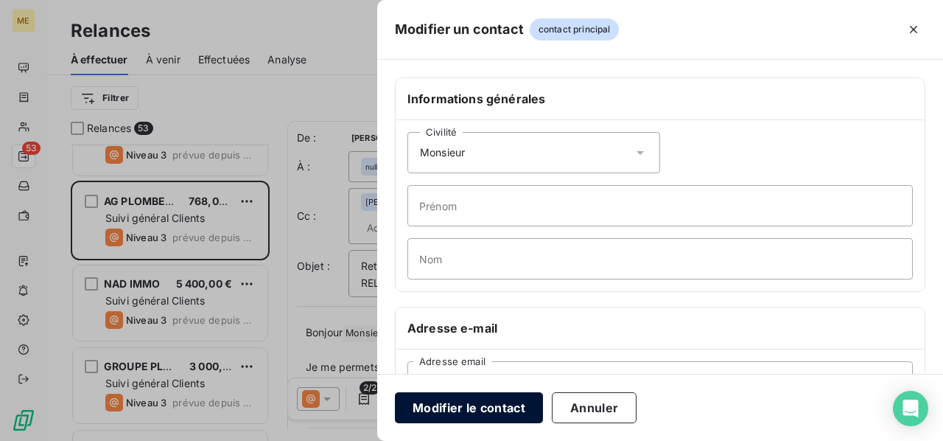
click at [477, 405] on button "Modifier le contact" at bounding box center [469, 407] width 148 height 31
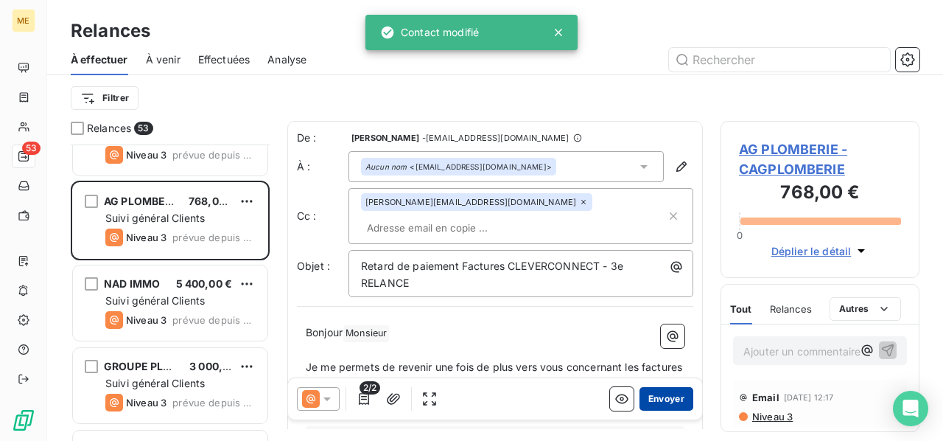
click at [656, 399] on button "Envoyer" at bounding box center [667, 399] width 54 height 24
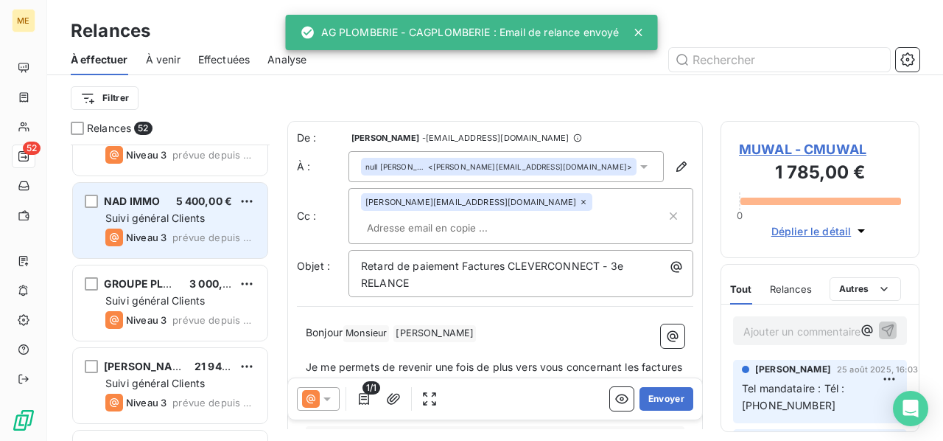
click at [194, 208] on div "NAD IMMO 5 400,00 € Suivi général Clients Niveau 3 prévue depuis [DATE]" at bounding box center [170, 220] width 195 height 75
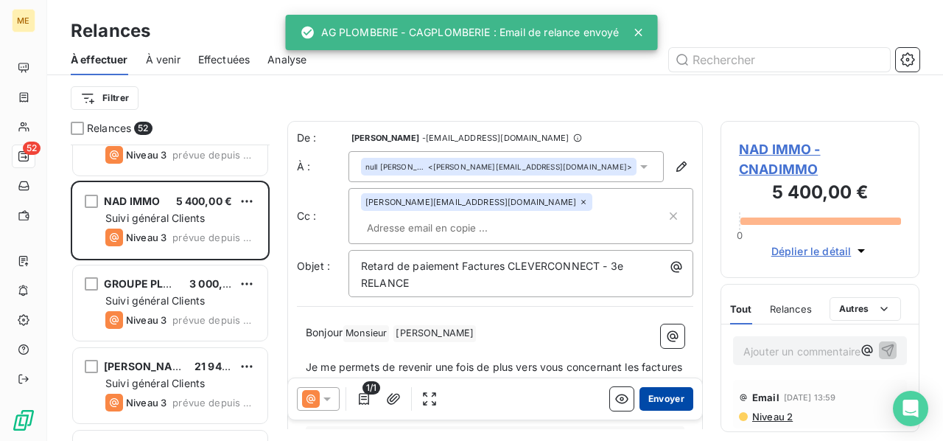
click at [653, 391] on button "Envoyer" at bounding box center [667, 399] width 54 height 24
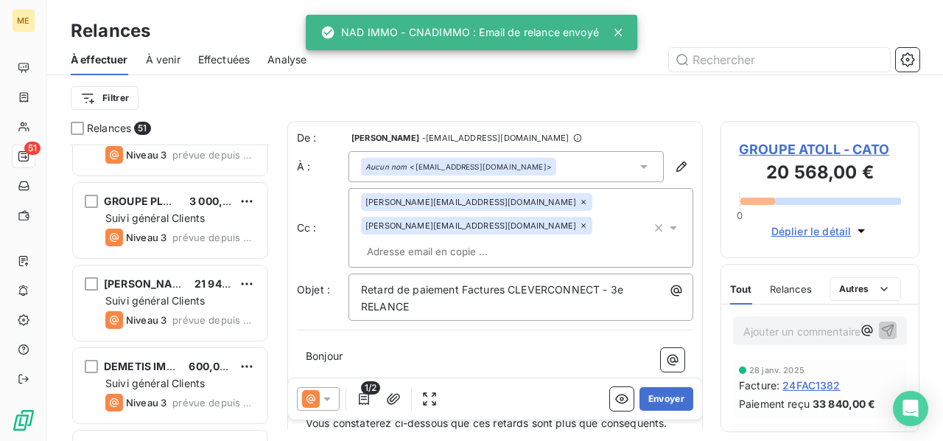
click at [169, 207] on div "GROUPE PLEAIDES" at bounding box center [141, 201] width 74 height 15
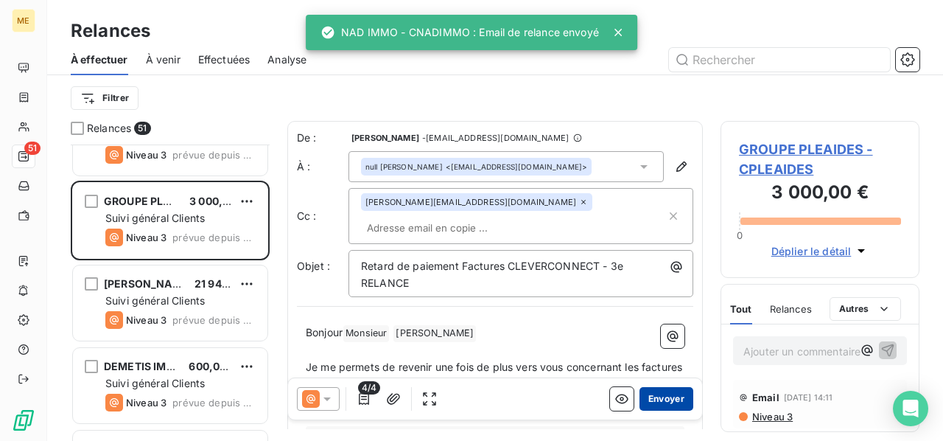
click at [656, 396] on button "Envoyer" at bounding box center [667, 399] width 54 height 24
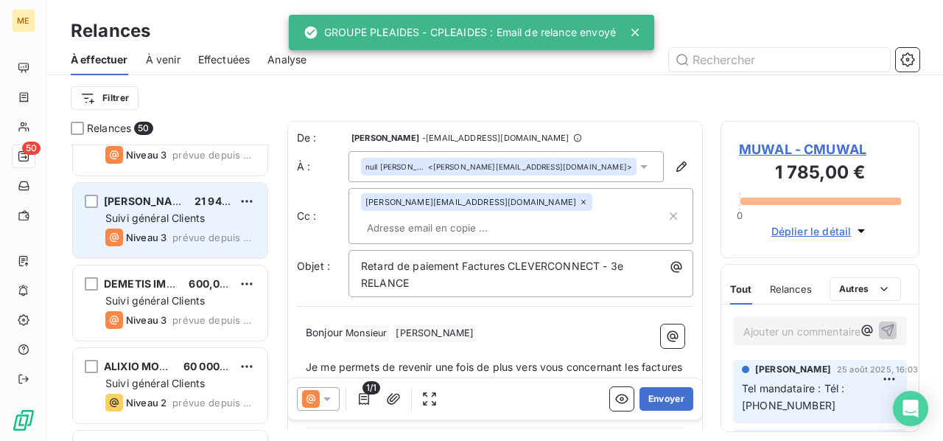
click at [143, 222] on span "Suivi général Clients" at bounding box center [154, 217] width 99 height 13
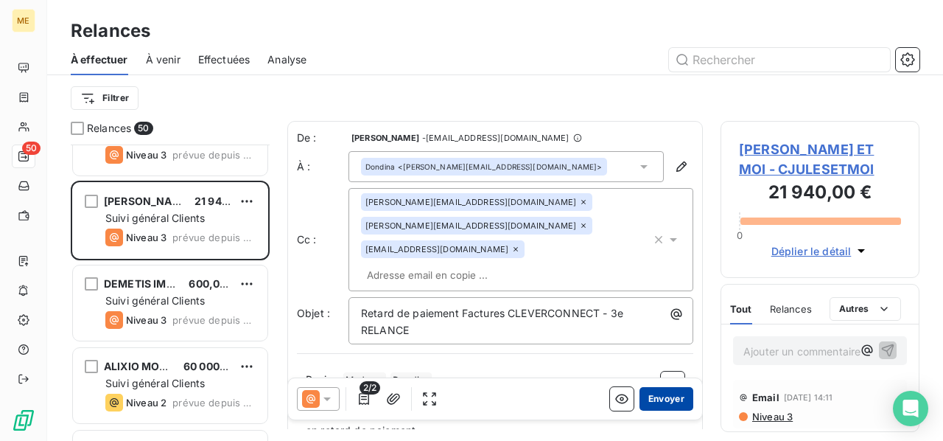
click at [656, 400] on button "Envoyer" at bounding box center [667, 399] width 54 height 24
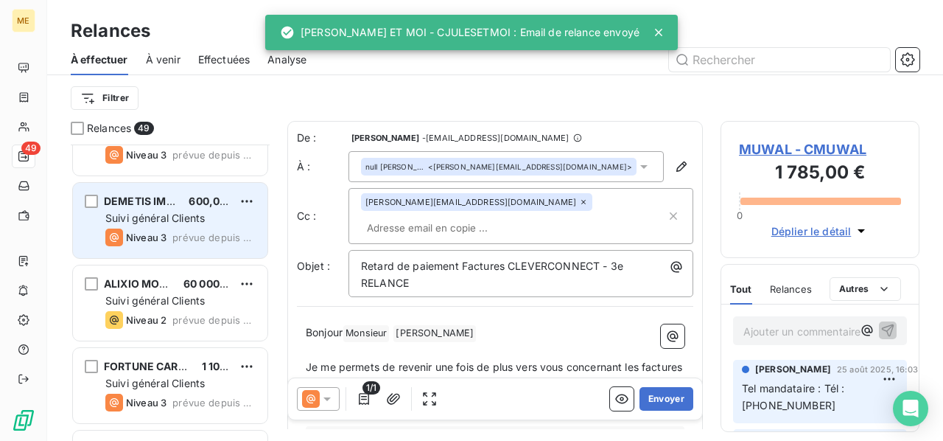
click at [163, 218] on span "Suivi général Clients" at bounding box center [154, 217] width 99 height 13
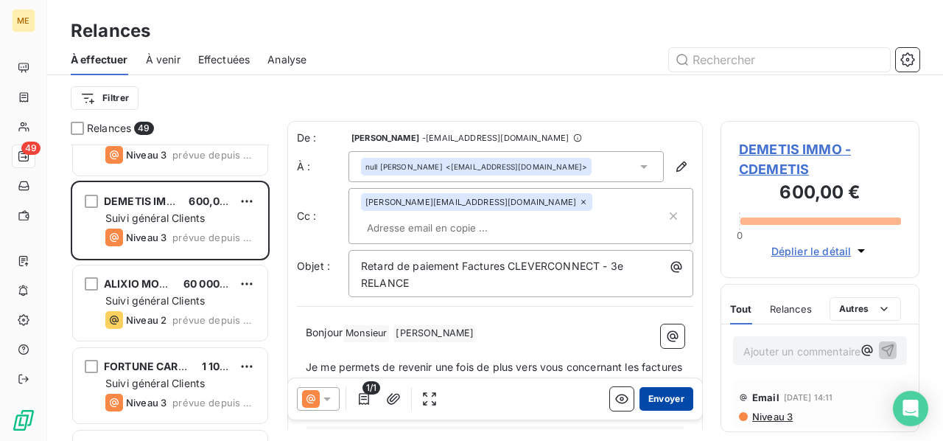
click at [654, 394] on button "Envoyer" at bounding box center [667, 399] width 54 height 24
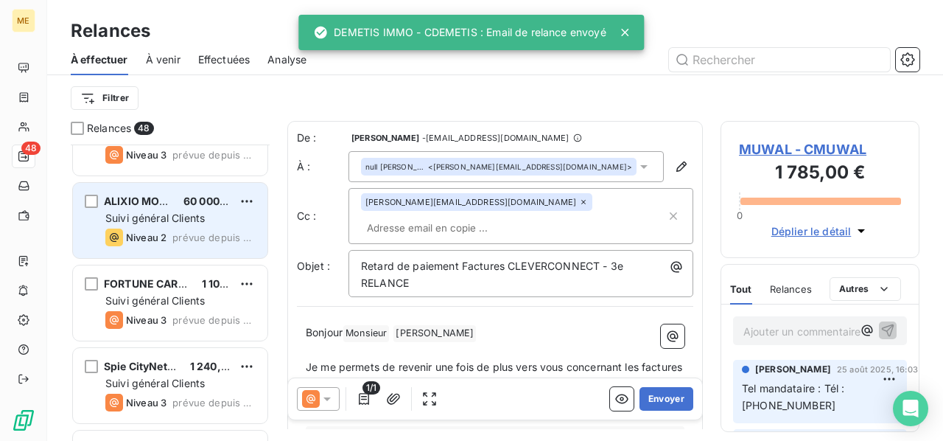
click at [147, 211] on span "Suivi général Clients" at bounding box center [154, 217] width 99 height 13
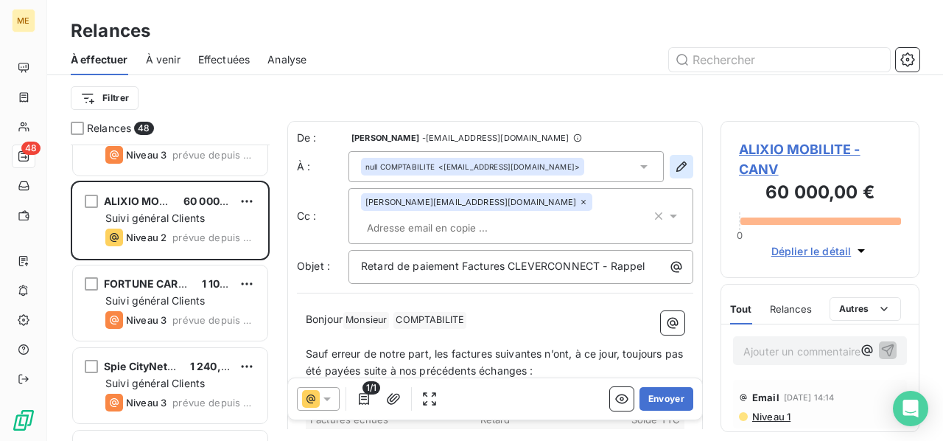
click at [674, 169] on icon "button" at bounding box center [681, 166] width 15 height 15
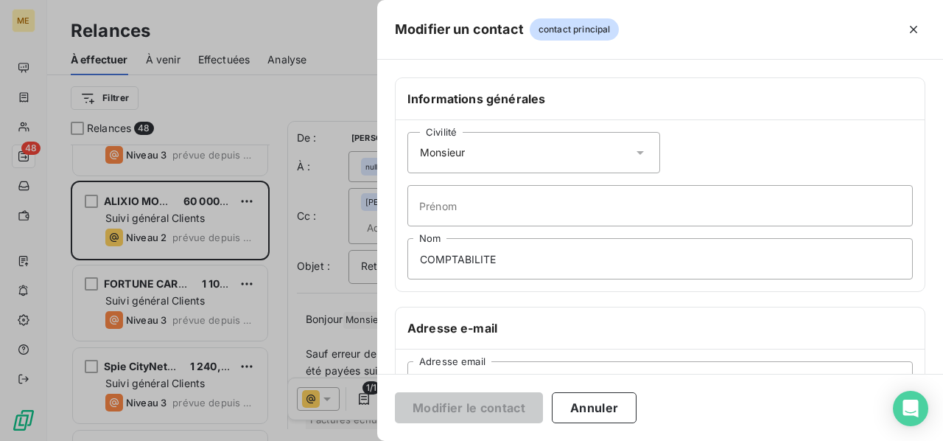
click at [637, 150] on icon at bounding box center [640, 152] width 15 height 15
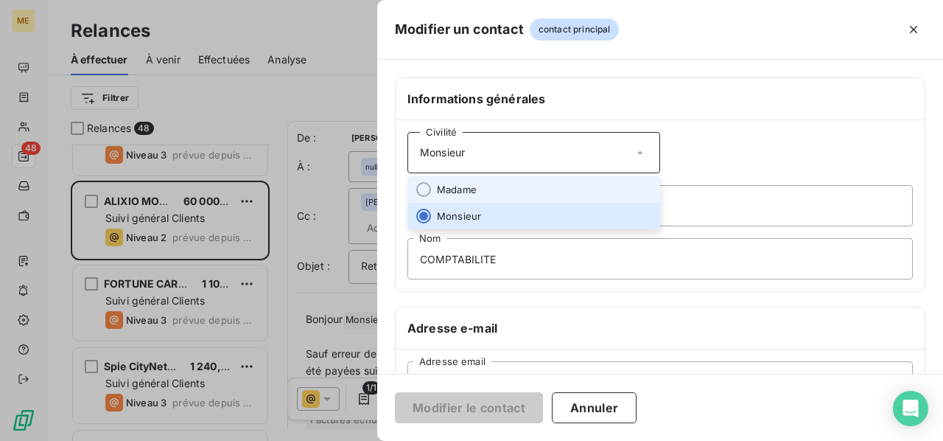
click at [609, 183] on li "Madame" at bounding box center [533, 189] width 253 height 27
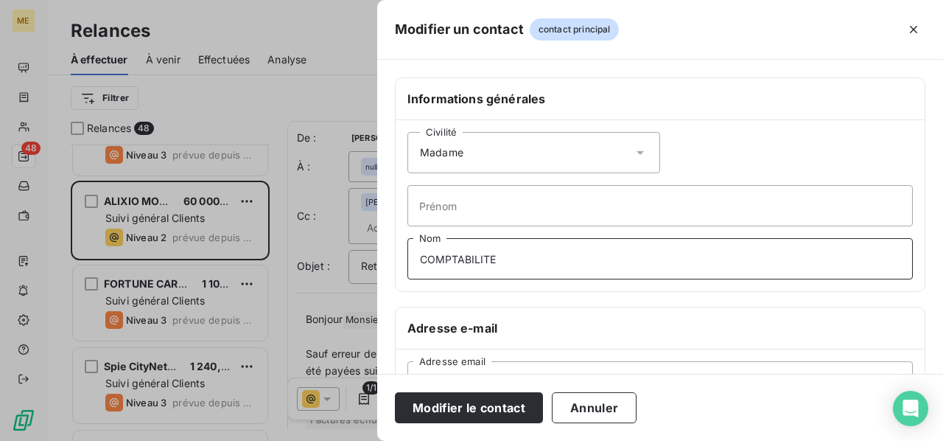
drag, startPoint x: 508, startPoint y: 262, endPoint x: 475, endPoint y: 262, distance: 33.9
click at [475, 262] on input "COMPTABILITE" at bounding box center [659, 258] width 505 height 41
type input "C"
type input "Monsieur"
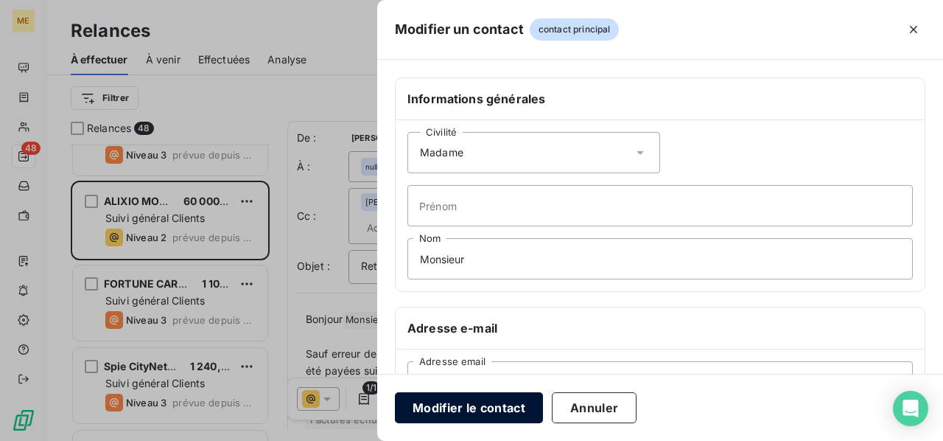
click at [469, 401] on button "Modifier le contact" at bounding box center [469, 407] width 148 height 31
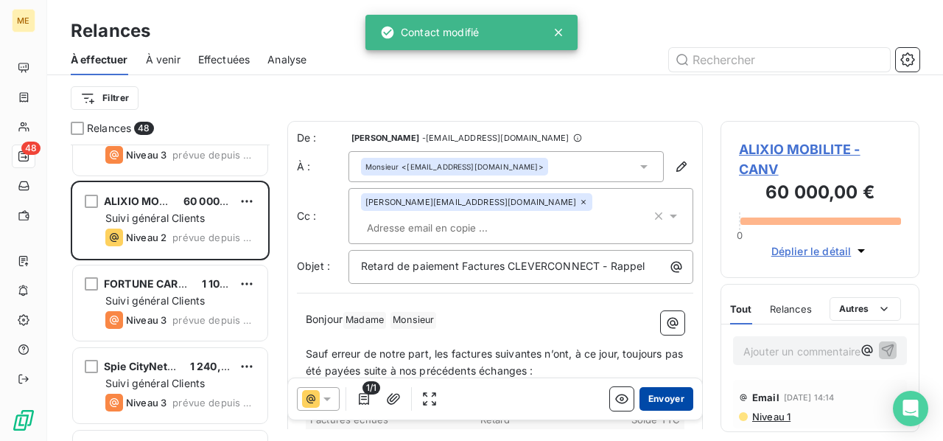
click at [655, 399] on button "Envoyer" at bounding box center [667, 399] width 54 height 24
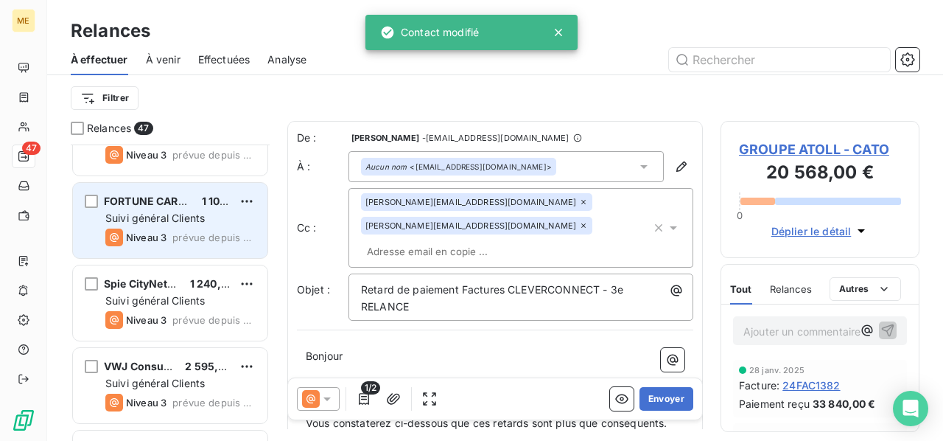
click at [133, 219] on span "Suivi général Clients" at bounding box center [154, 217] width 99 height 13
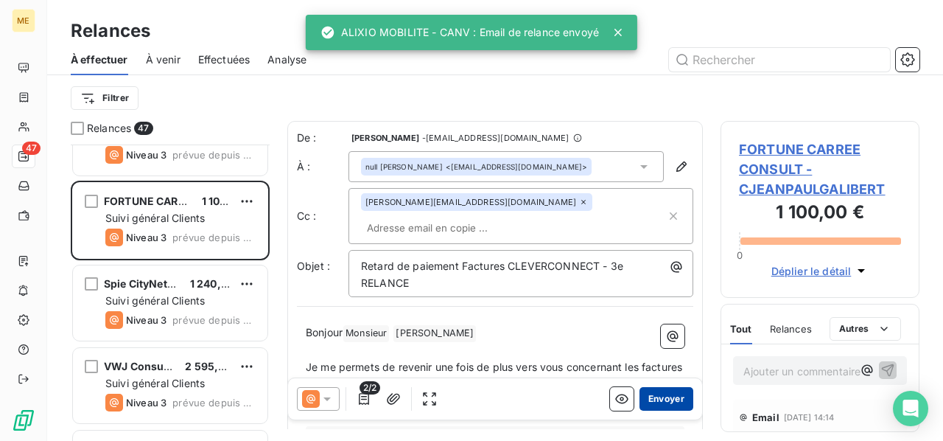
click at [658, 400] on button "Envoyer" at bounding box center [667, 399] width 54 height 24
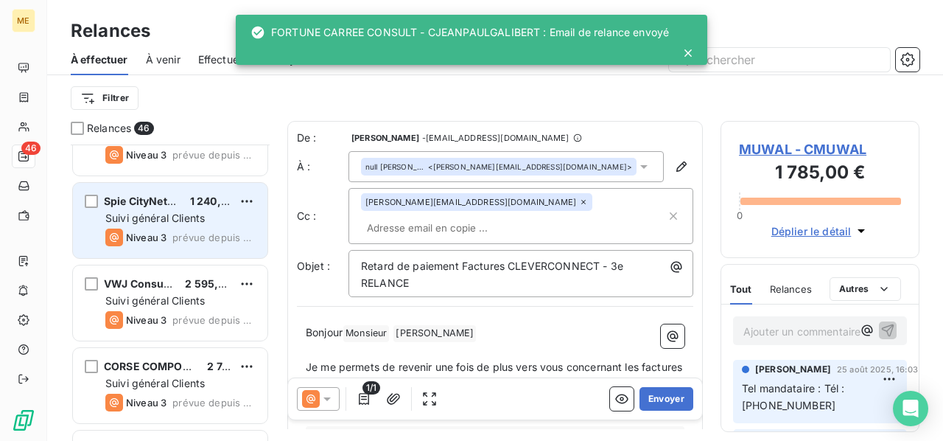
click at [118, 211] on span "Suivi général Clients" at bounding box center [154, 217] width 99 height 13
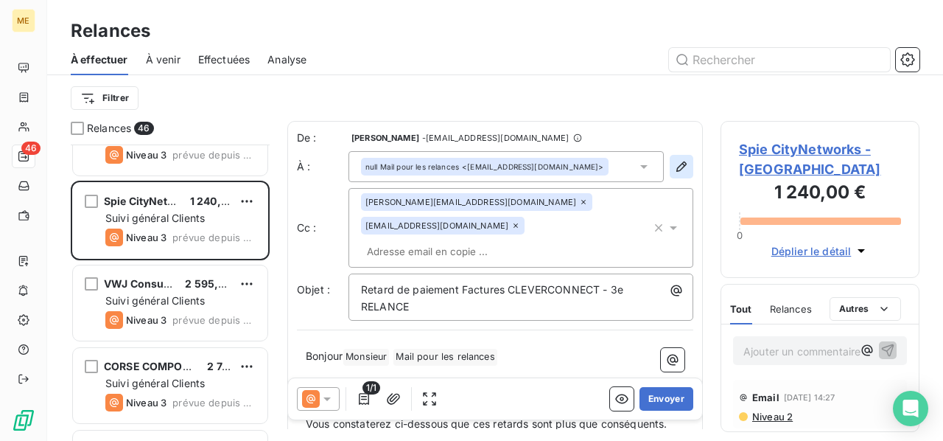
click at [674, 163] on icon "button" at bounding box center [681, 166] width 15 height 15
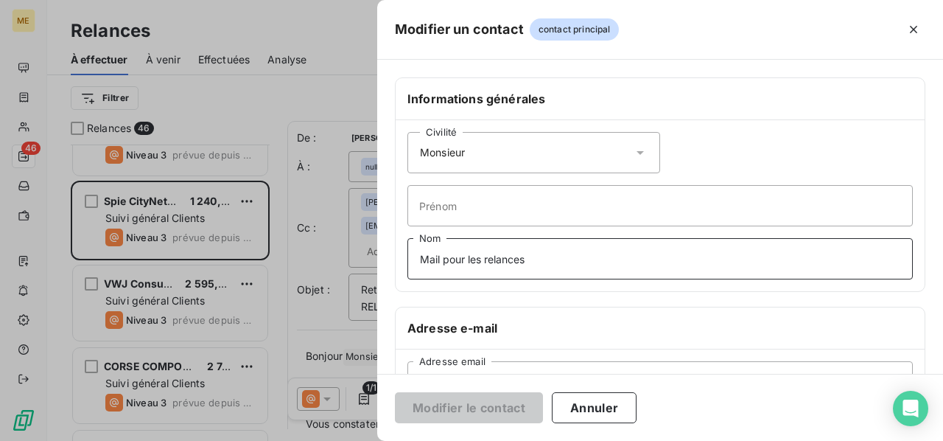
drag, startPoint x: 587, startPoint y: 262, endPoint x: 200, endPoint y: 278, distance: 387.2
click at [200, 405] on div "Modifier un contact contact principal Informations générales Civilité Monsieur …" at bounding box center [471, 441] width 943 height 0
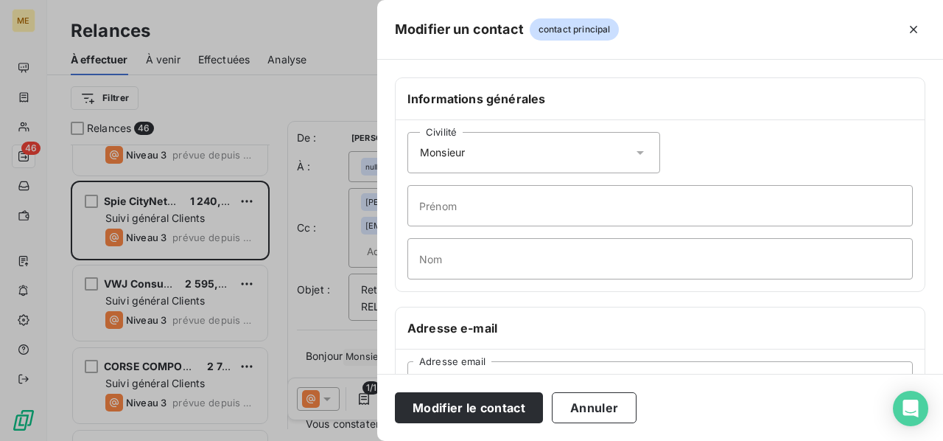
click at [633, 150] on icon at bounding box center [640, 152] width 15 height 15
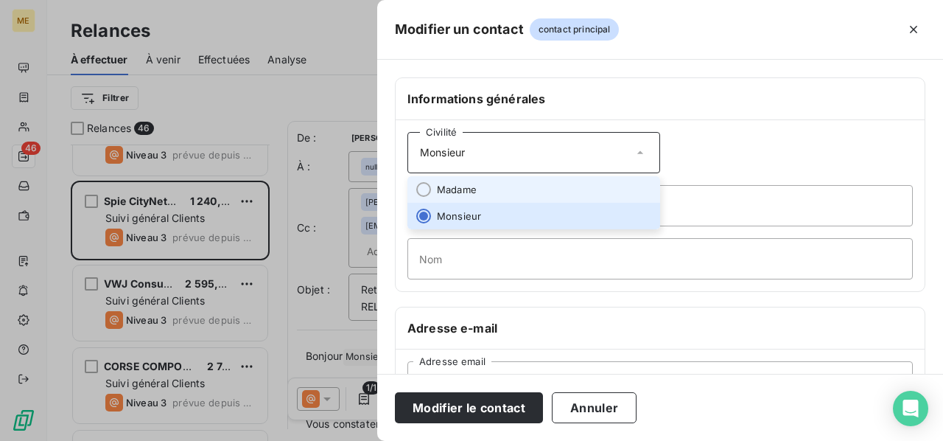
click at [595, 181] on li "Madame" at bounding box center [533, 189] width 253 height 27
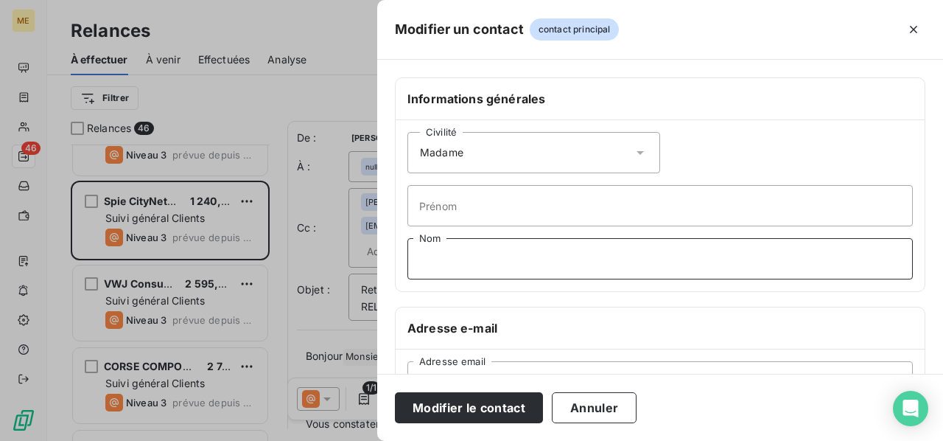
click at [519, 253] on input "Nom" at bounding box center [659, 258] width 505 height 41
type input "Monsieur"
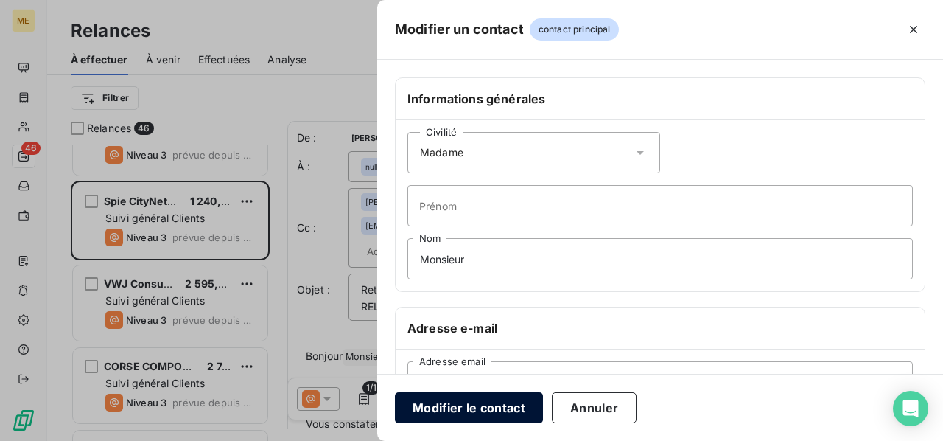
click at [476, 405] on button "Modifier le contact" at bounding box center [469, 407] width 148 height 31
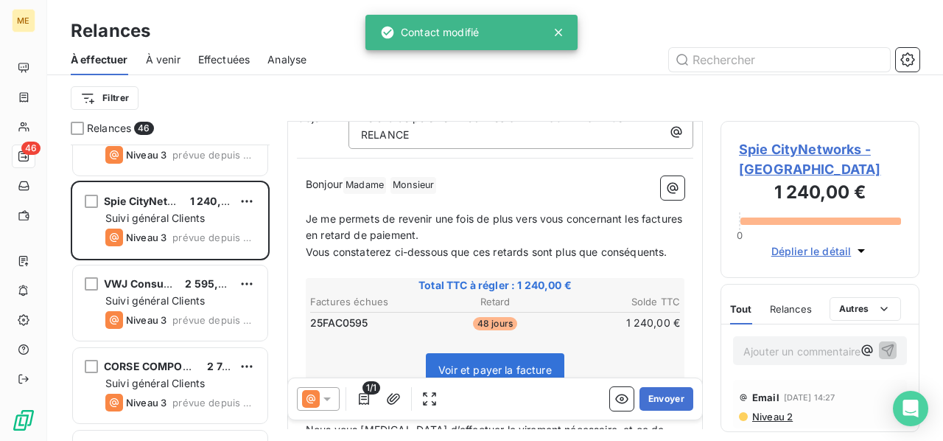
scroll to position [221, 0]
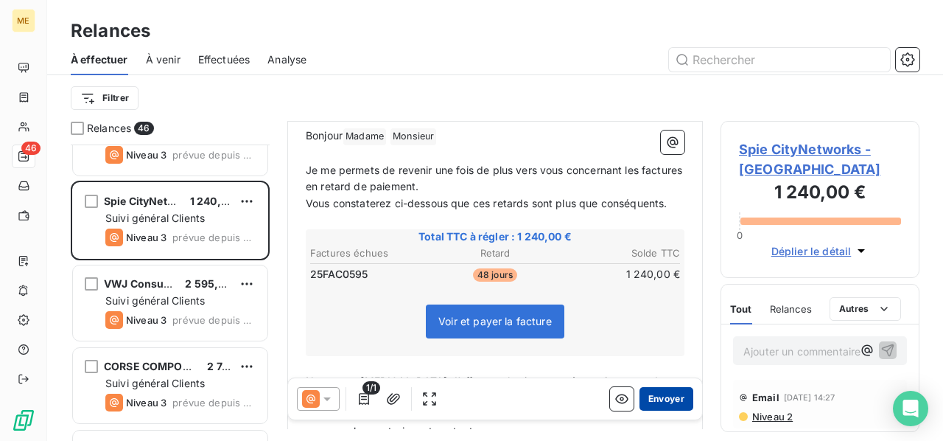
click at [664, 397] on button "Envoyer" at bounding box center [667, 399] width 54 height 24
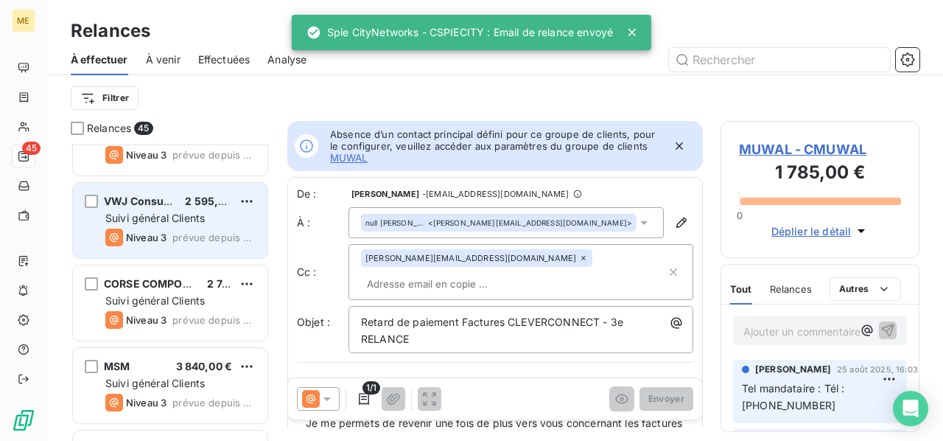
click at [193, 235] on span "prévue depuis hier" at bounding box center [213, 237] width 83 height 12
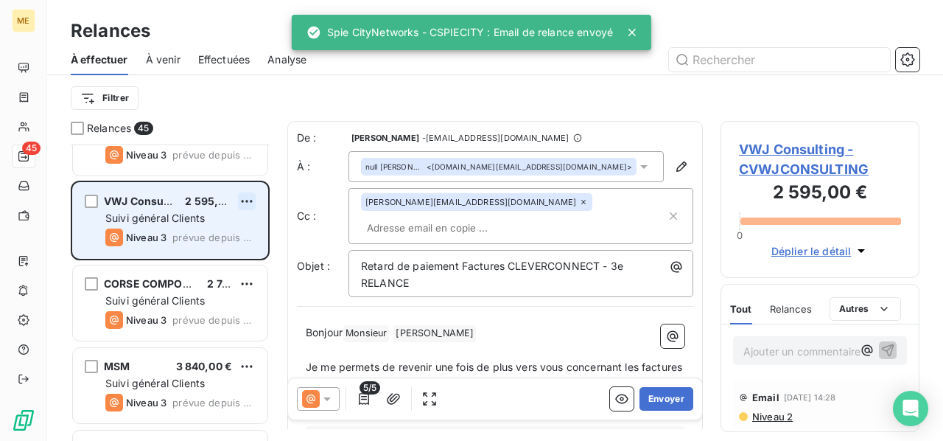
click at [248, 202] on html "ME 45 Relances À effectuer À venir Effectuées Analyse Filtrer Relances 45 CGI F…" at bounding box center [471, 220] width 943 height 441
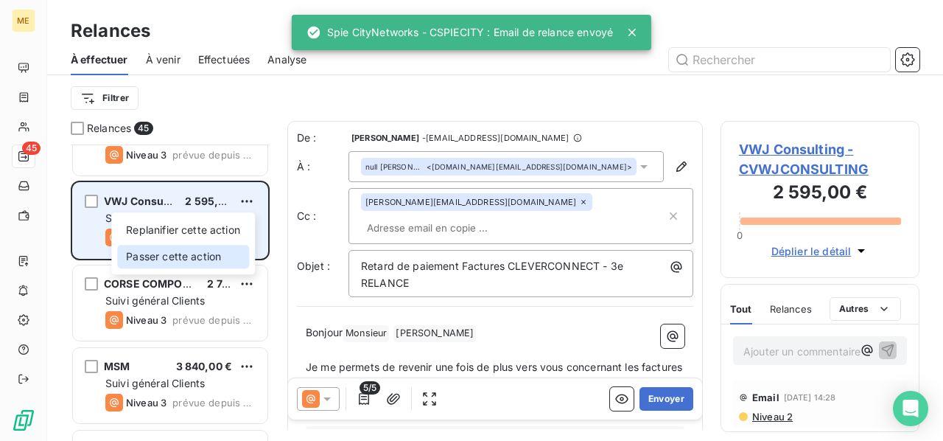
click at [233, 256] on div "Passer cette action" at bounding box center [183, 257] width 132 height 24
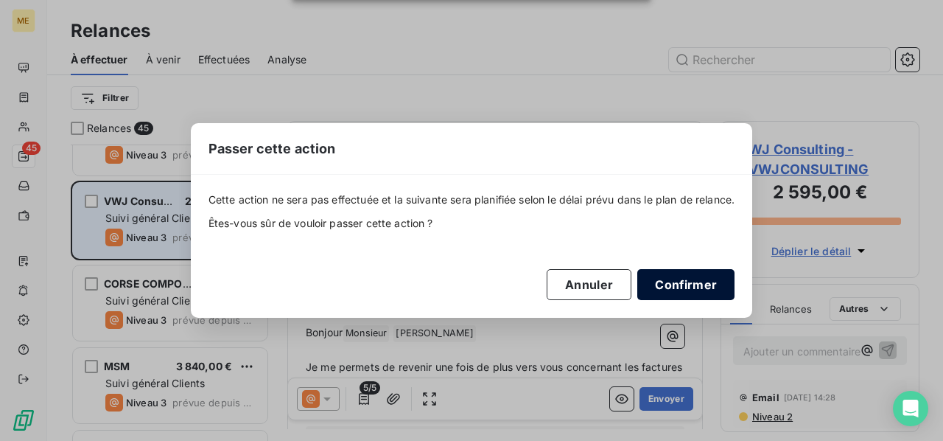
click at [696, 282] on button "Confirmer" at bounding box center [685, 284] width 97 height 31
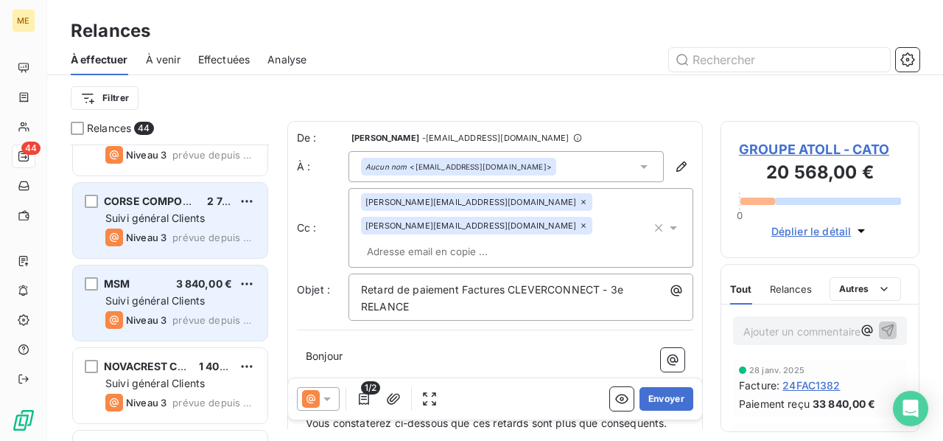
click at [153, 295] on span "Suivi général Clients" at bounding box center [154, 300] width 99 height 13
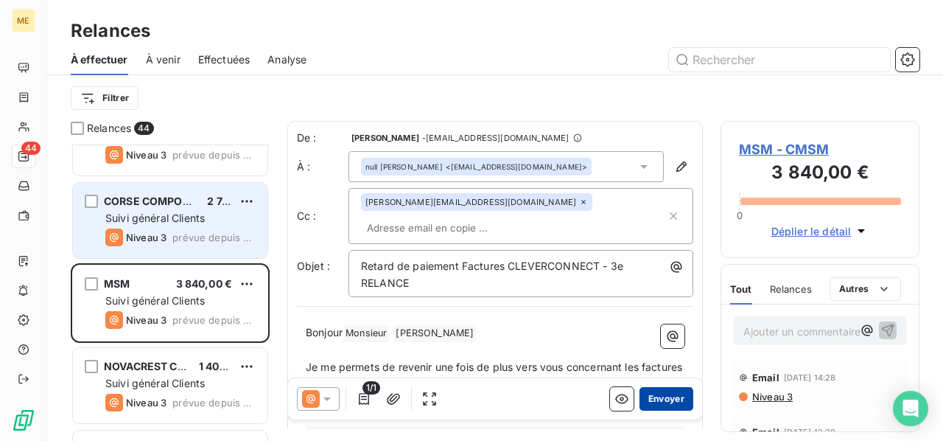
click at [659, 399] on button "Envoyer" at bounding box center [667, 399] width 54 height 24
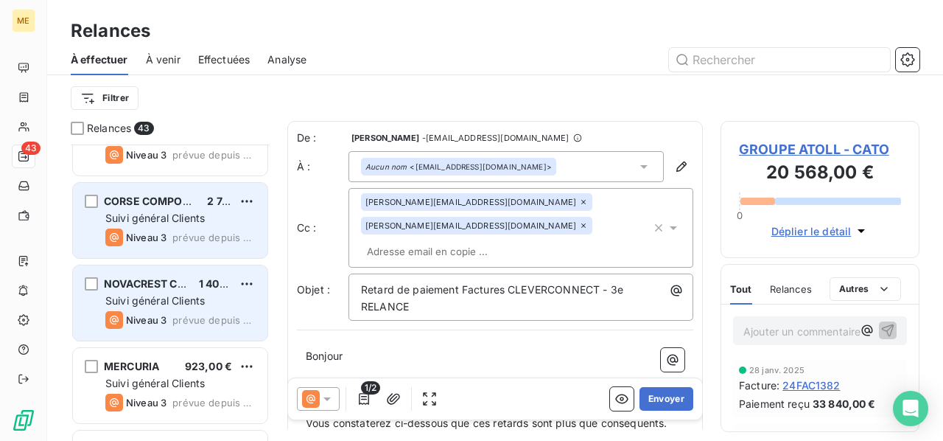
click at [193, 300] on span "Suivi général Clients" at bounding box center [154, 300] width 99 height 13
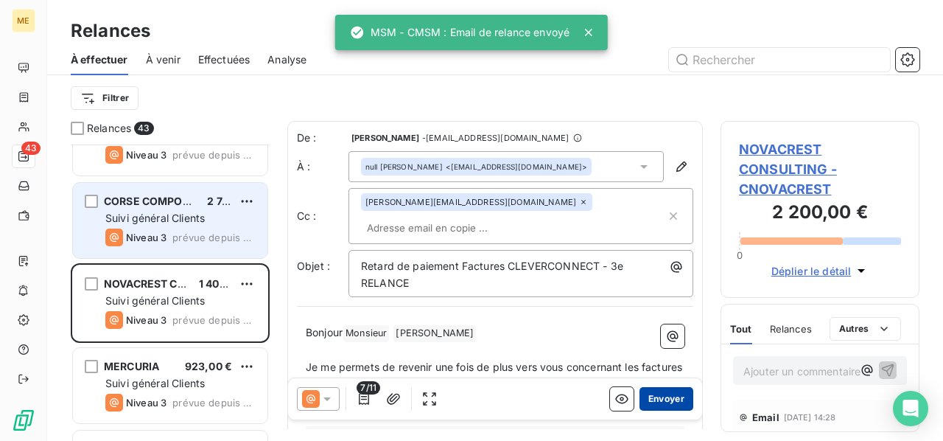
click at [668, 400] on button "Envoyer" at bounding box center [667, 399] width 54 height 24
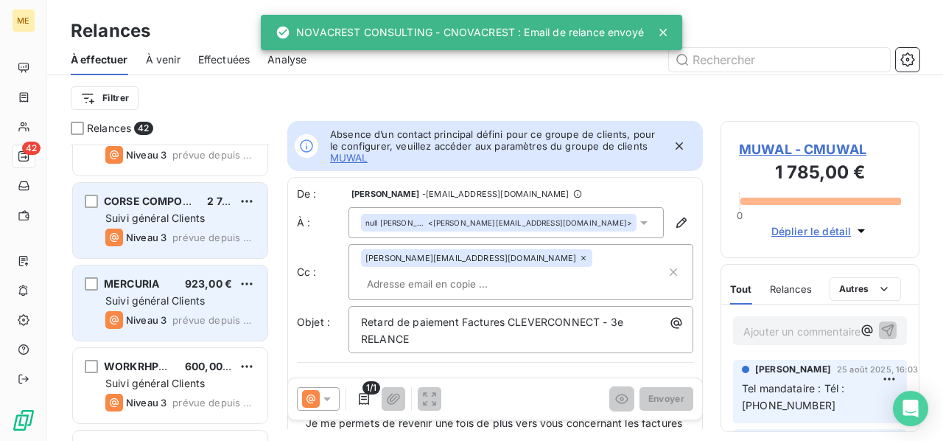
click at [146, 318] on span "Niveau 3" at bounding box center [146, 320] width 41 height 12
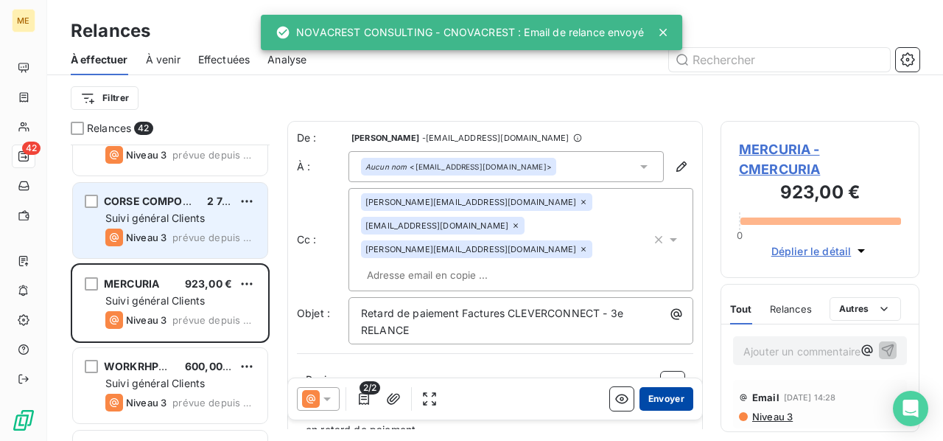
click at [651, 402] on button "Envoyer" at bounding box center [667, 399] width 54 height 24
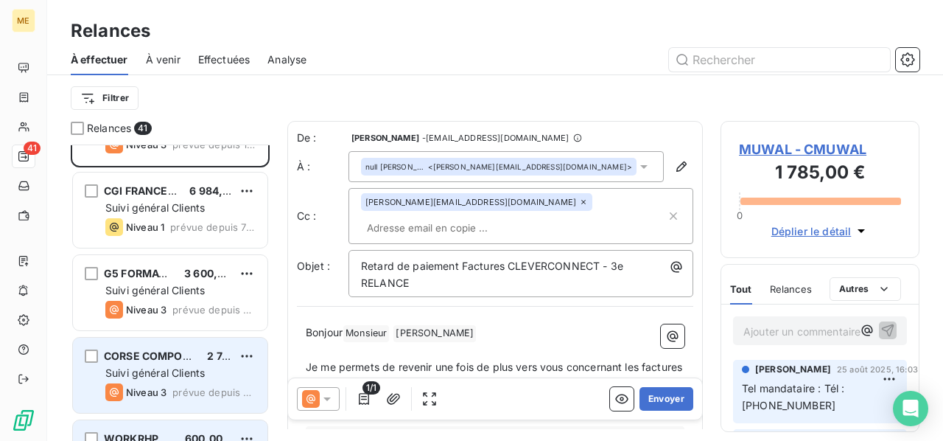
scroll to position [74, 0]
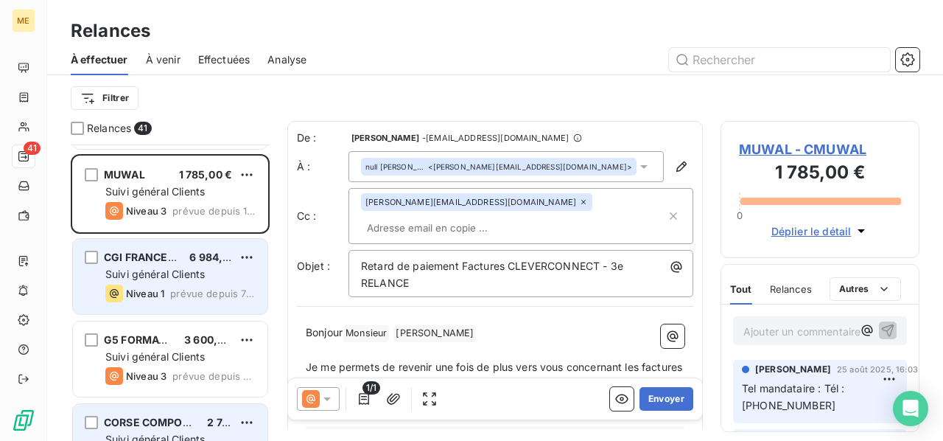
click at [178, 279] on div "Suivi général Clients" at bounding box center [180, 274] width 150 height 15
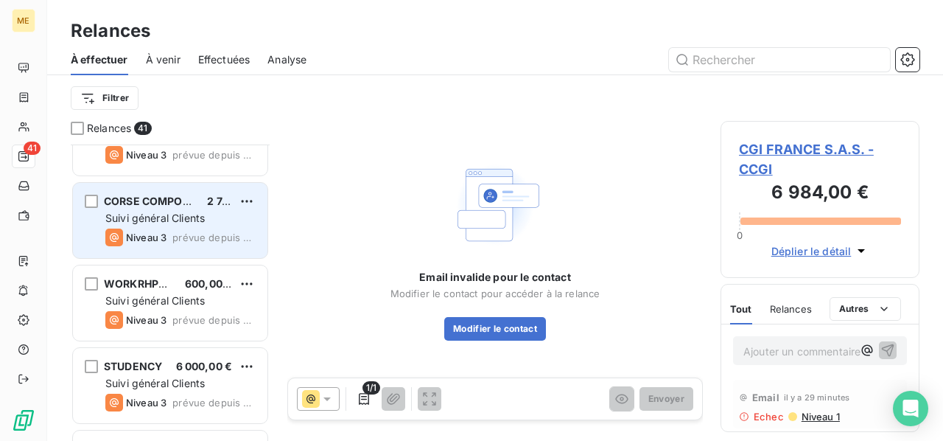
scroll to position [368, 0]
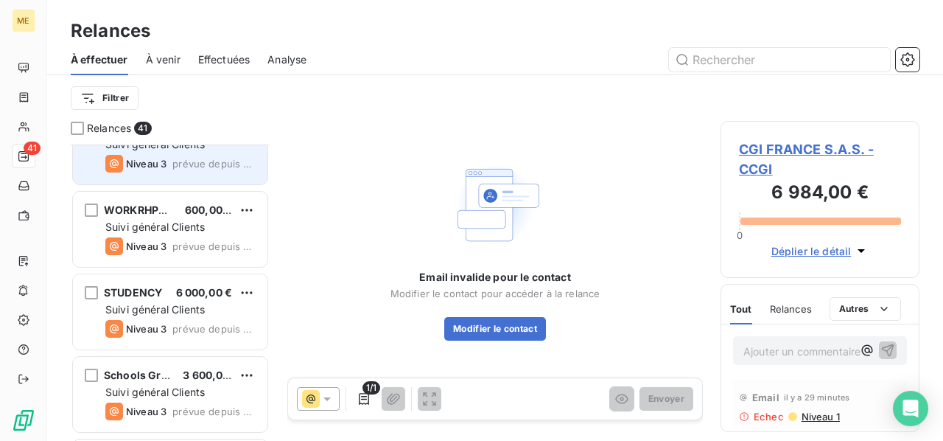
click at [209, 302] on div "Suivi général Clients" at bounding box center [180, 309] width 150 height 15
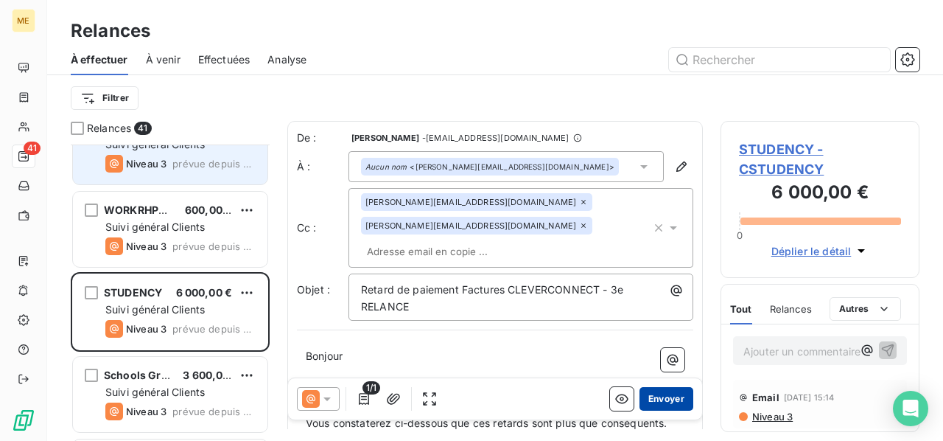
click at [658, 399] on button "Envoyer" at bounding box center [667, 399] width 54 height 24
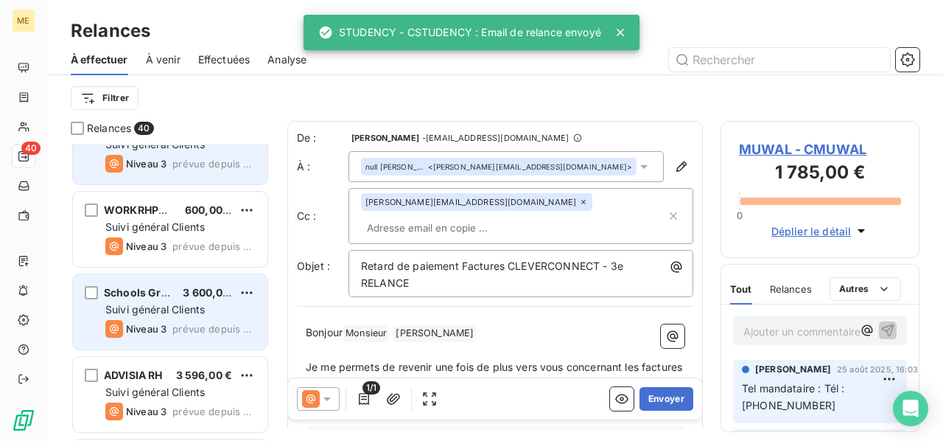
click at [207, 313] on div "Suivi général Clients" at bounding box center [180, 309] width 150 height 15
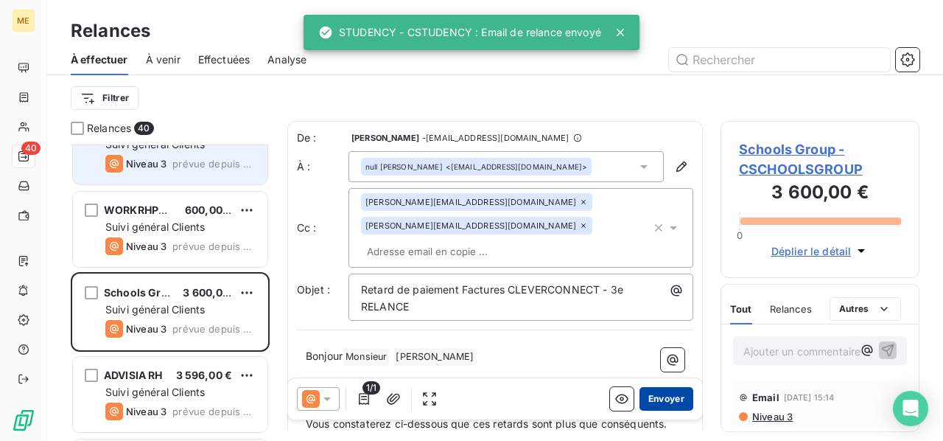
click at [648, 396] on button "Envoyer" at bounding box center [667, 399] width 54 height 24
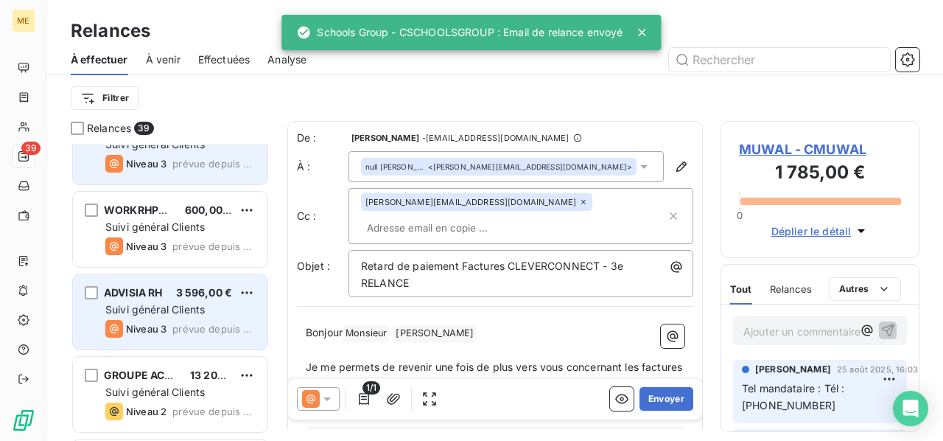
click at [194, 320] on div "Niveau 3 prévue depuis hier" at bounding box center [180, 329] width 150 height 18
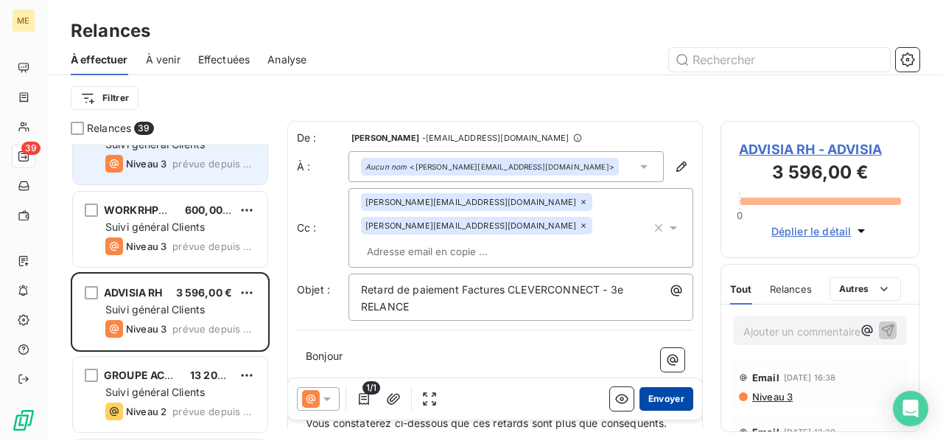
click at [662, 399] on button "Envoyer" at bounding box center [667, 399] width 54 height 24
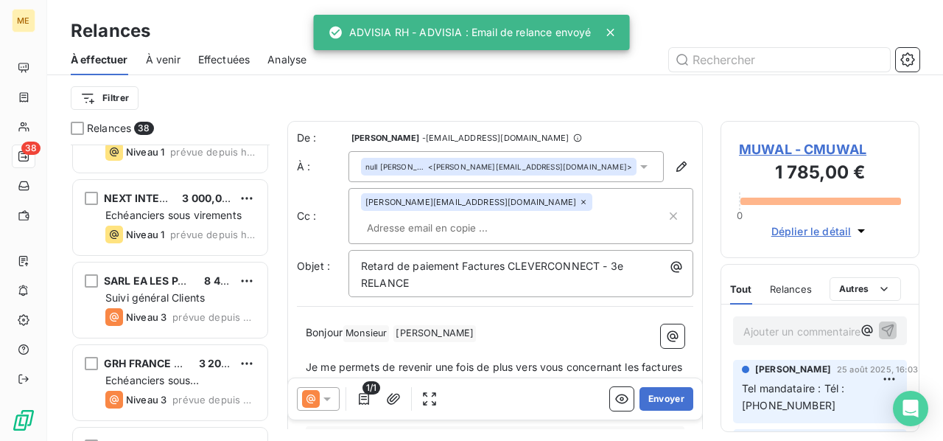
scroll to position [1032, 0]
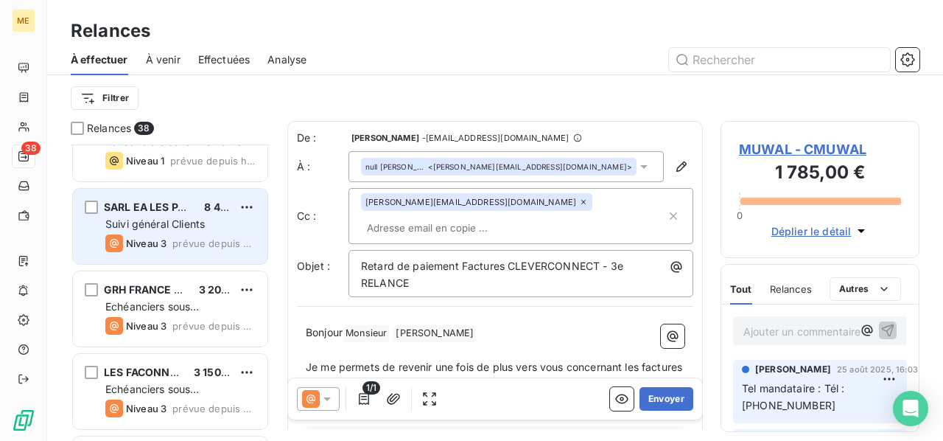
click at [210, 225] on div "Suivi général Clients" at bounding box center [180, 224] width 150 height 15
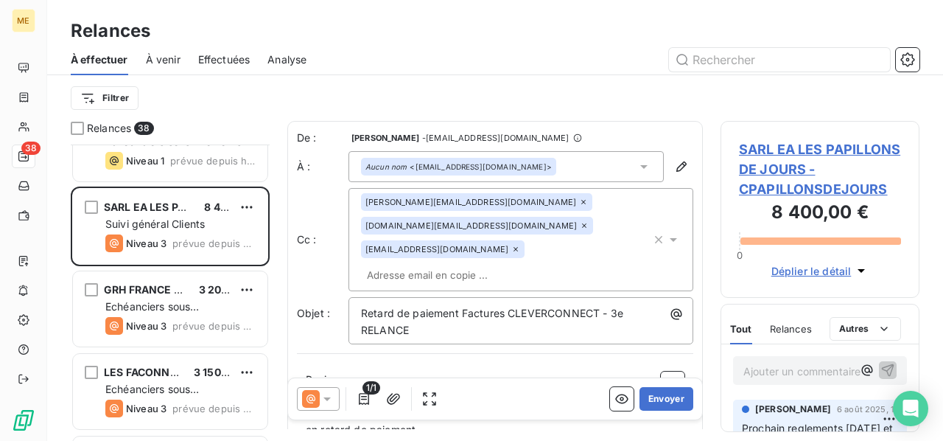
click at [514, 251] on div "[EMAIL_ADDRESS][DOMAIN_NAME]" at bounding box center [443, 249] width 164 height 18
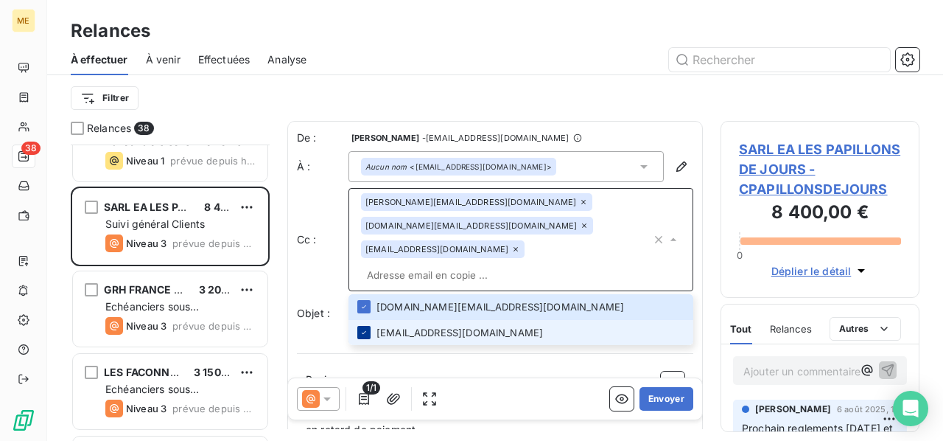
click at [365, 332] on icon at bounding box center [364, 332] width 9 height 9
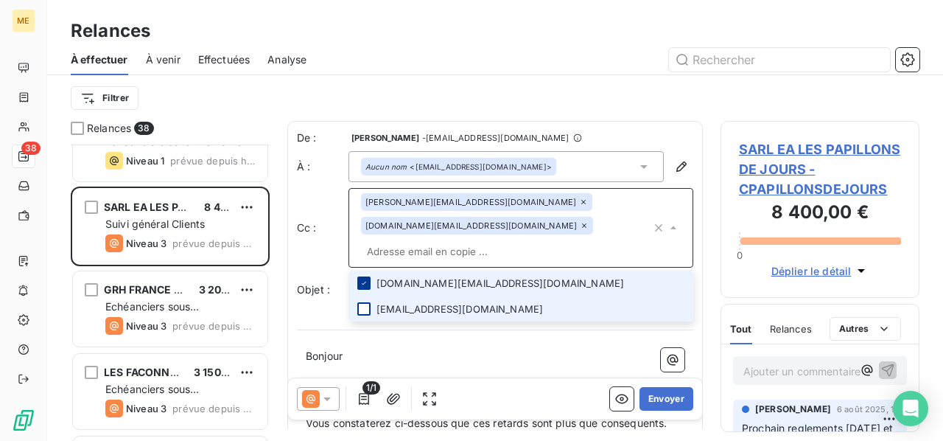
click at [366, 284] on icon at bounding box center [364, 283] width 9 height 9
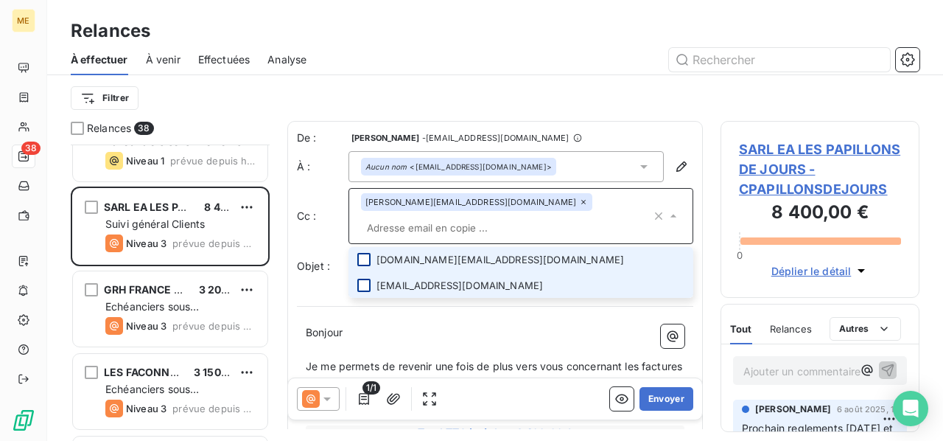
click at [363, 331] on p "Bonjour ﻿ ﻿ ﻿" at bounding box center [495, 332] width 379 height 17
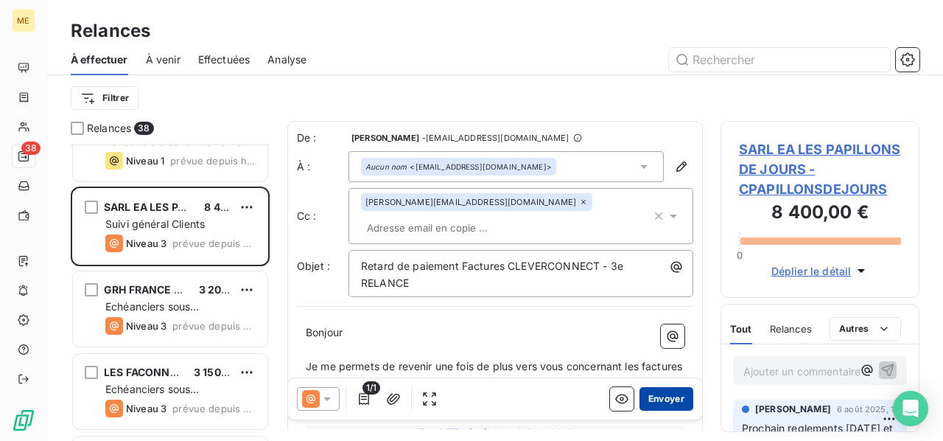
click at [661, 398] on button "Envoyer" at bounding box center [667, 399] width 54 height 24
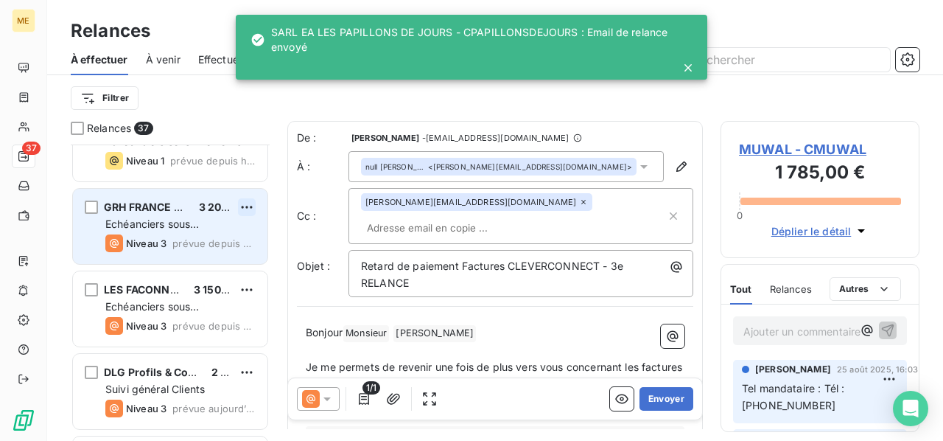
click at [247, 209] on html "ME 37 Relances À effectuer À venir Effectuées Analyse Filtrer Relances 37 ONE M…" at bounding box center [471, 220] width 943 height 441
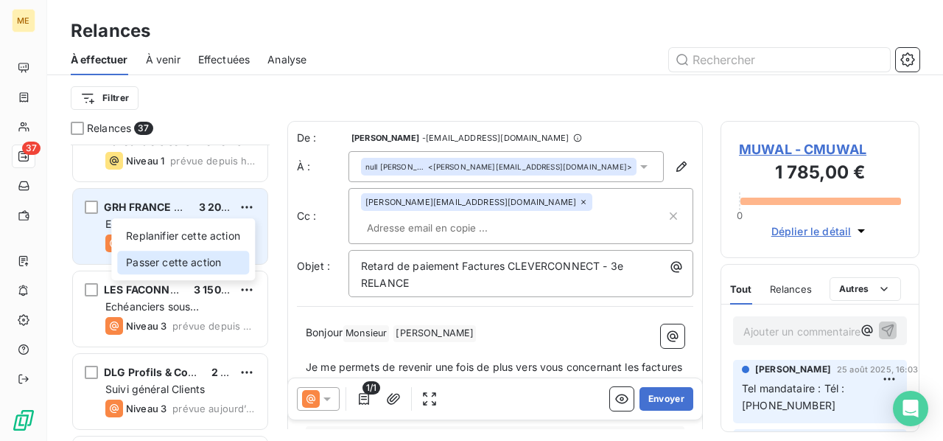
click at [227, 258] on div "Passer cette action" at bounding box center [183, 263] width 132 height 24
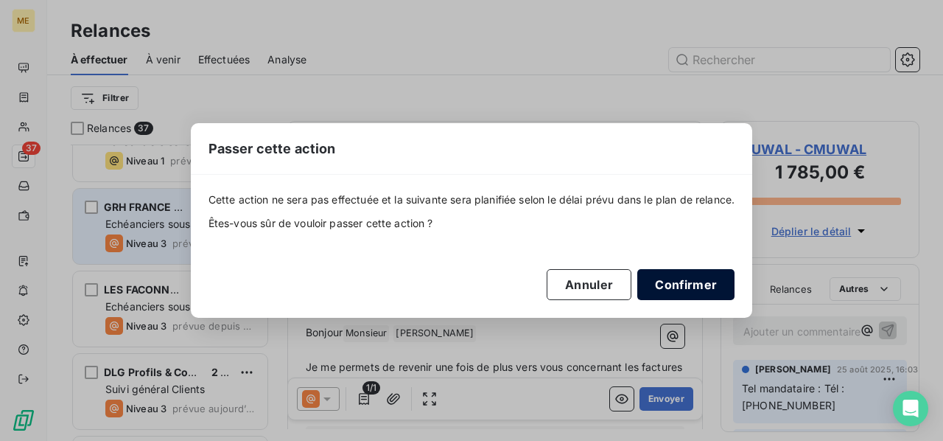
click at [716, 281] on button "Confirmer" at bounding box center [685, 284] width 97 height 31
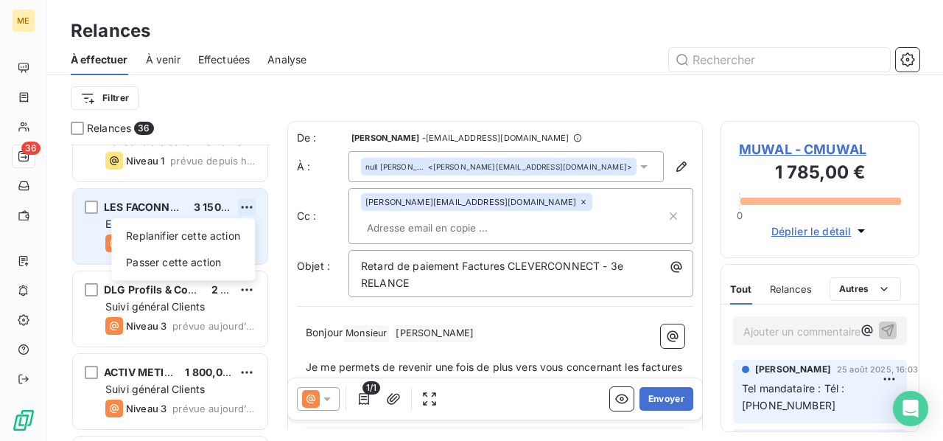
click at [247, 207] on html "ME 36 Relances À effectuer À venir Effectuées Analyse Filtrer Relances 36 ONE M…" at bounding box center [471, 220] width 943 height 441
click at [222, 256] on div "Passer cette action" at bounding box center [183, 263] width 132 height 24
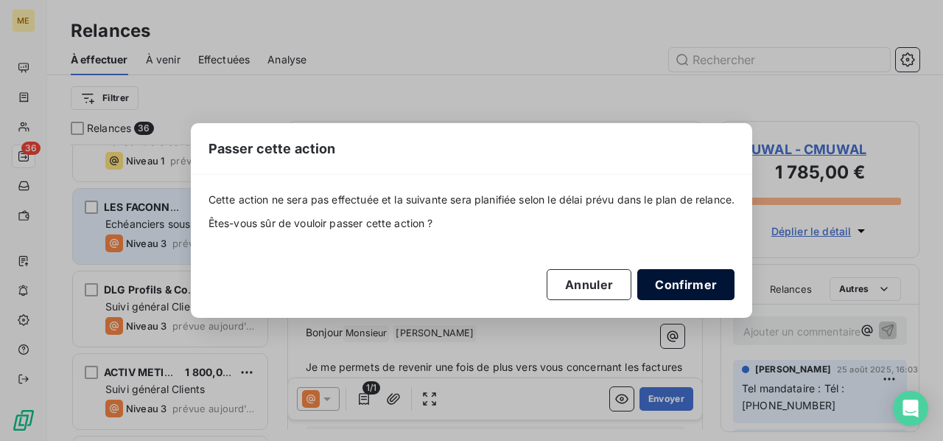
click at [685, 280] on button "Confirmer" at bounding box center [685, 284] width 97 height 31
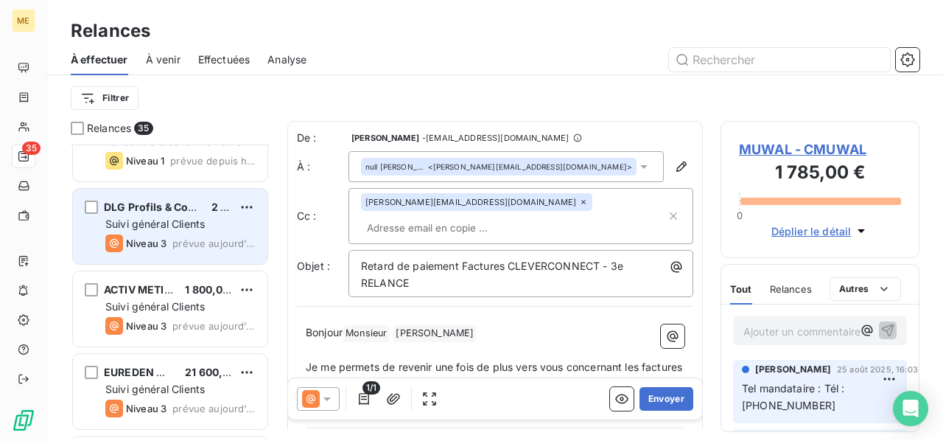
click at [189, 235] on div "Niveau 3 prévue aujourd’hui" at bounding box center [180, 243] width 150 height 18
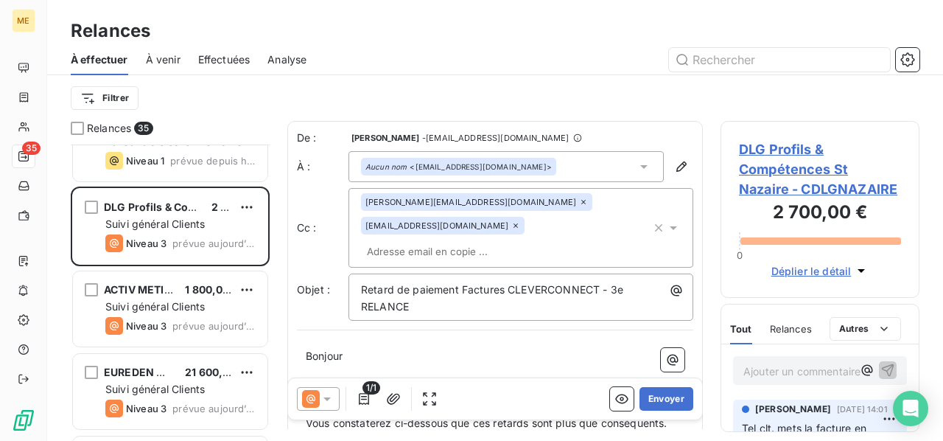
click at [518, 223] on icon at bounding box center [516, 225] width 4 height 4
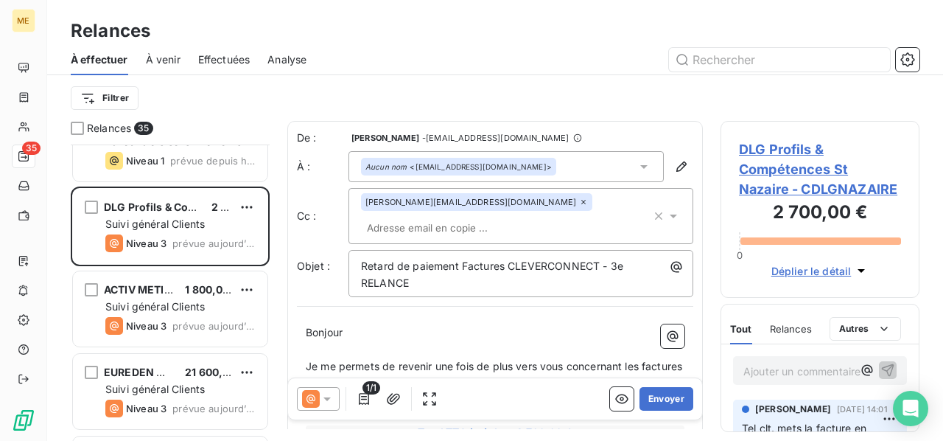
click at [407, 324] on p "Bonjour ﻿ ﻿ ﻿" at bounding box center [495, 332] width 379 height 17
click at [662, 400] on button "Envoyer" at bounding box center [667, 399] width 54 height 24
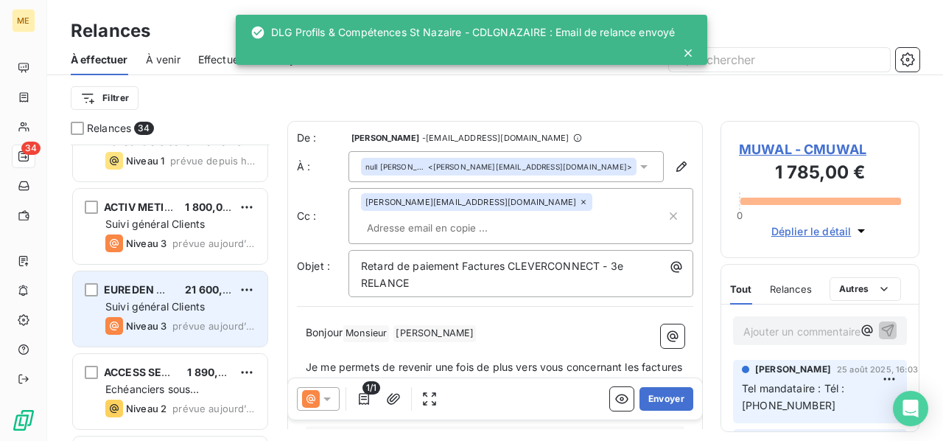
click at [183, 304] on span "Suivi général Clients" at bounding box center [154, 306] width 99 height 13
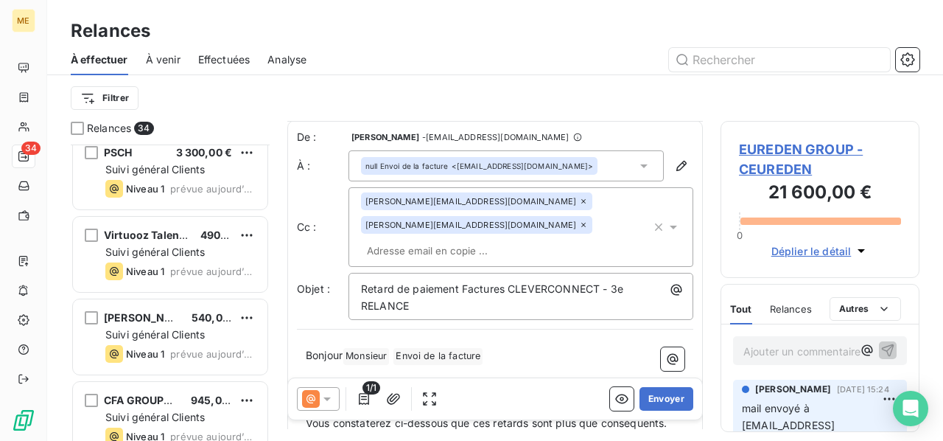
scroll to position [2510, 0]
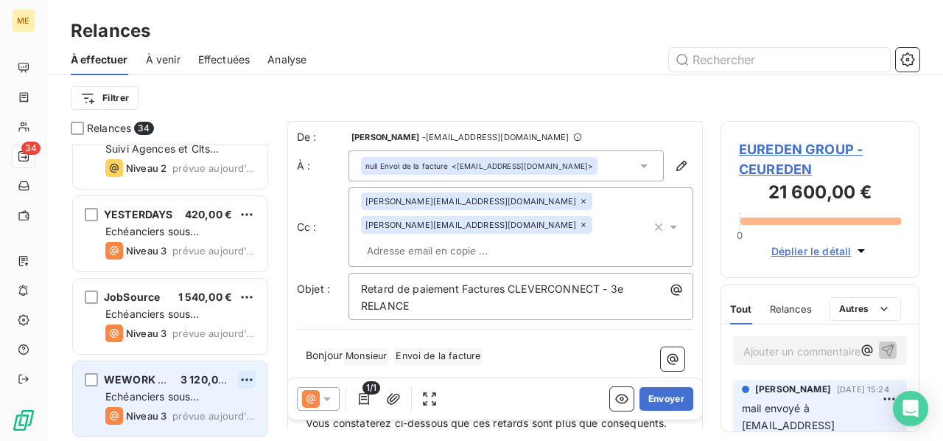
click at [249, 379] on html "ME 34 Relances À effectuer À venir Effectuées Analyse Filtrer Relances 34 MASTE…" at bounding box center [471, 220] width 943 height 441
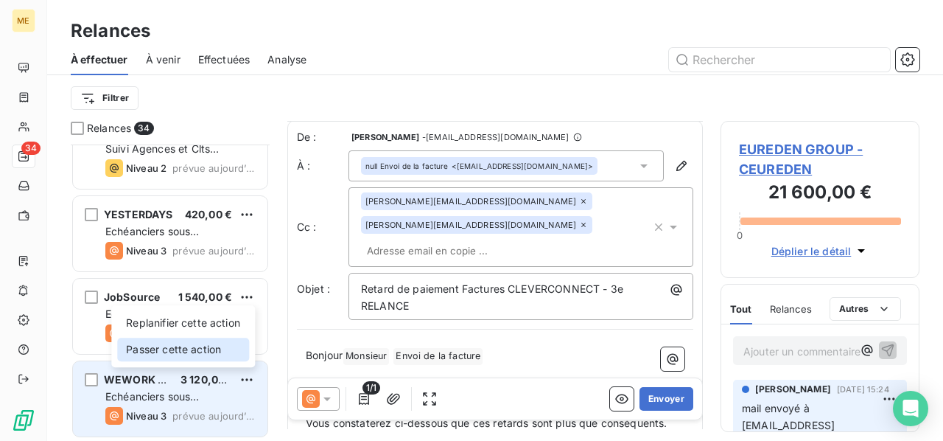
click at [221, 349] on div "Passer cette action" at bounding box center [183, 349] width 132 height 24
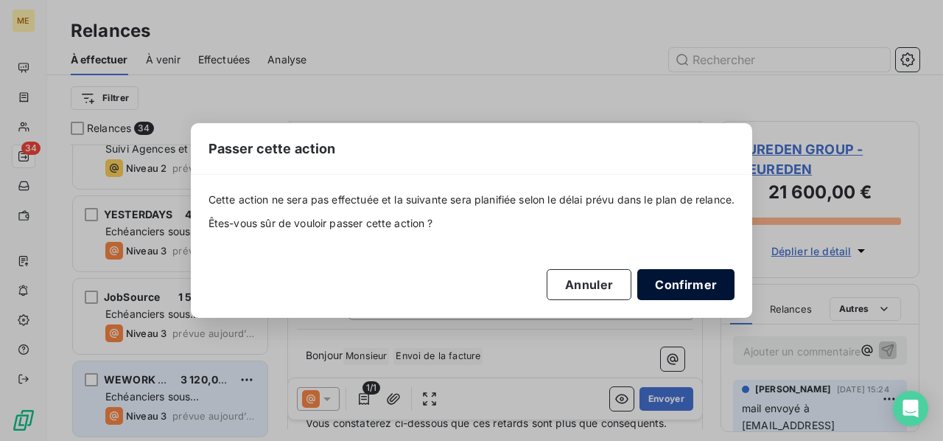
click at [682, 285] on button "Confirmer" at bounding box center [685, 284] width 97 height 31
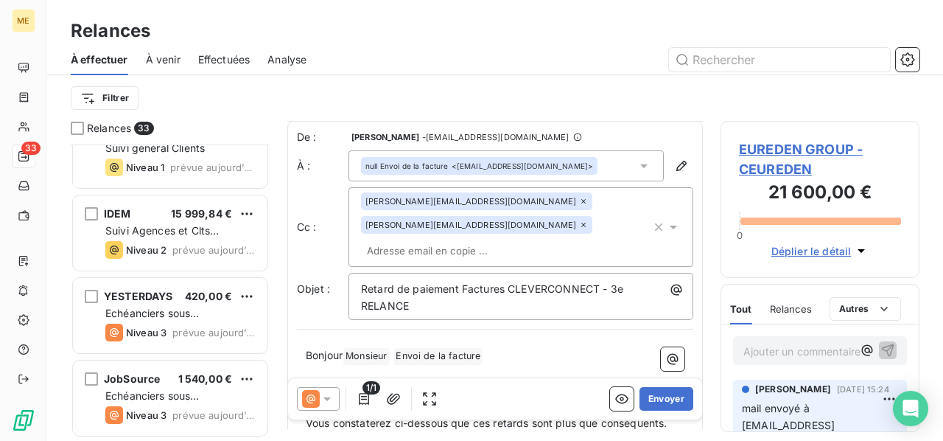
scroll to position [2427, 0]
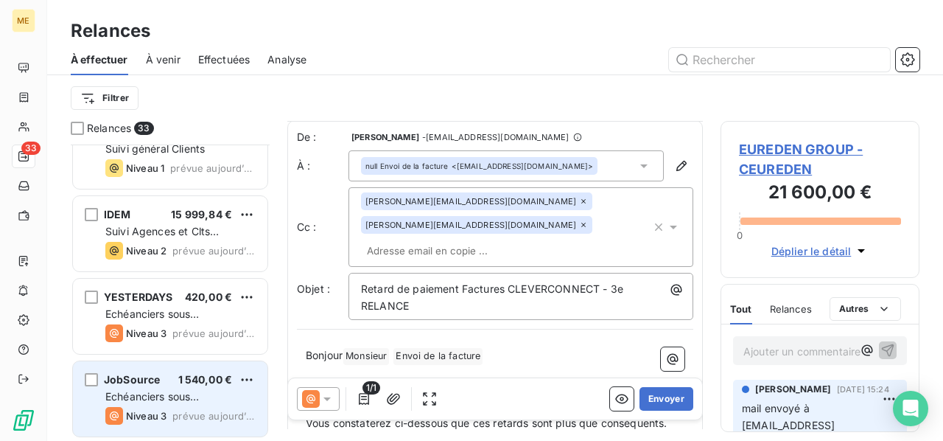
click at [177, 400] on span "Echéanciers sous prélèvements" at bounding box center [152, 403] width 94 height 27
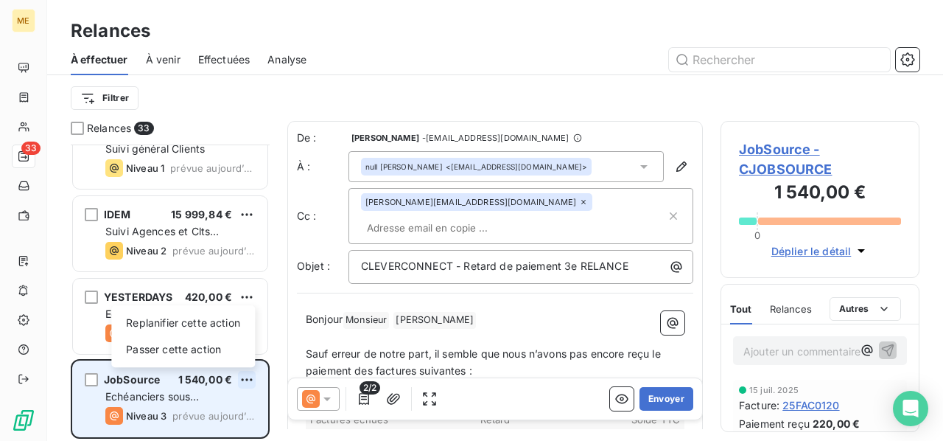
click at [251, 378] on html "ME 33 Relances À effectuer À venir Effectuées Analyse Filtrer Relances 33 AGENC…" at bounding box center [471, 220] width 943 height 441
click at [220, 353] on div "Passer cette action" at bounding box center [183, 349] width 132 height 24
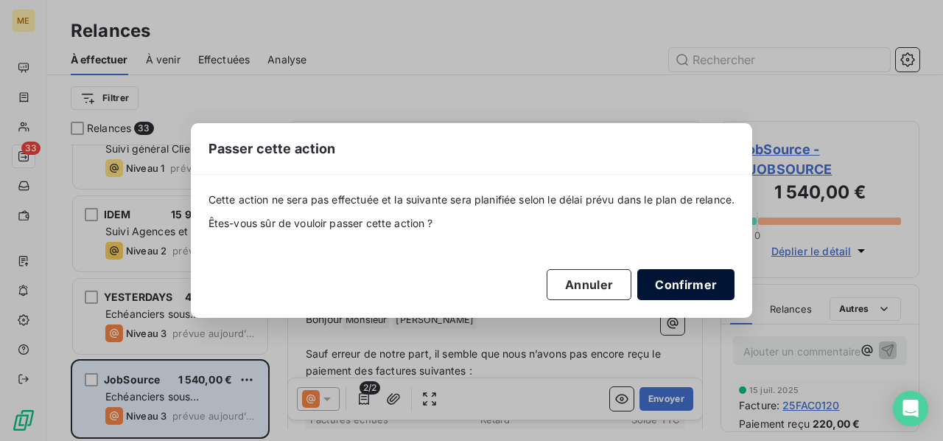
click at [665, 284] on button "Confirmer" at bounding box center [685, 284] width 97 height 31
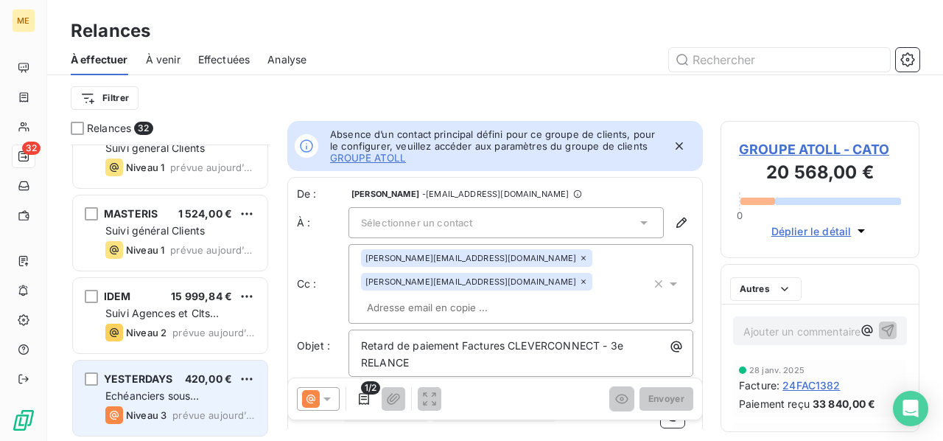
scroll to position [2345, 0]
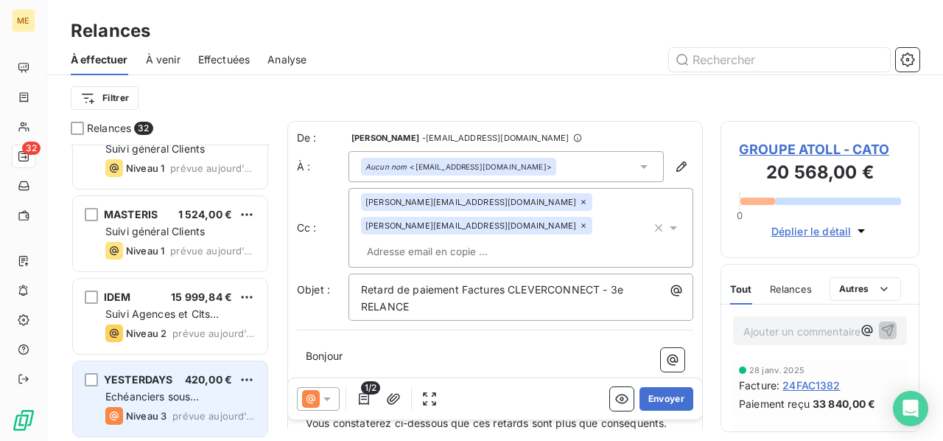
click at [214, 399] on div "Echéanciers sous prélèvements" at bounding box center [180, 396] width 150 height 15
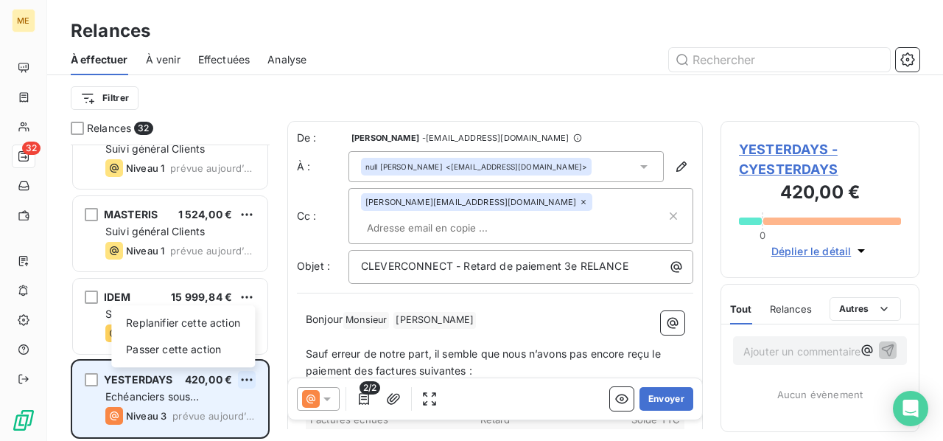
click at [242, 377] on html "ME 32 Relances À effectuer À venir Effectuées Analyse Filtrer Relances 32 PLAIN…" at bounding box center [471, 220] width 943 height 441
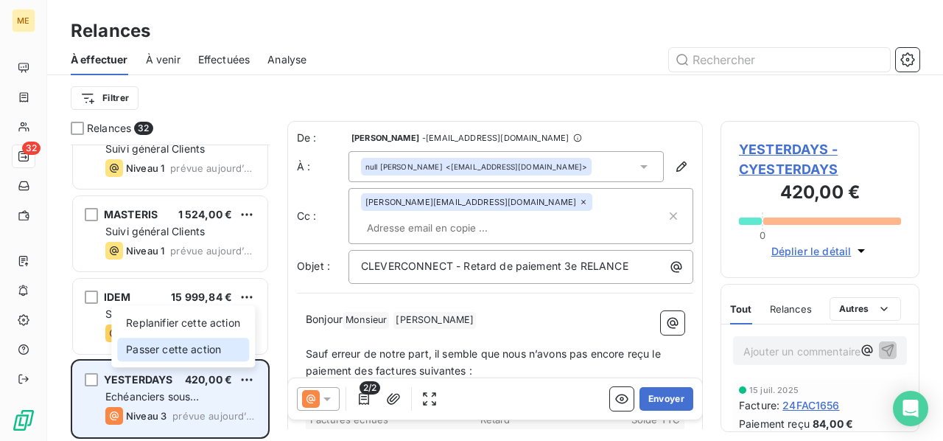
click at [223, 352] on div "Passer cette action" at bounding box center [183, 349] width 132 height 24
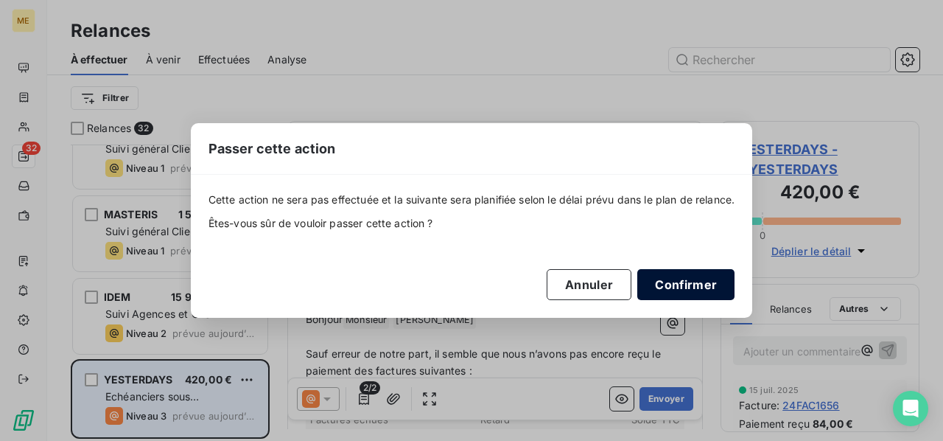
click at [683, 285] on button "Confirmer" at bounding box center [685, 284] width 97 height 31
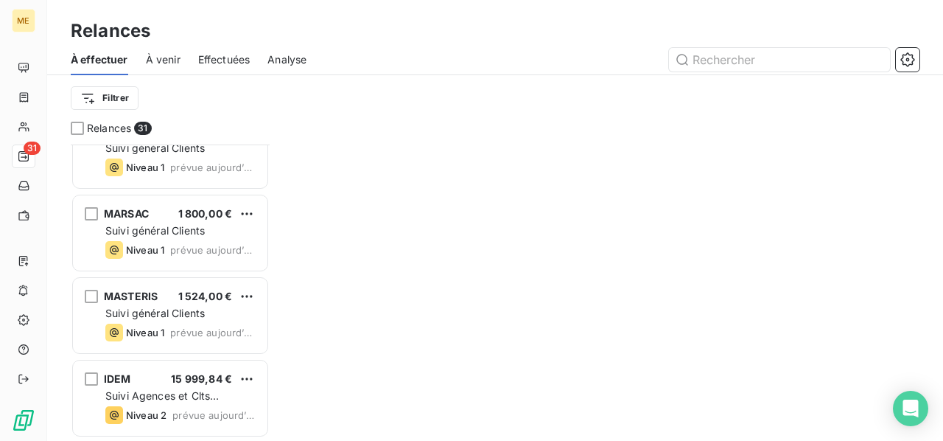
scroll to position [2262, 0]
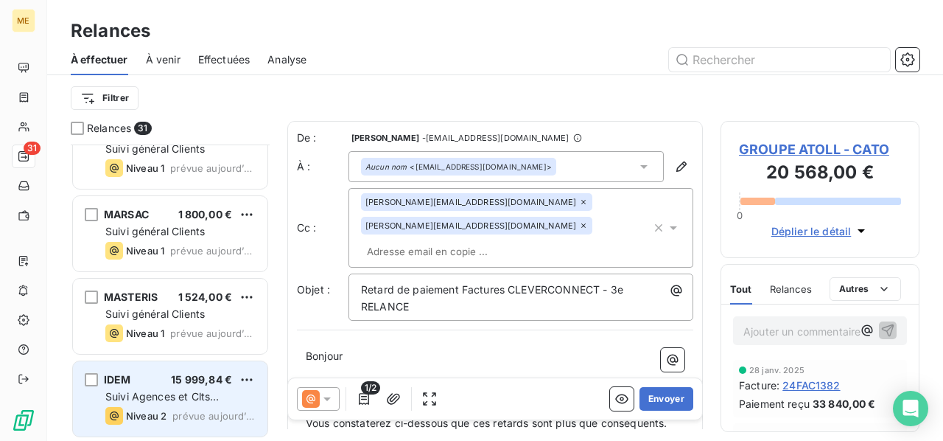
click at [181, 397] on span "Suivi Agences et Clts particuliers" at bounding box center [161, 403] width 113 height 27
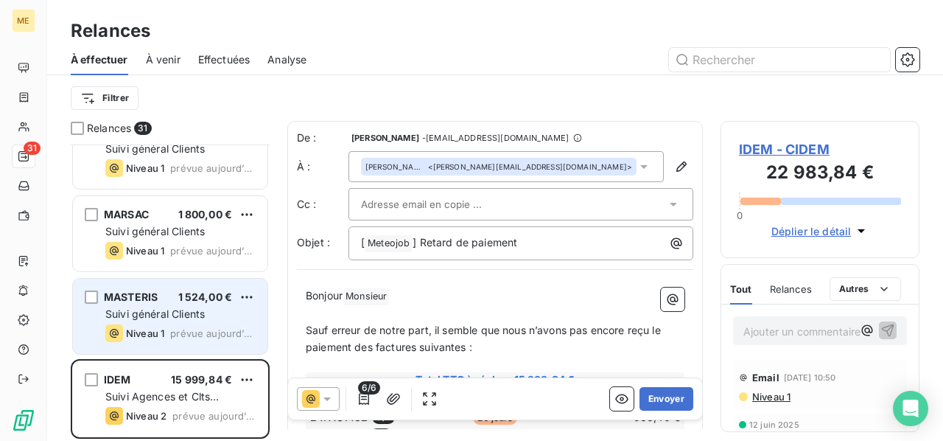
click at [231, 315] on div "Suivi général Clients" at bounding box center [180, 314] width 150 height 15
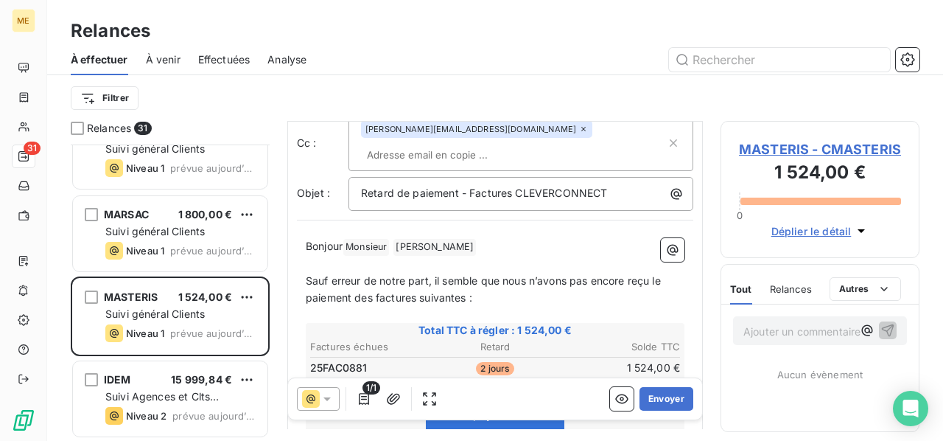
scroll to position [147, 0]
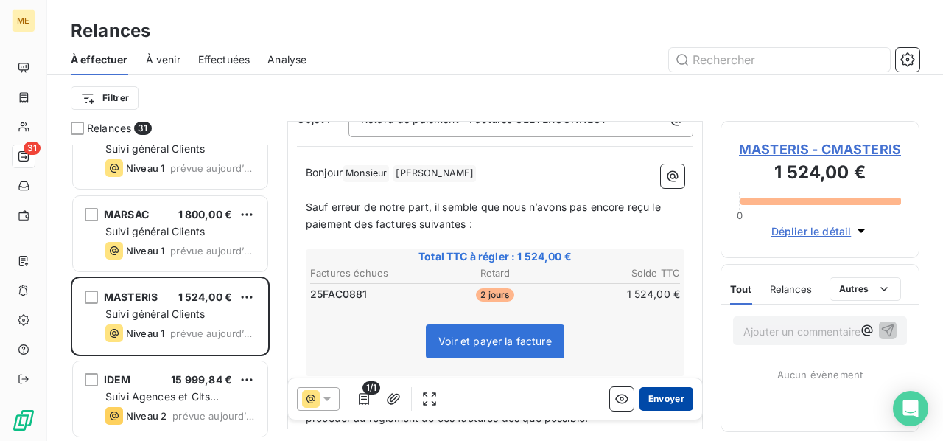
click at [664, 395] on button "Envoyer" at bounding box center [667, 399] width 54 height 24
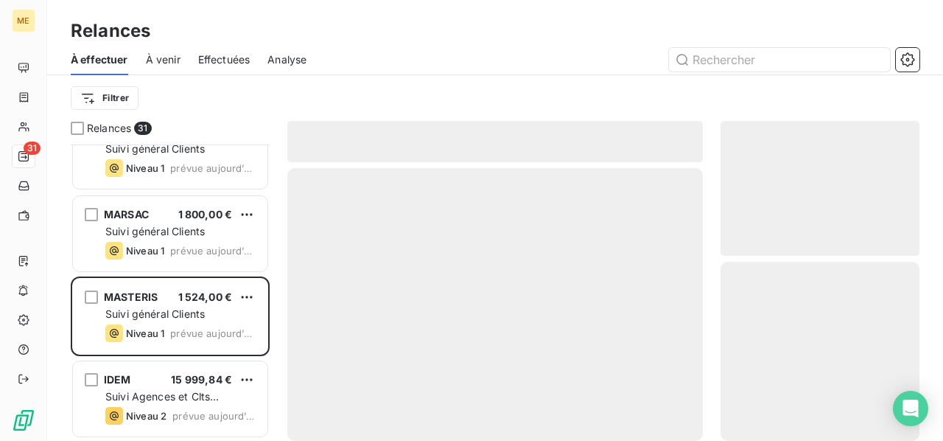
scroll to position [2180, 0]
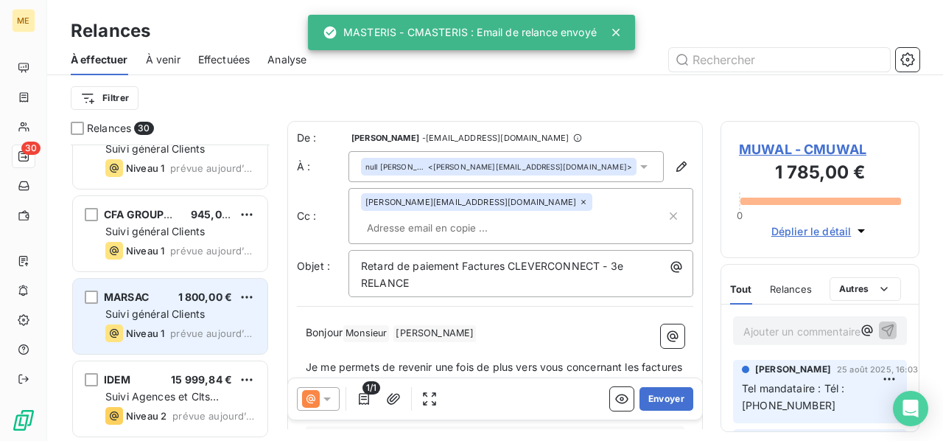
click at [178, 304] on div "MARSAC 1 800,00 € Suivi général Clients Niveau 1 prévue [DATE]" at bounding box center [170, 316] width 195 height 75
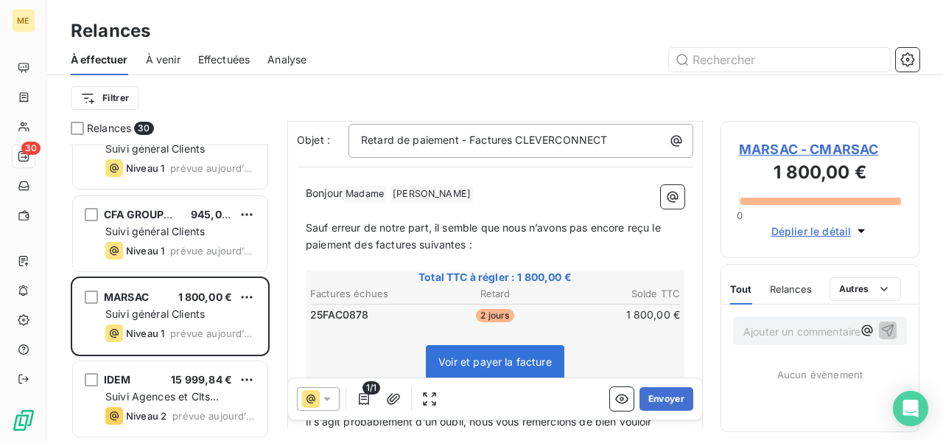
scroll to position [147, 0]
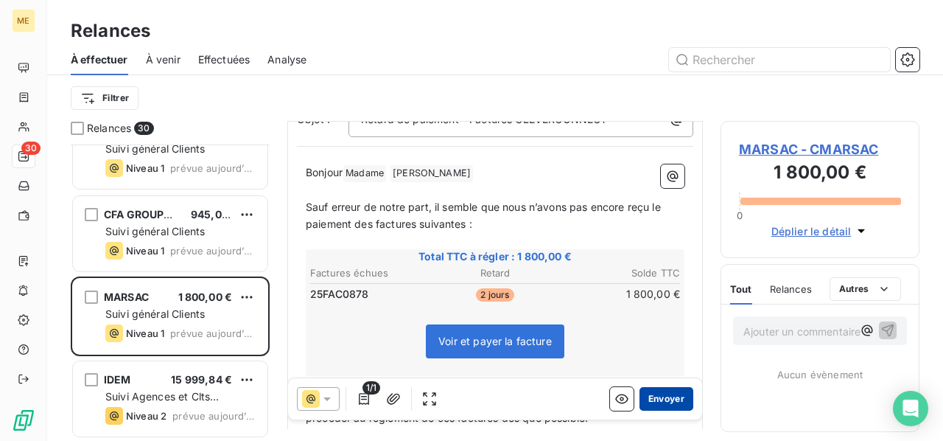
click at [646, 397] on button "Envoyer" at bounding box center [667, 399] width 54 height 24
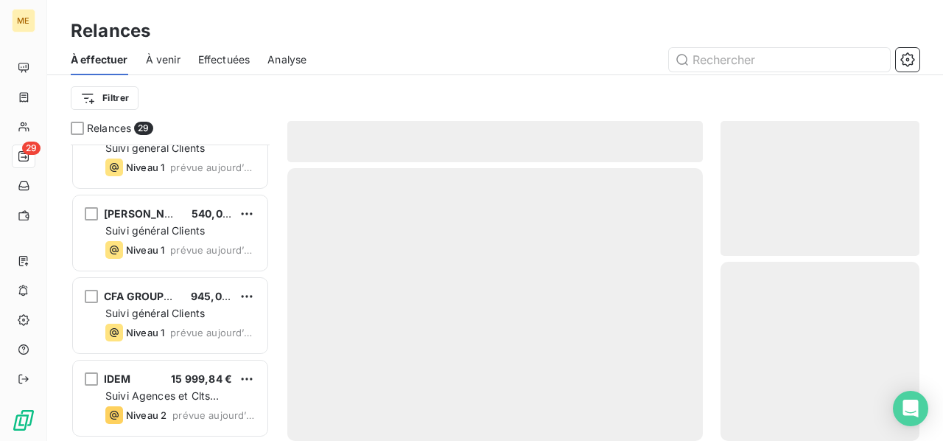
scroll to position [2097, 0]
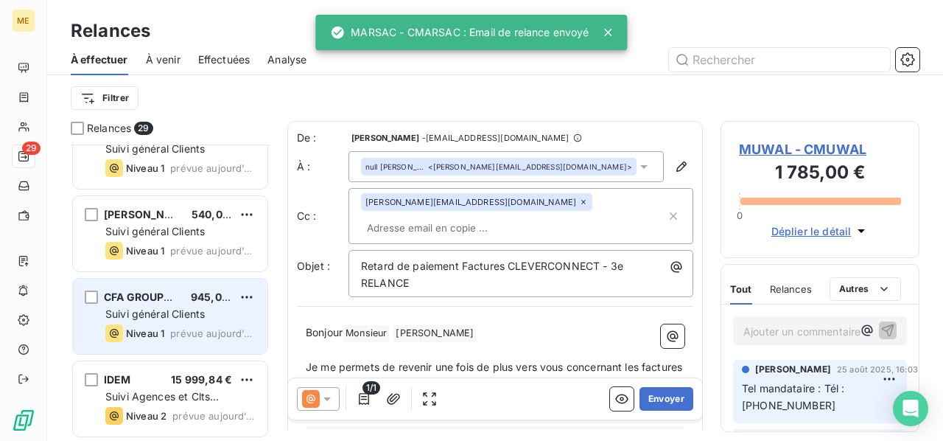
click at [178, 304] on div "CFA GROUPE IGF 945,00 € Suivi général Clients Niveau 1 prévue [DATE]" at bounding box center [170, 316] width 195 height 75
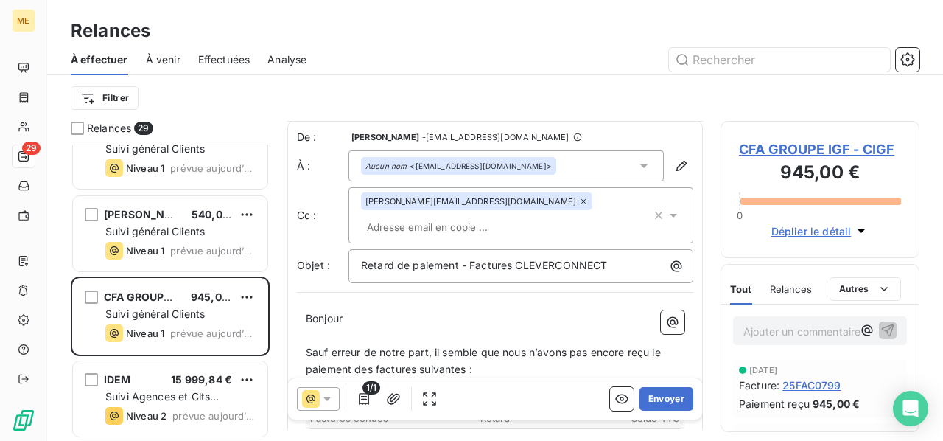
scroll to position [75, 0]
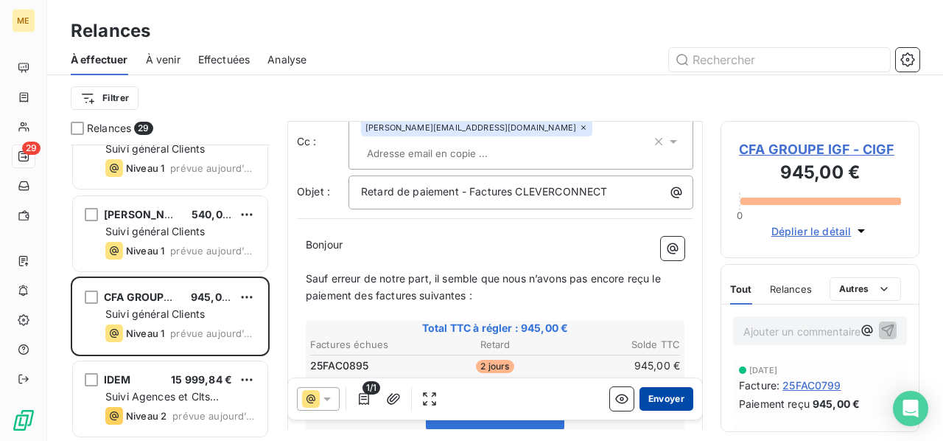
click at [653, 393] on button "Envoyer" at bounding box center [667, 399] width 54 height 24
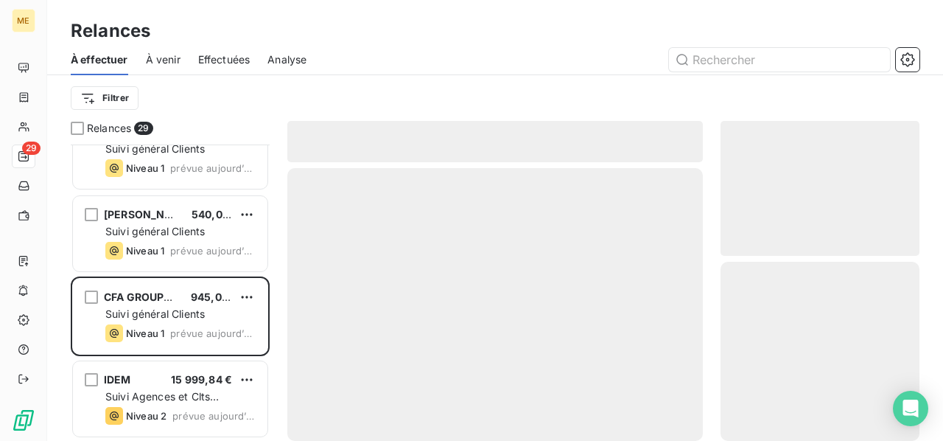
scroll to position [2015, 0]
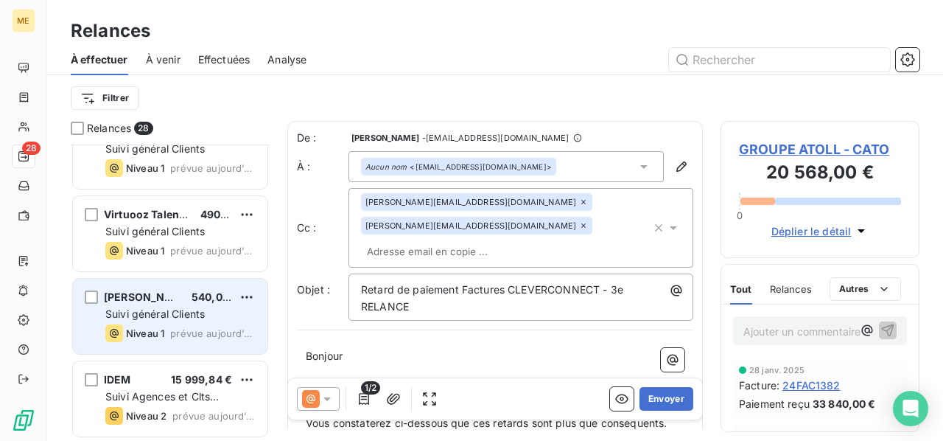
click at [195, 304] on div "540,00 €" at bounding box center [212, 297] width 41 height 15
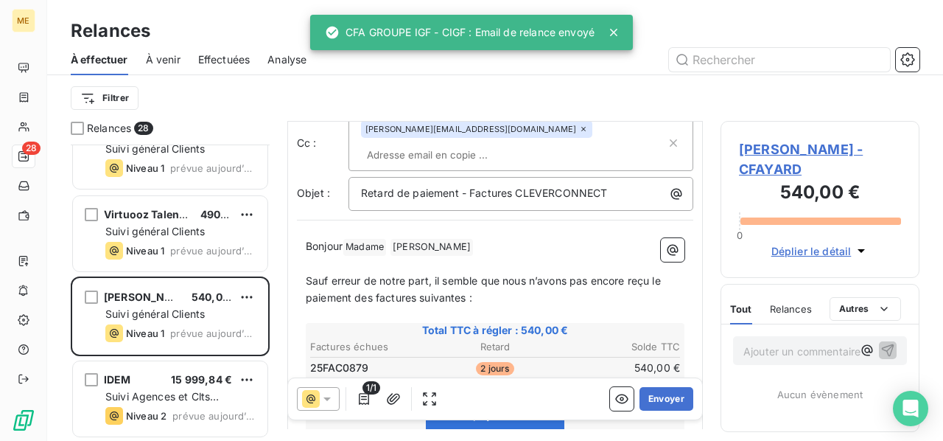
scroll to position [147, 0]
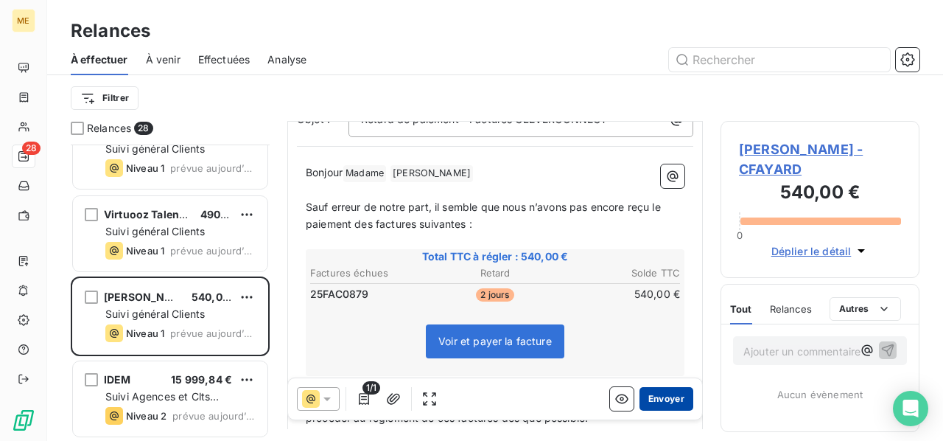
click at [653, 399] on button "Envoyer" at bounding box center [667, 399] width 54 height 24
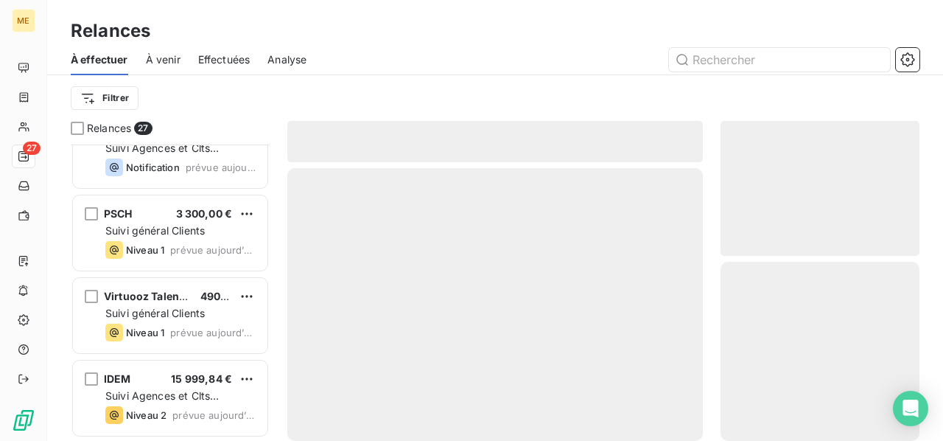
scroll to position [1932, 0]
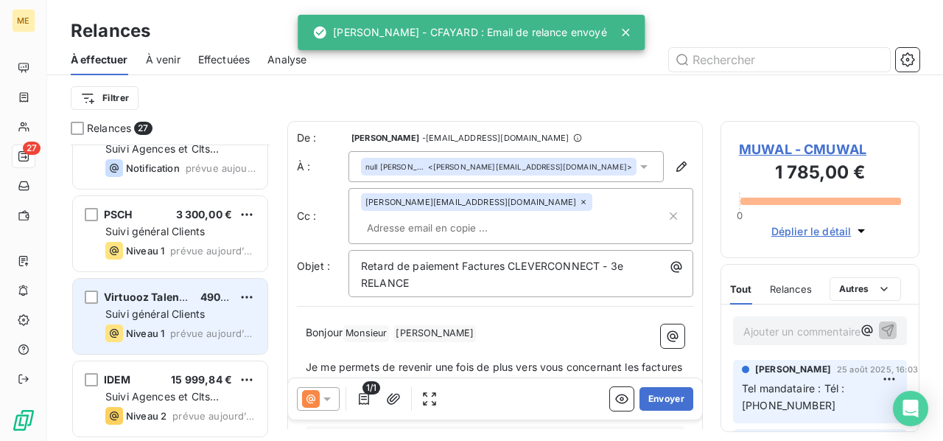
click at [161, 324] on div "Niveau 1" at bounding box center [134, 333] width 59 height 18
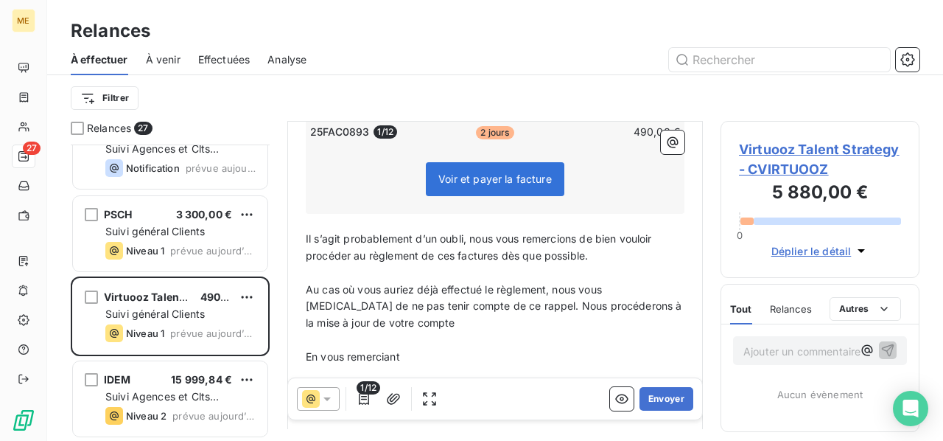
scroll to position [236, 0]
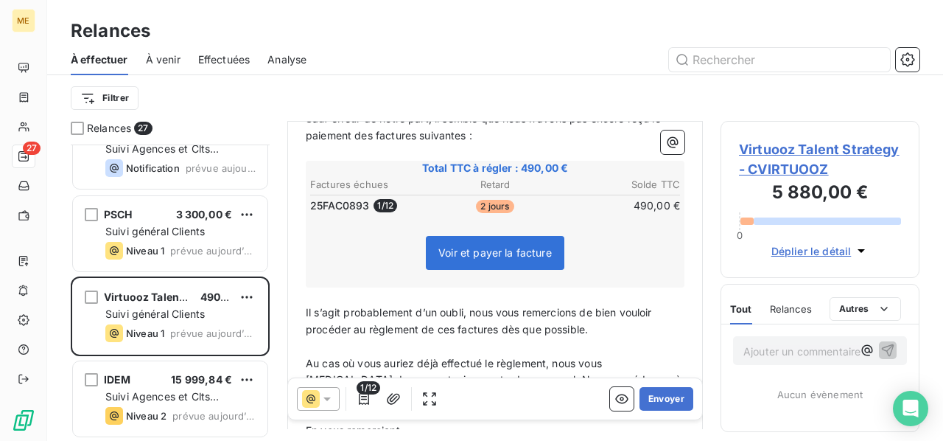
click at [769, 145] on span "Virtuooz Talent Strategy - CVIRTUOOZ" at bounding box center [820, 159] width 162 height 40
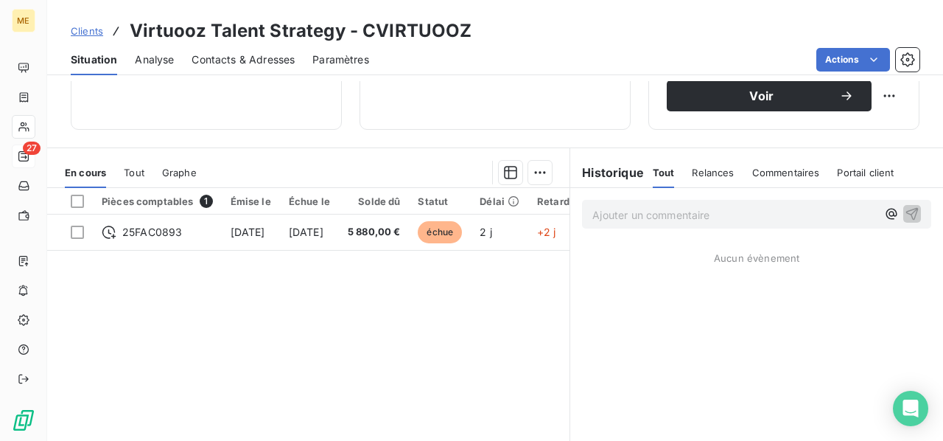
scroll to position [295, 0]
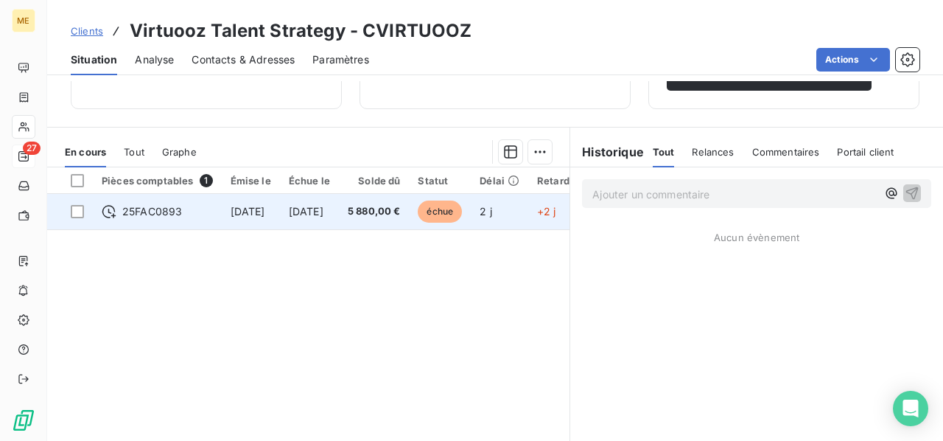
click at [339, 210] on td "[DATE]" at bounding box center [309, 211] width 59 height 35
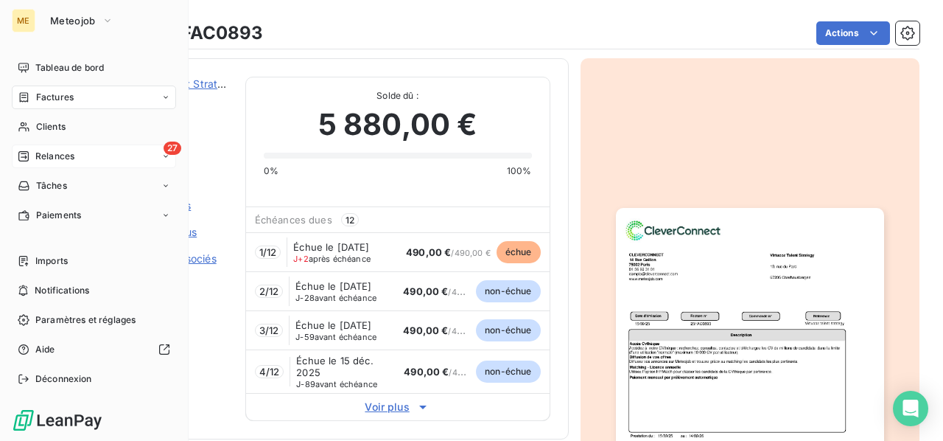
click at [47, 153] on span "Relances" at bounding box center [54, 156] width 39 height 13
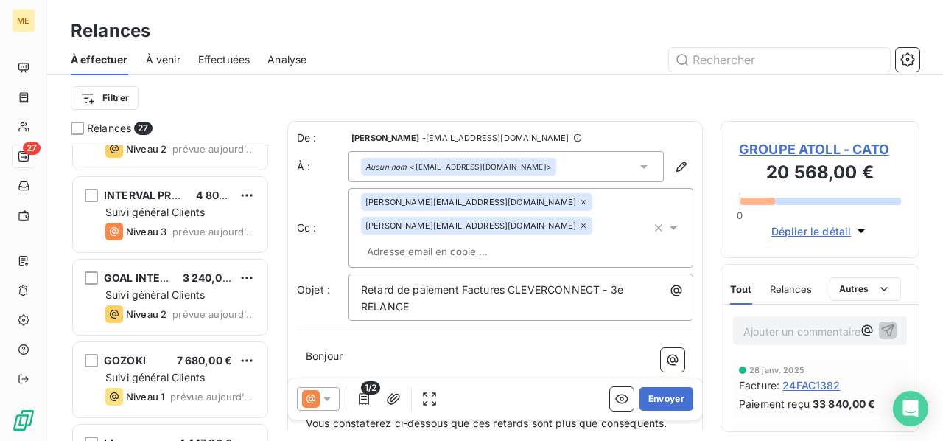
scroll to position [1932, 0]
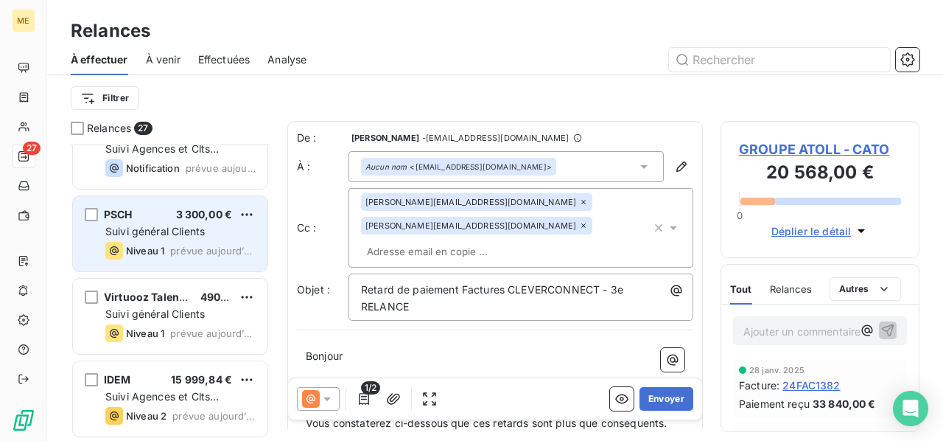
click at [183, 234] on span "Suivi général Clients" at bounding box center [154, 231] width 99 height 13
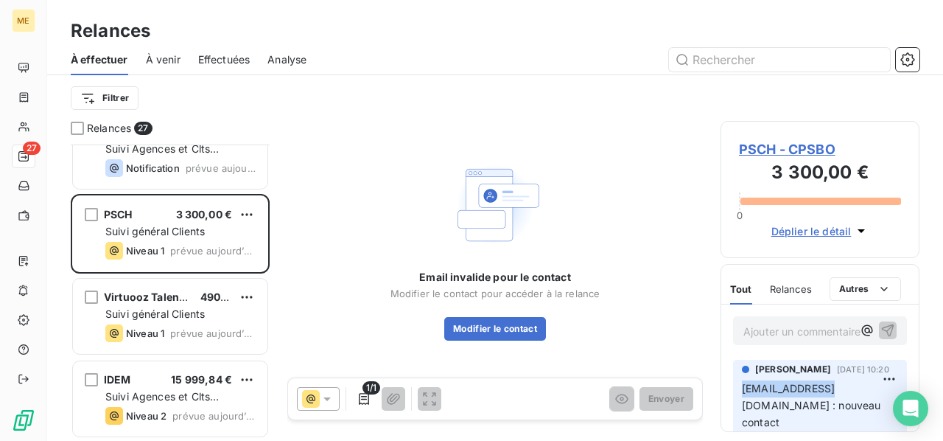
drag, startPoint x: 824, startPoint y: 388, endPoint x: 742, endPoint y: 391, distance: 81.8
click at [742, 391] on span "[EMAIL_ADDRESS][DOMAIN_NAME] : nouveau contact" at bounding box center [813, 405] width 142 height 46
copy span "[EMAIL_ADDRESS][DOMAIN_NAME]"
click at [797, 154] on span "PSCH - CPSBO" at bounding box center [820, 149] width 162 height 20
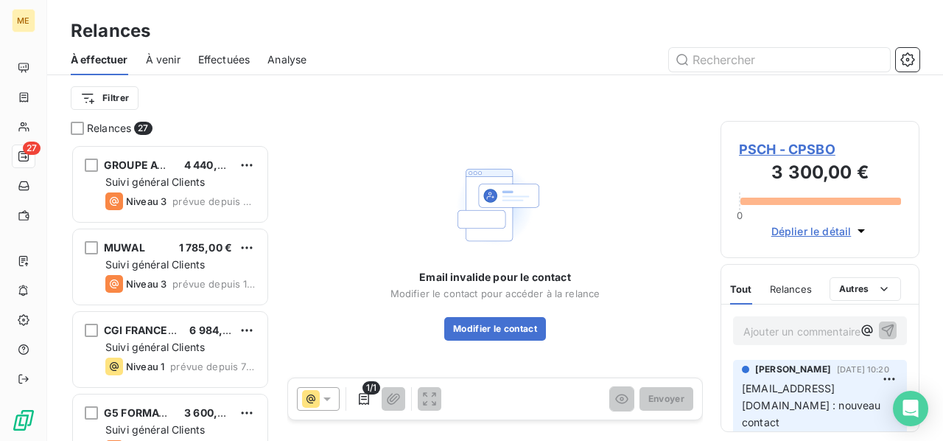
scroll to position [284, 187]
click at [504, 334] on button "Modifier le contact" at bounding box center [495, 329] width 102 height 24
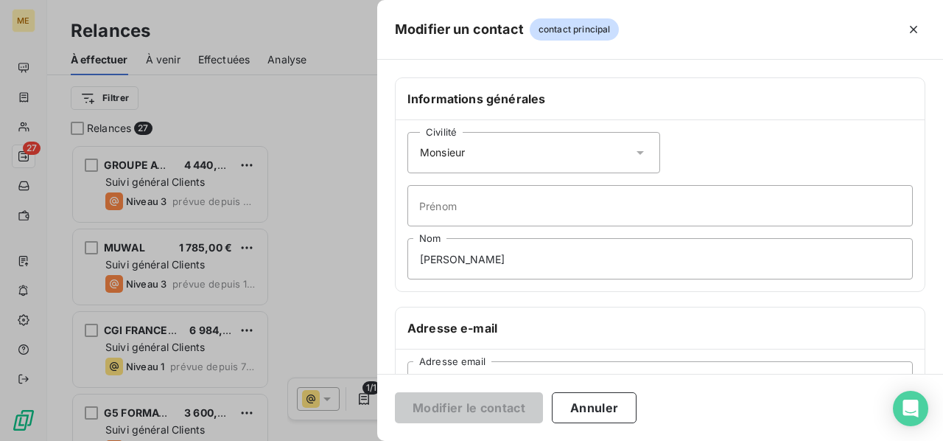
click at [637, 153] on icon at bounding box center [640, 153] width 7 height 4
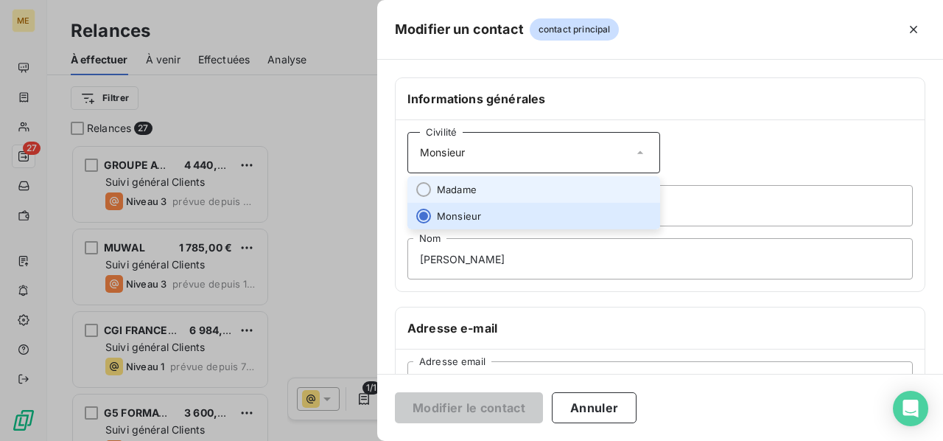
click at [591, 183] on li "Madame" at bounding box center [533, 189] width 253 height 27
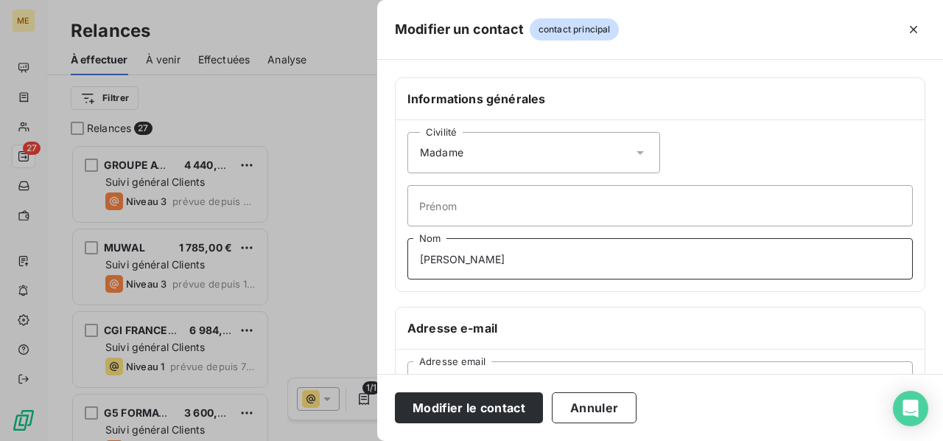
drag, startPoint x: 531, startPoint y: 263, endPoint x: 296, endPoint y: 260, distance: 234.3
click at [297, 405] on div "Modifier un contact contact principal Informations générales Civilité Madame Pr…" at bounding box center [471, 441] width 943 height 0
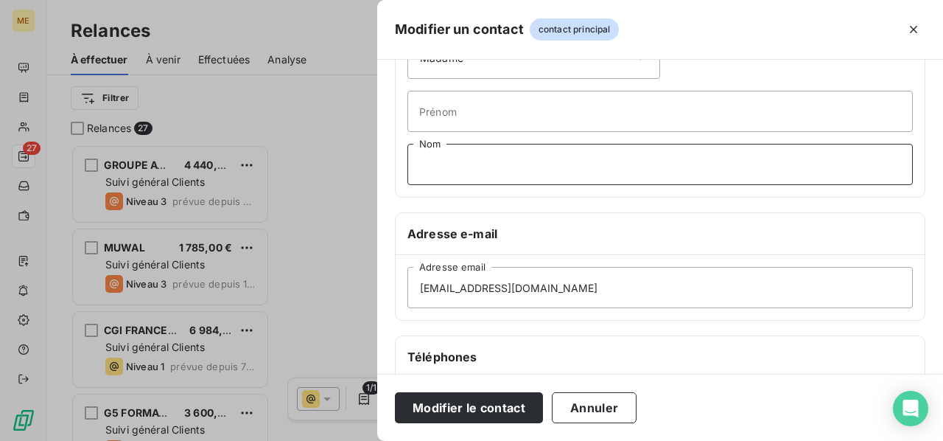
scroll to position [147, 0]
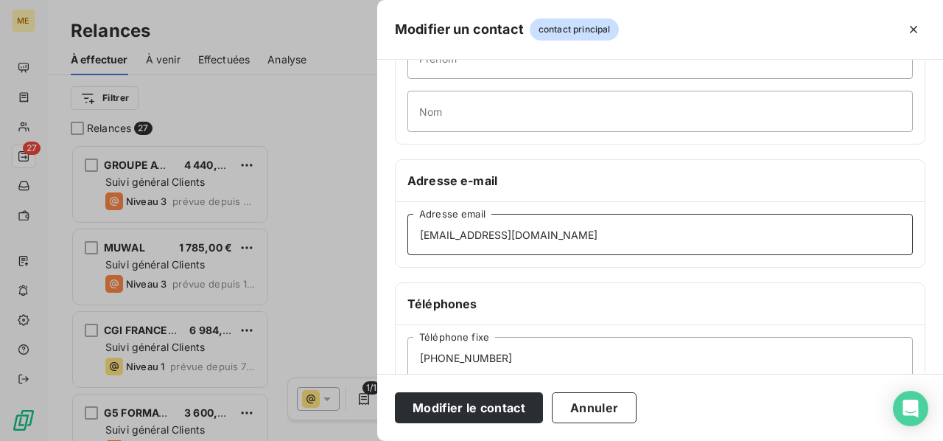
drag, startPoint x: 519, startPoint y: 230, endPoint x: 234, endPoint y: 235, distance: 285.2
click at [234, 405] on div "Modifier un contact contact principal Informations générales Civilité Madame Pr…" at bounding box center [471, 441] width 943 height 0
paste input "haddad"
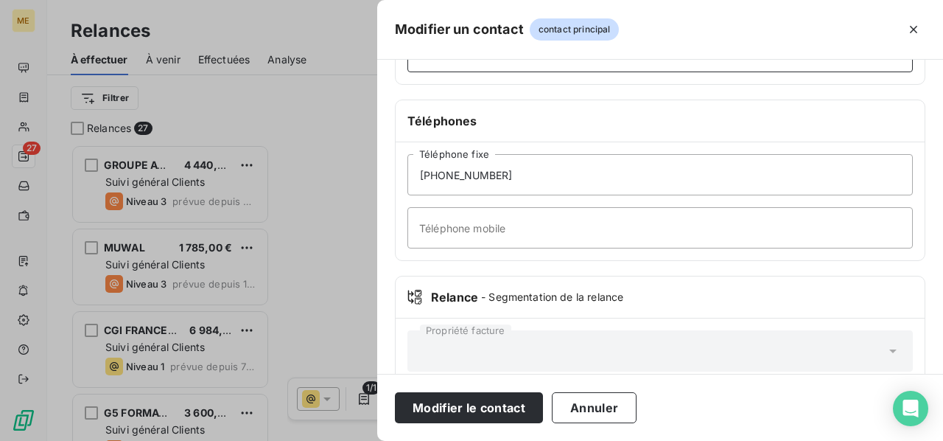
scroll to position [354, 0]
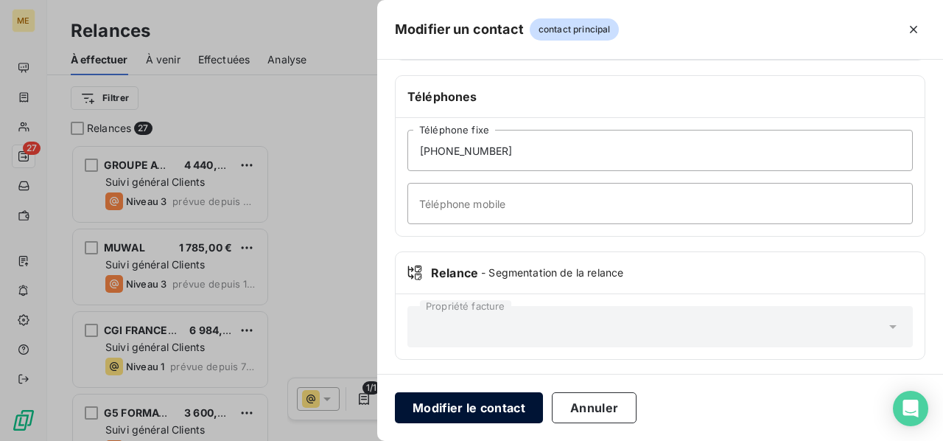
type input "[EMAIL_ADDRESS][DOMAIN_NAME]"
click at [455, 405] on button "Modifier le contact" at bounding box center [469, 407] width 148 height 31
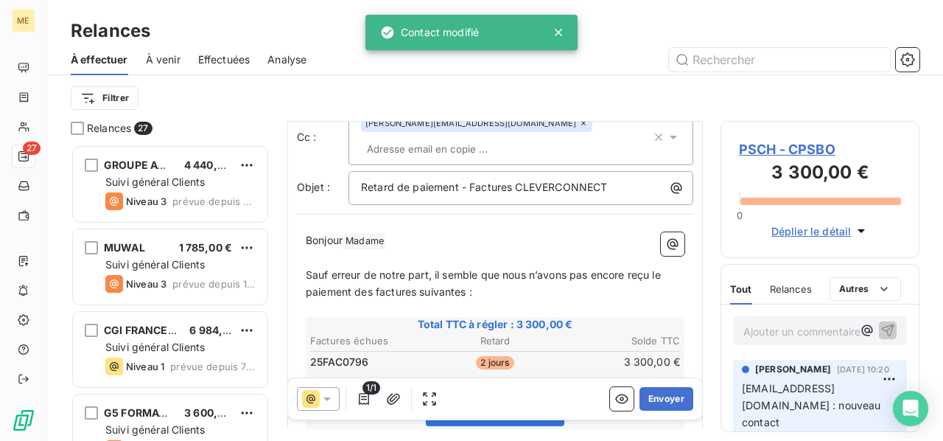
scroll to position [147, 0]
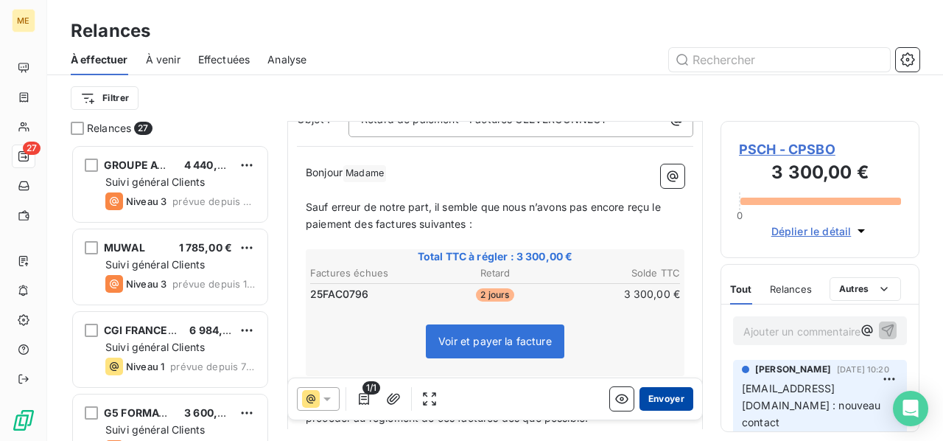
click at [660, 399] on button "Envoyer" at bounding box center [667, 399] width 54 height 24
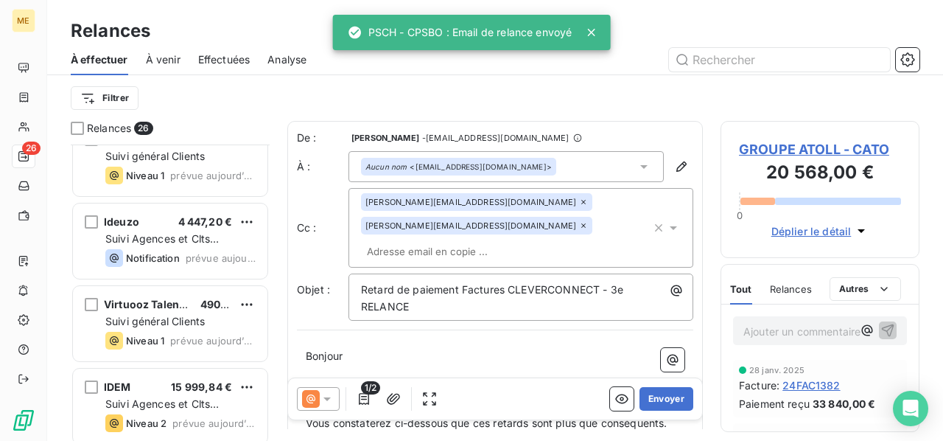
scroll to position [1849, 0]
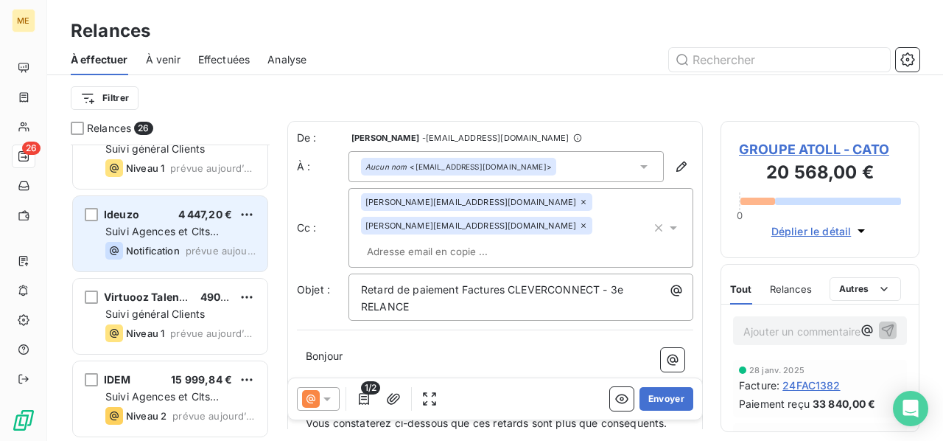
click at [178, 251] on span "Notification" at bounding box center [153, 251] width 54 height 12
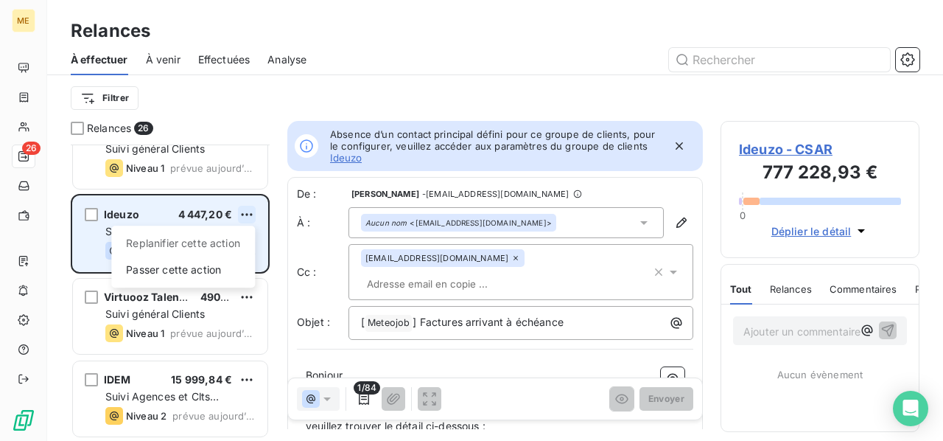
click at [248, 211] on html "ME 26 Relances À effectuer À venir Effectuées Analyse Filtrer Relances 26 GOAL …" at bounding box center [471, 220] width 943 height 441
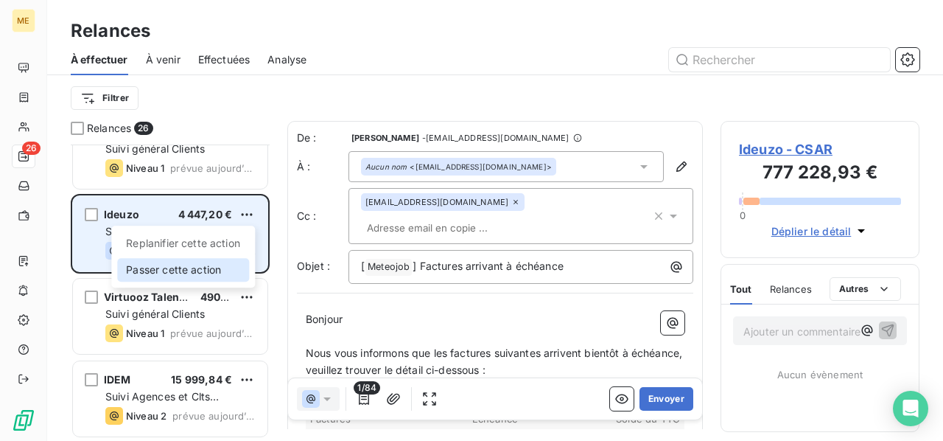
click at [220, 269] on div "Passer cette action" at bounding box center [183, 270] width 132 height 24
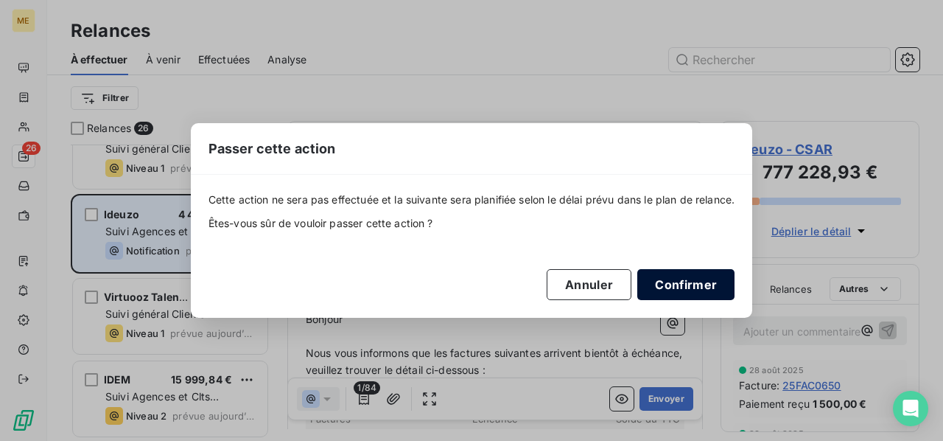
click at [687, 279] on button "Confirmer" at bounding box center [685, 284] width 97 height 31
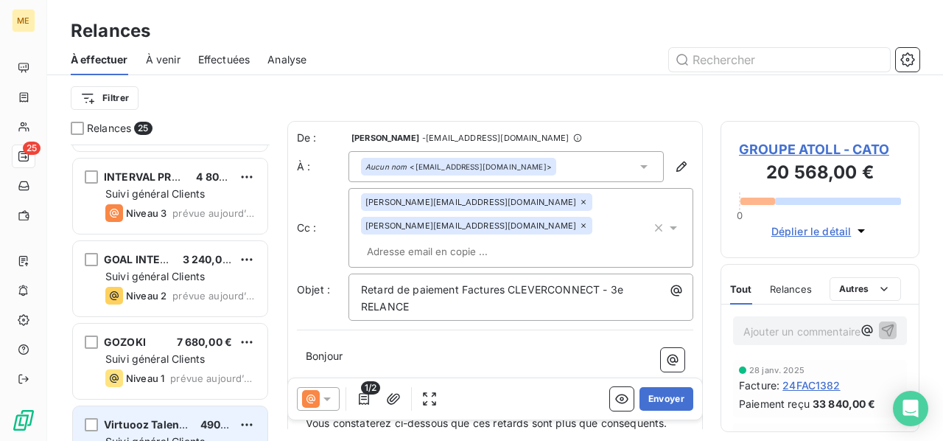
scroll to position [1620, 0]
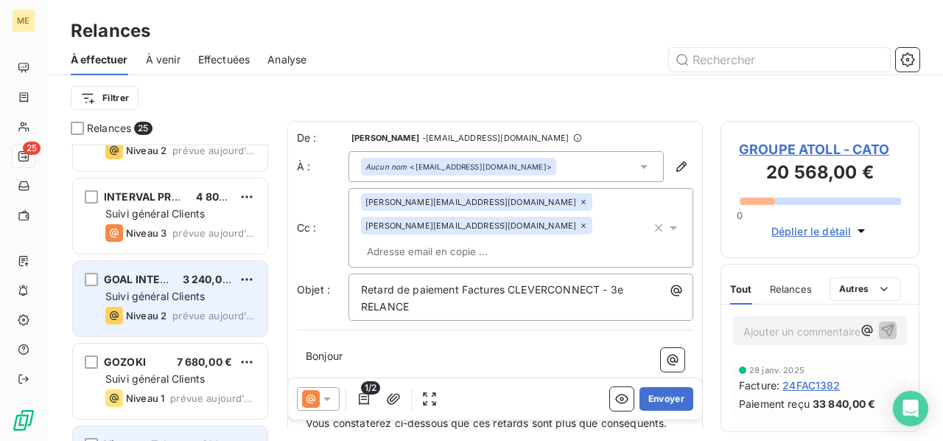
click at [183, 269] on div "GOAL INTERIM 3 240,00 € Suivi général Clients Niveau 2 prévue [DATE]" at bounding box center [170, 298] width 195 height 75
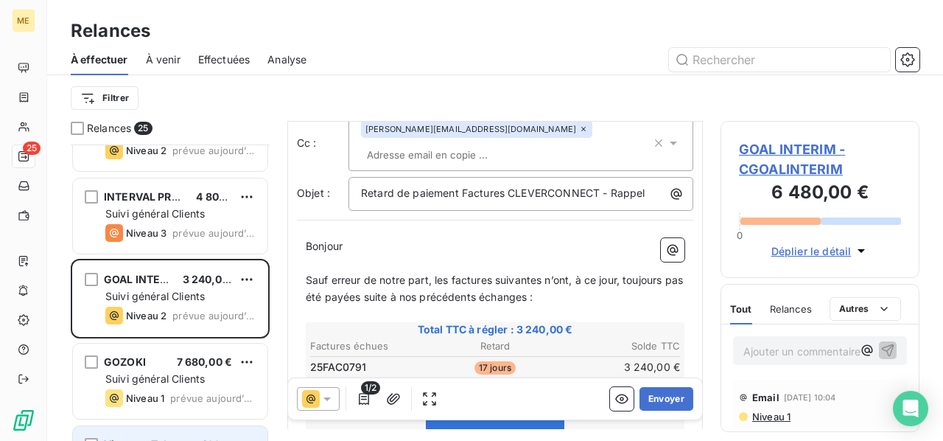
scroll to position [147, 0]
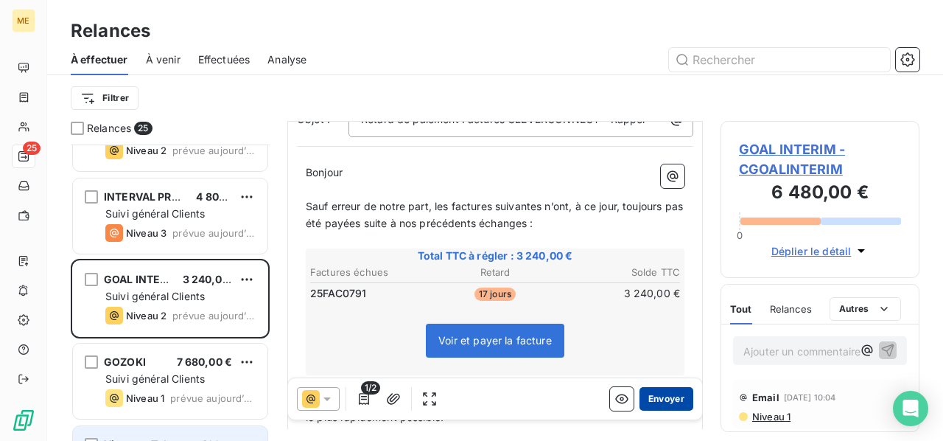
click at [665, 404] on button "Envoyer" at bounding box center [667, 399] width 54 height 24
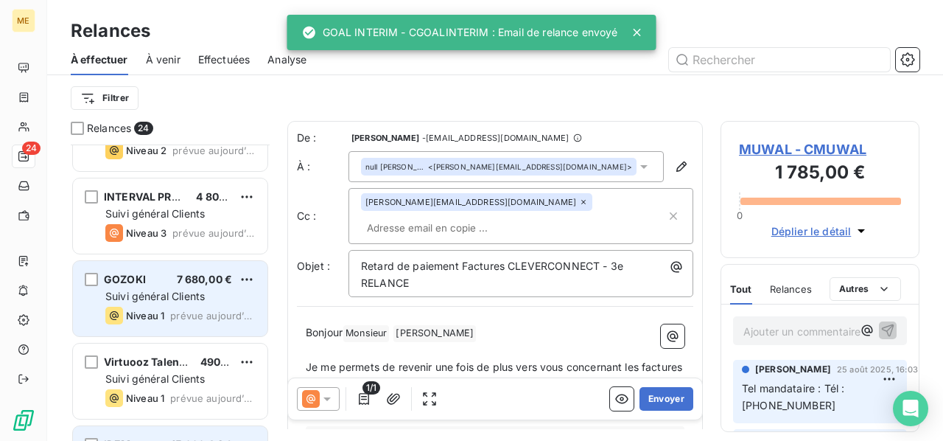
click at [165, 281] on div "GOZOKI 7 680,00 €" at bounding box center [180, 279] width 150 height 13
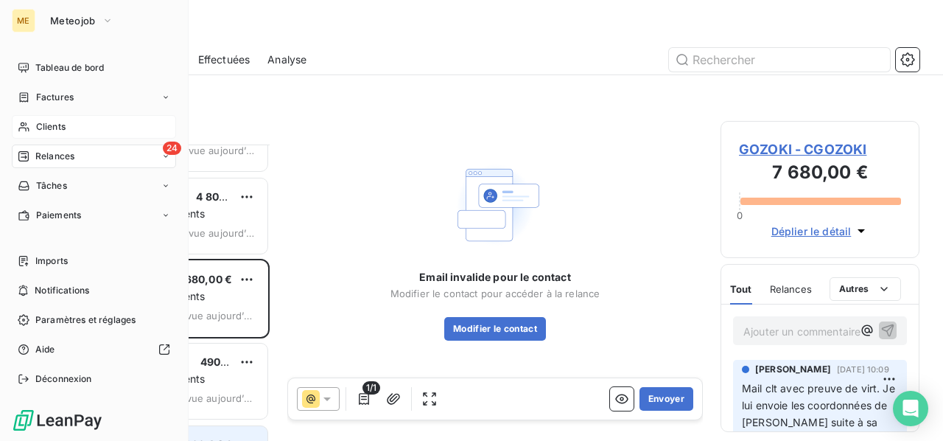
click at [42, 129] on span "Clients" at bounding box center [50, 126] width 29 height 13
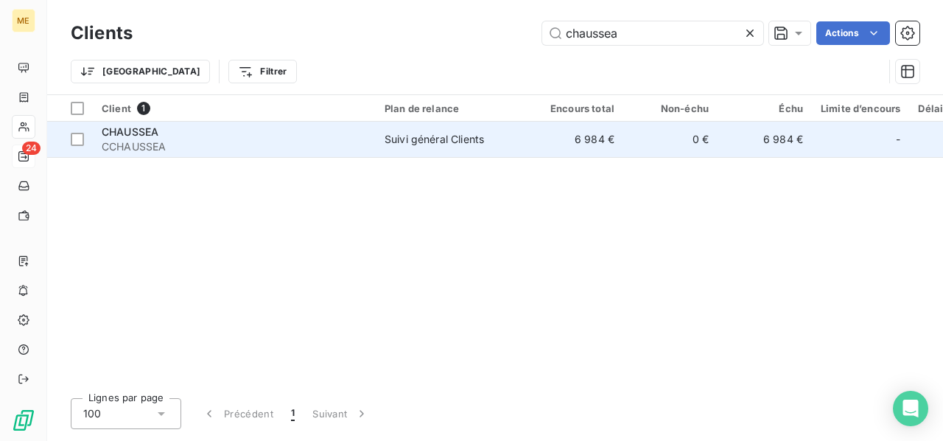
type input "chaussea"
click at [446, 132] on div "Suivi général Clients" at bounding box center [434, 139] width 99 height 15
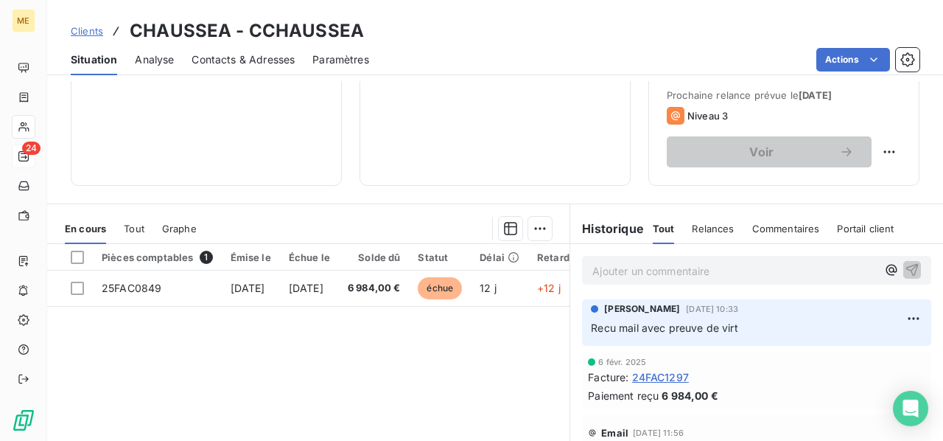
scroll to position [221, 0]
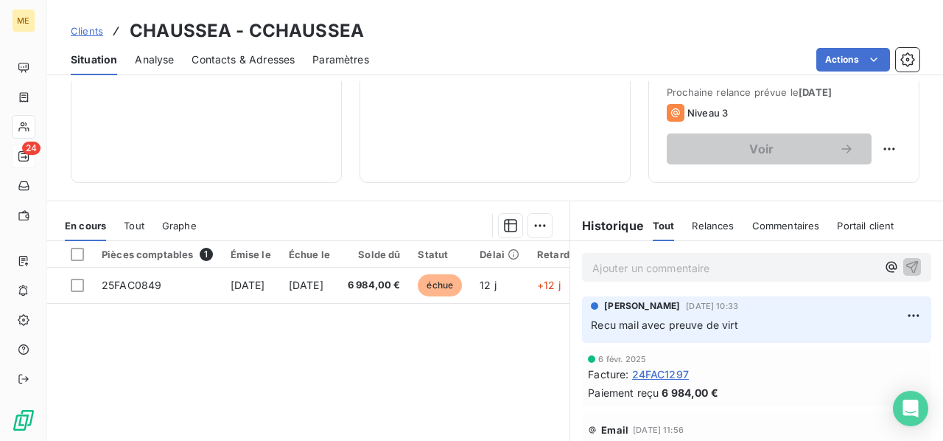
click at [628, 263] on p "Ajouter un commentaire ﻿" at bounding box center [734, 268] width 284 height 18
click at [905, 262] on icon "button" at bounding box center [912, 266] width 15 height 15
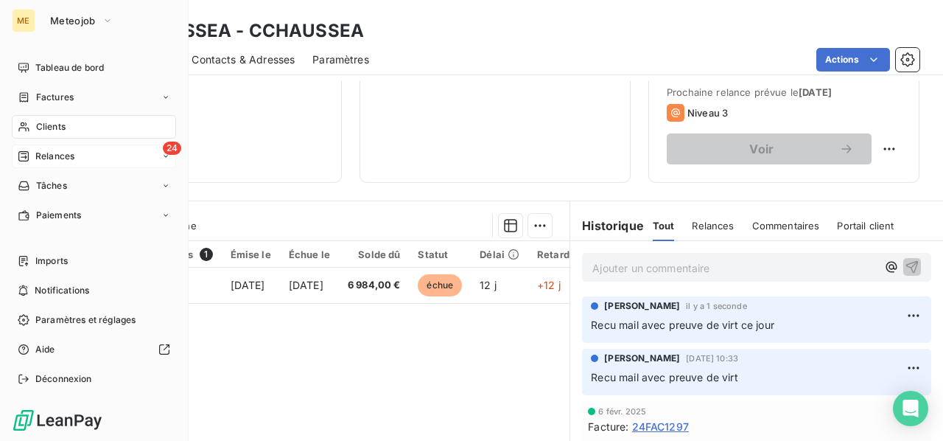
click at [54, 153] on span "Relances" at bounding box center [54, 156] width 39 height 13
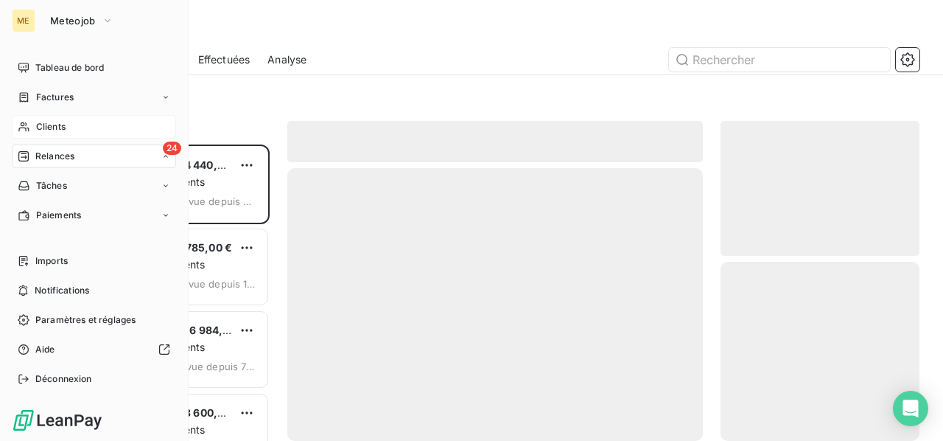
scroll to position [284, 187]
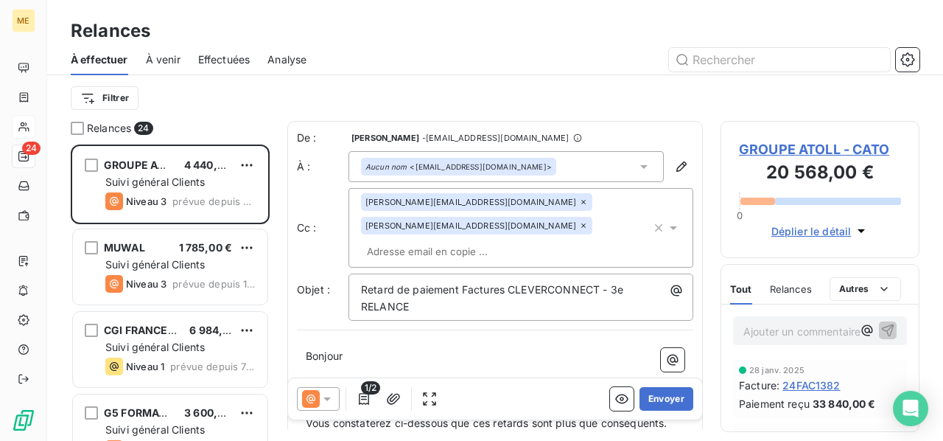
click at [214, 60] on span "Effectuées" at bounding box center [224, 59] width 52 height 15
